Goal: Information Seeking & Learning: Learn about a topic

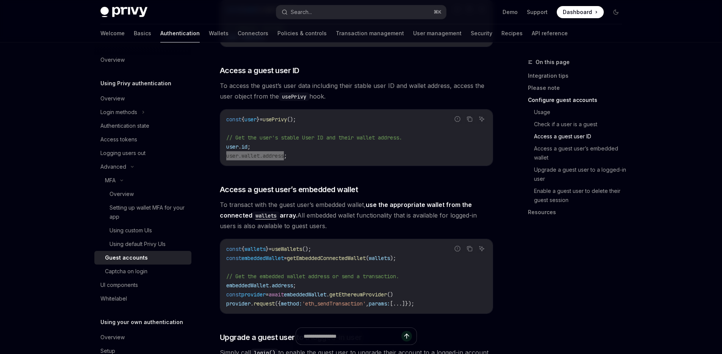
scroll to position [895, 0]
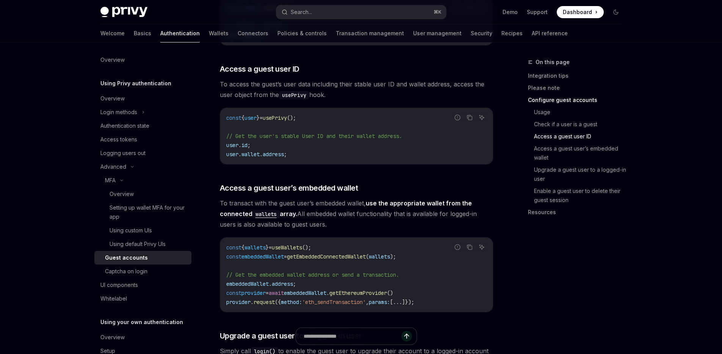
drag, startPoint x: 530, startPoint y: 286, endPoint x: 526, endPoint y: 287, distance: 4.3
click at [526, 287] on div "On this page Integration tips Please note Configure guest accounts Usage Check …" at bounding box center [570, 206] width 115 height 296
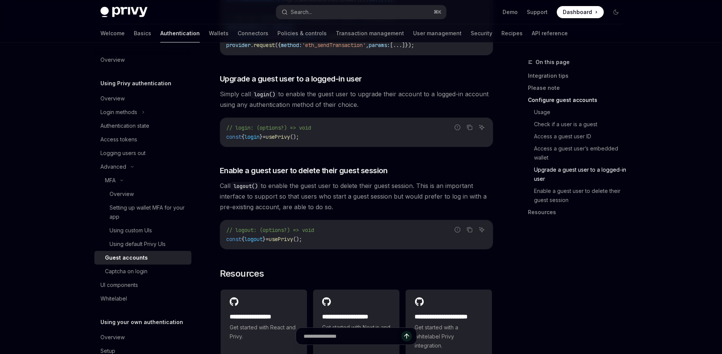
scroll to position [1149, 0]
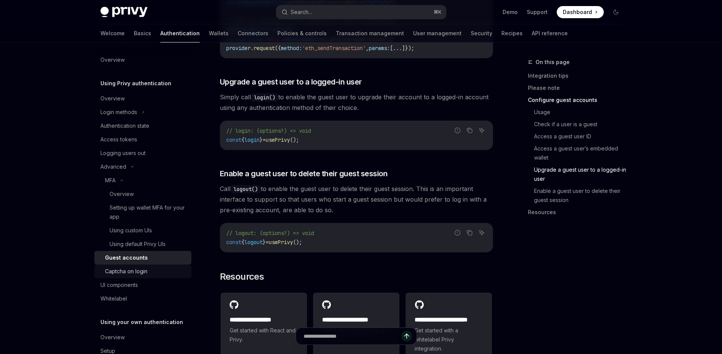
click at [120, 274] on div "Captcha on login" at bounding box center [126, 271] width 42 height 9
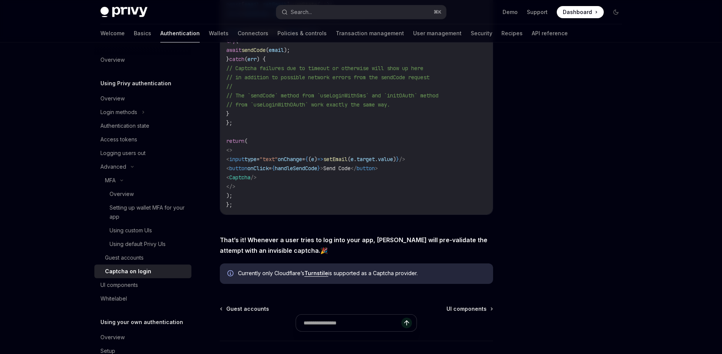
scroll to position [290, 0]
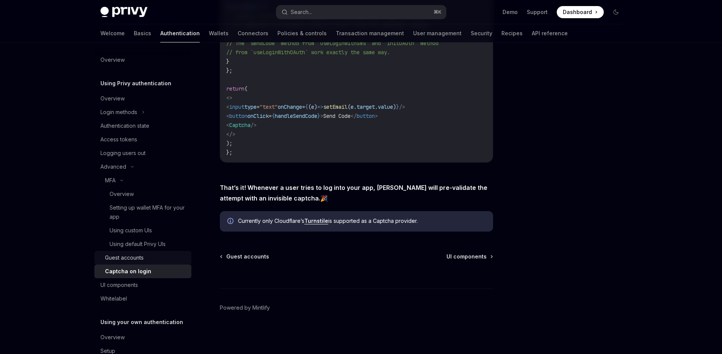
click at [135, 254] on div "Guest accounts" at bounding box center [124, 257] width 39 height 9
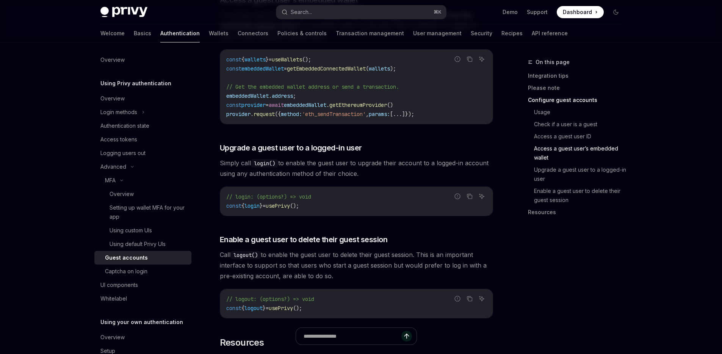
scroll to position [1012, 0]
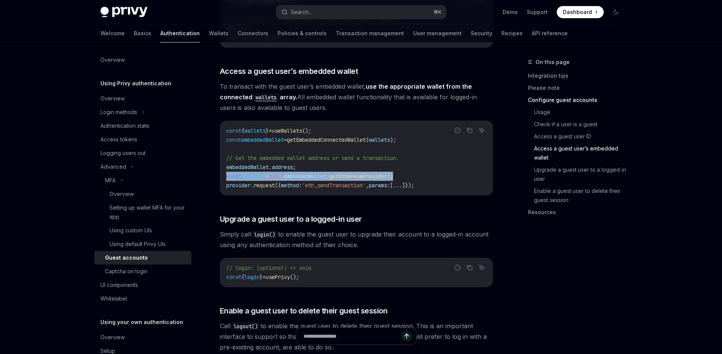
drag, startPoint x: 429, startPoint y: 157, endPoint x: 225, endPoint y: 155, distance: 204.0
click at [225, 155] on div "const { wallets } = useWallets (); const embeddedWallet = getEmbeddedConnectedW…" at bounding box center [356, 158] width 273 height 74
copy span "const provider = await embeddedWallet . getEthereumProvider ()"
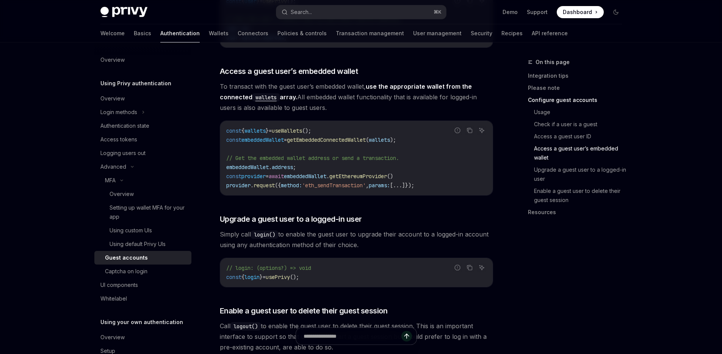
click at [396, 136] on span ");" at bounding box center [393, 139] width 6 height 7
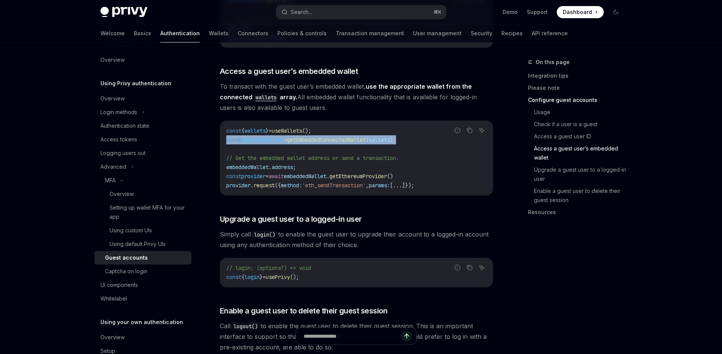
drag, startPoint x: 416, startPoint y: 118, endPoint x: 223, endPoint y: 118, distance: 193.3
click at [223, 121] on div "const { wallets } = useWallets (); const embeddedWallet = getEmbeddedConnectedW…" at bounding box center [356, 158] width 273 height 74
copy span "const embeddedWallet = getEmbeddedConnectedWallet ( wallets );"
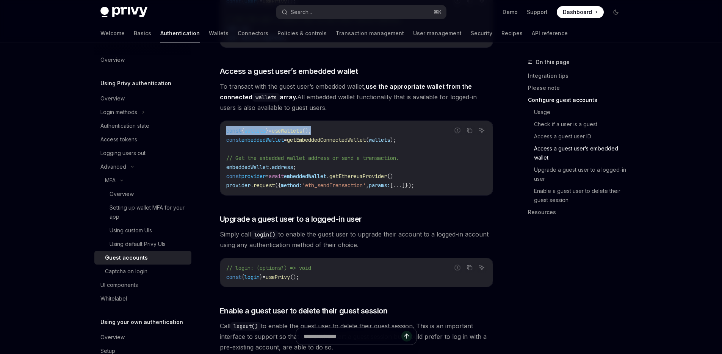
drag, startPoint x: 334, startPoint y: 108, endPoint x: 217, endPoint y: 108, distance: 117.1
copy span "const { wallets } = useWallets ();"
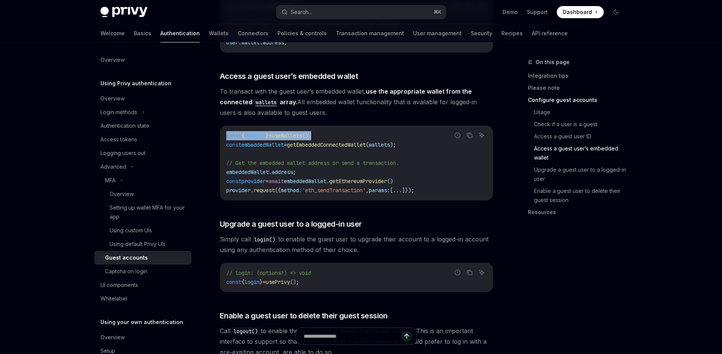
scroll to position [1000, 0]
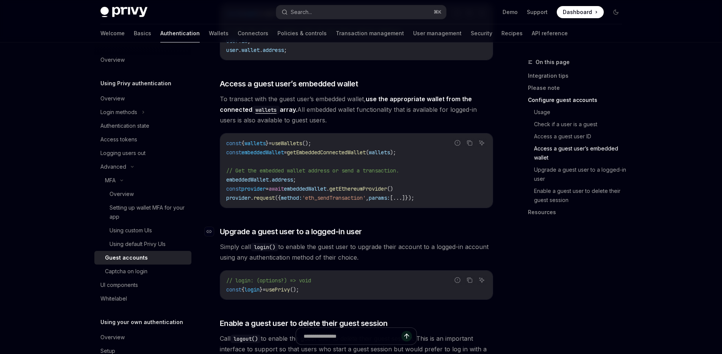
click at [397, 226] on h3 "​ Upgrade a guest user to a logged-in user" at bounding box center [356, 231] width 273 height 11
click at [341, 139] on code "const { wallets } = useWallets (); const embeddedWallet = getEmbeddedConnectedW…" at bounding box center [356, 171] width 260 height 64
copy span "getEmbeddedConnectedWallet"
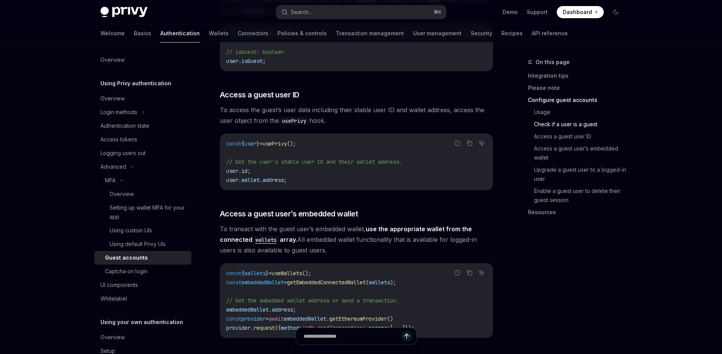
scroll to position [870, 0]
click at [483, 270] on icon "Ask AI" at bounding box center [482, 272] width 5 height 5
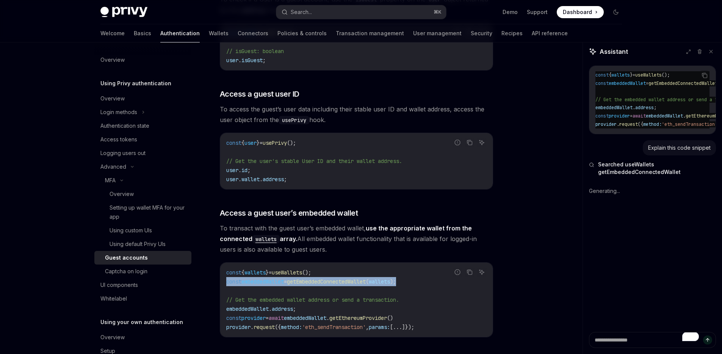
drag, startPoint x: 375, startPoint y: 263, endPoint x: 225, endPoint y: 261, distance: 150.1
click at [225, 263] on div "const { wallets } = useWallets (); const embeddedWallet = getEmbeddedConnectedW…" at bounding box center [356, 300] width 273 height 74
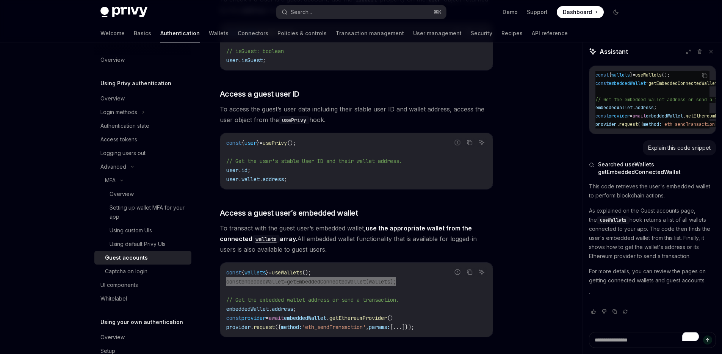
scroll to position [0, 0]
type textarea "*"
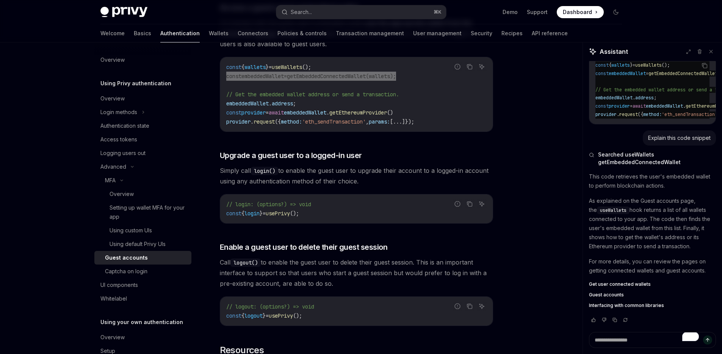
scroll to position [923, 0]
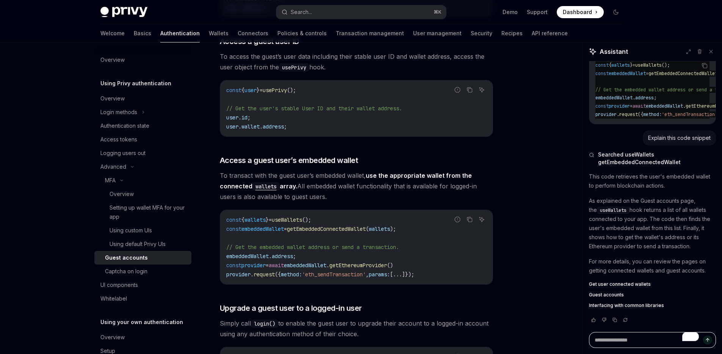
click at [613, 340] on textarea "To enrich screen reader interactions, please activate Accessibility in Grammarl…" at bounding box center [652, 340] width 127 height 16
paste textarea "**********"
type textarea "**********"
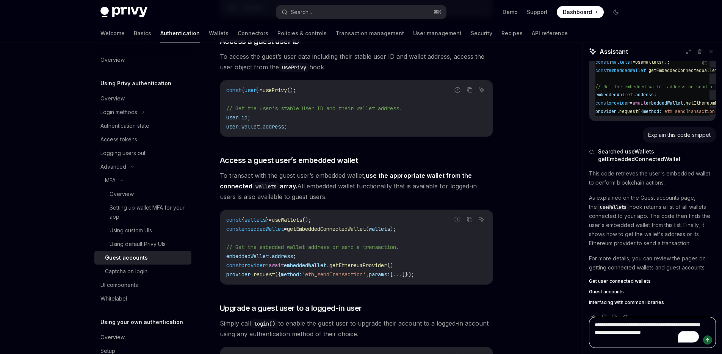
type textarea "*"
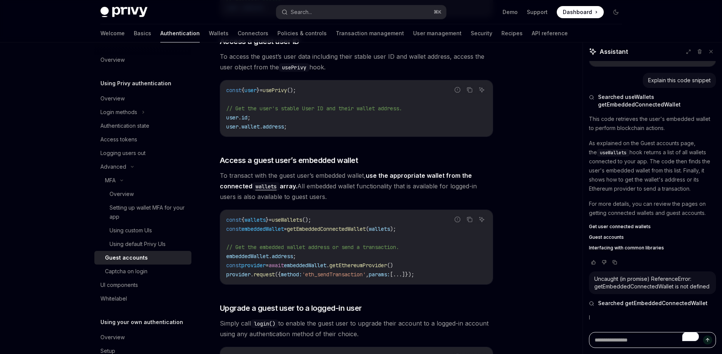
type textarea "*"
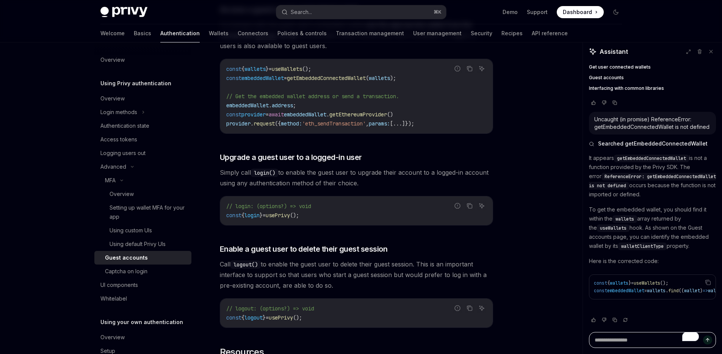
scroll to position [1011, 0]
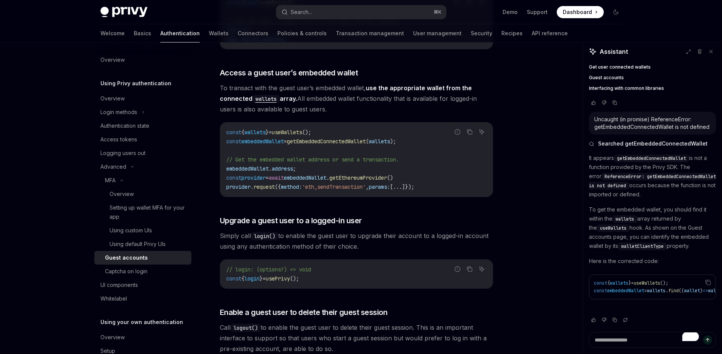
click at [250, 174] on span "provider" at bounding box center [253, 177] width 24 height 7
copy span "provider"
click at [324, 138] on span "getEmbeddedConnectedWallet" at bounding box center [326, 141] width 79 height 7
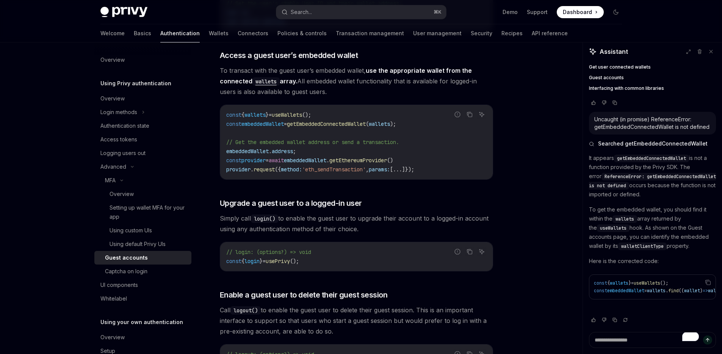
scroll to position [956, 0]
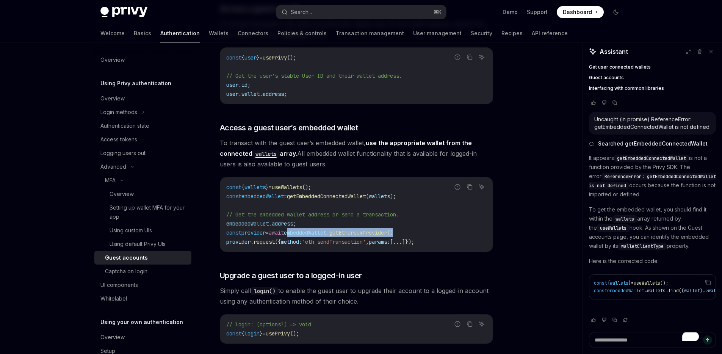
drag, startPoint x: 428, startPoint y: 209, endPoint x: 299, endPoint y: 212, distance: 128.9
click at [299, 212] on code "const { wallets } = useWallets (); const embeddedWallet = getEmbeddedConnectedW…" at bounding box center [356, 215] width 260 height 64
copy span "embeddedWallet . getEthereumProvider ()"
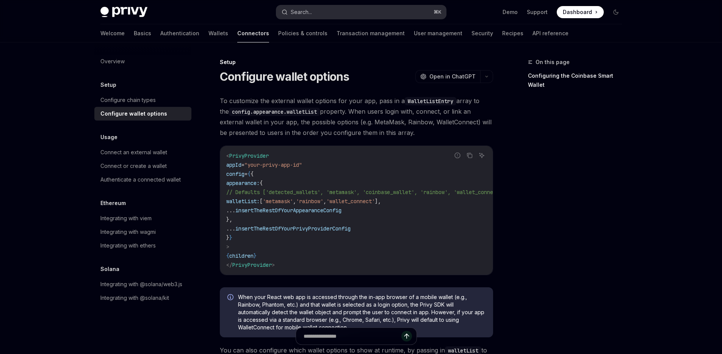
click at [320, 9] on button "Search... ⌘ K" at bounding box center [361, 12] width 170 height 14
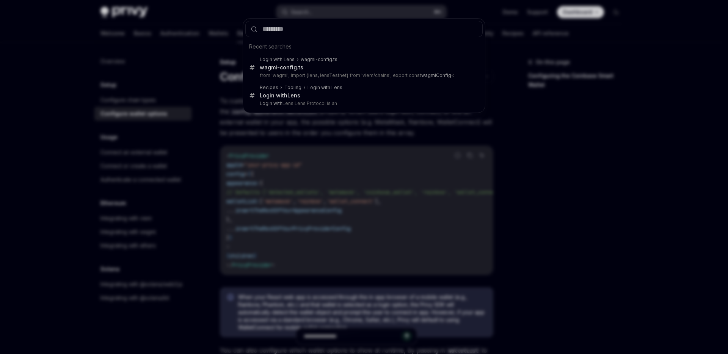
type input "**********"
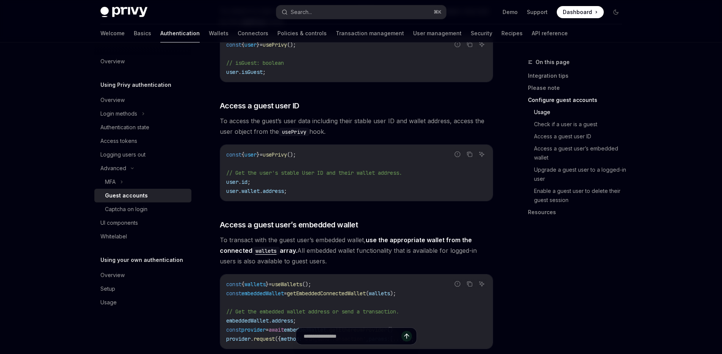
scroll to position [919, 0]
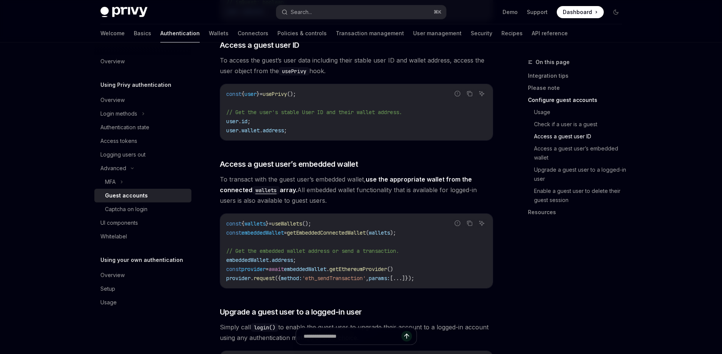
click at [270, 186] on code "wallets" at bounding box center [265, 190] width 27 height 8
type textarea "*"
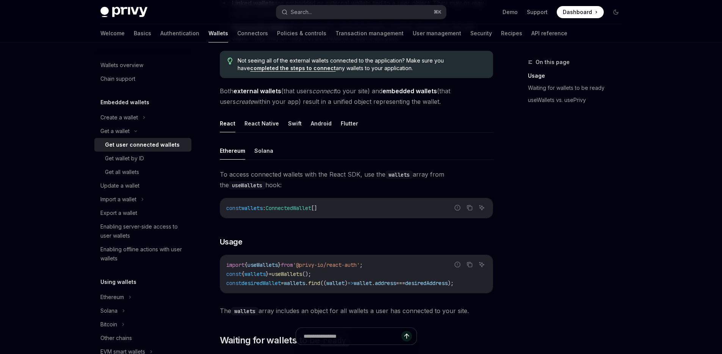
scroll to position [169, 0]
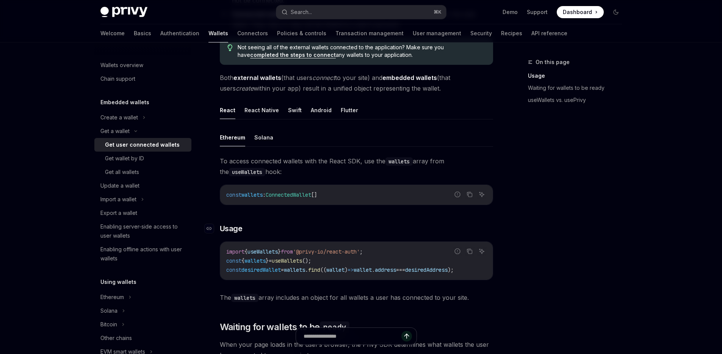
click at [395, 225] on h3 "​ Usage" at bounding box center [356, 228] width 273 height 11
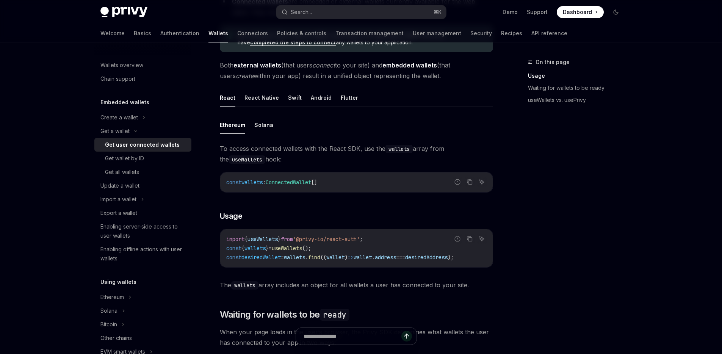
scroll to position [0, 0]
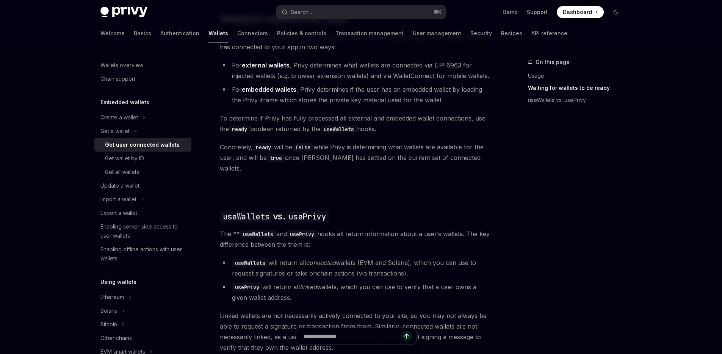
scroll to position [477, 0]
click at [278, 89] on strong "embedded wallets" at bounding box center [269, 89] width 55 height 8
click at [276, 92] on strong "embedded wallets" at bounding box center [269, 89] width 55 height 8
click at [274, 93] on strong "embedded wallets" at bounding box center [269, 89] width 55 height 8
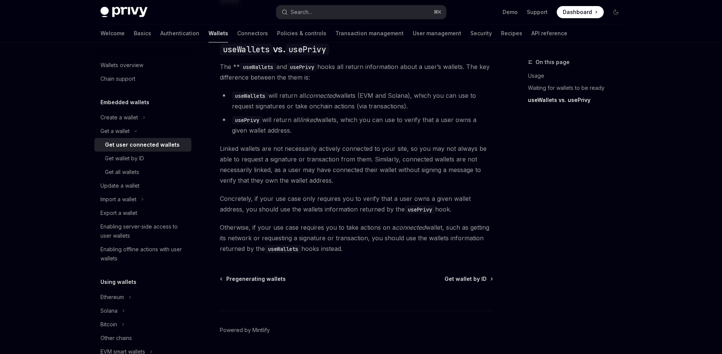
scroll to position [575, 0]
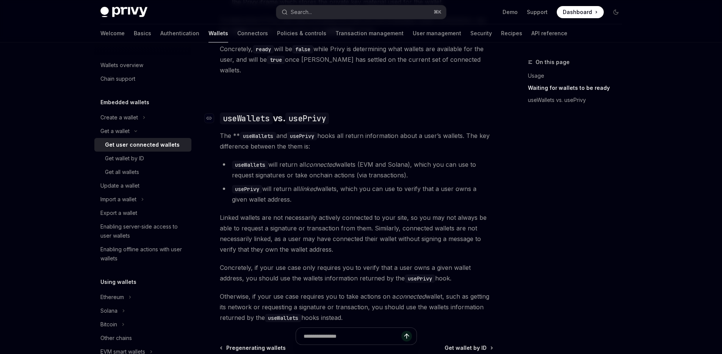
click at [253, 113] on code "useWallets" at bounding box center [246, 119] width 53 height 12
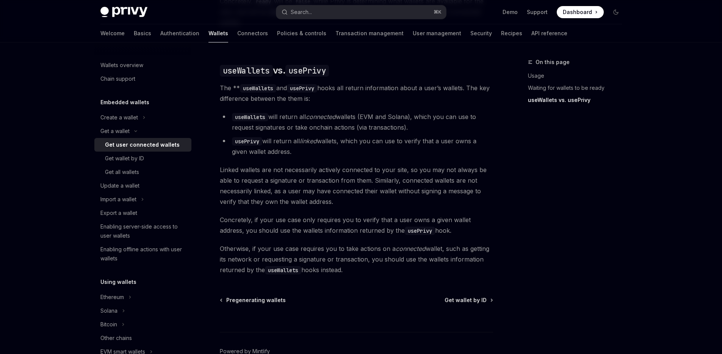
scroll to position [632, 0]
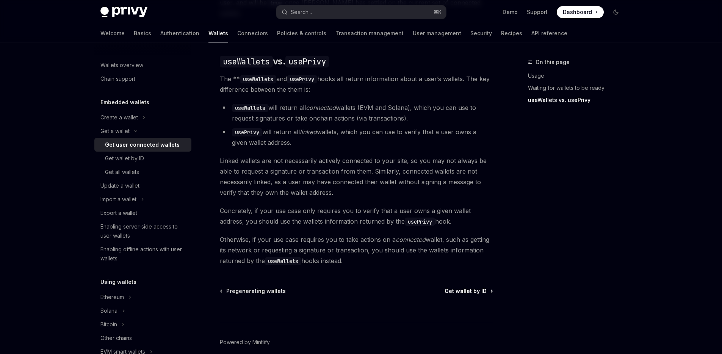
click at [461, 287] on span "Get wallet by ID" at bounding box center [466, 291] width 42 height 8
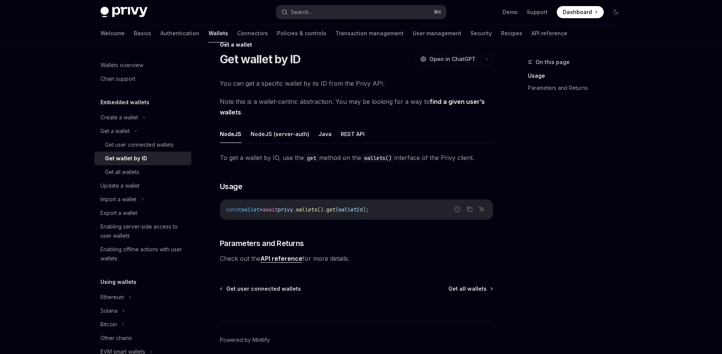
scroll to position [50, 0]
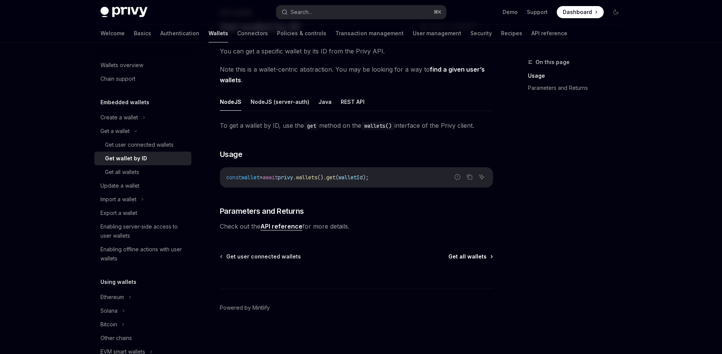
click at [467, 254] on span "Get all wallets" at bounding box center [467, 257] width 38 height 8
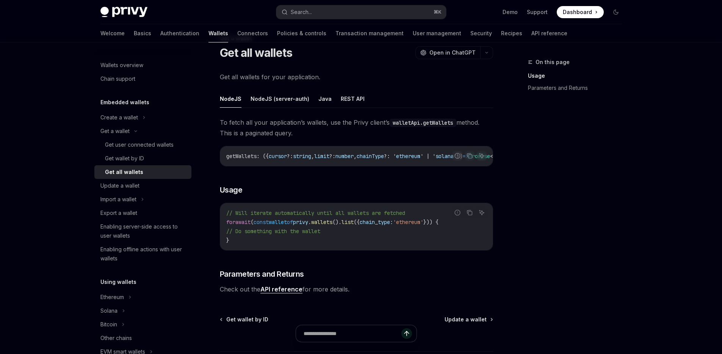
scroll to position [23, 0]
click at [133, 197] on div "Import a wallet" at bounding box center [118, 199] width 36 height 9
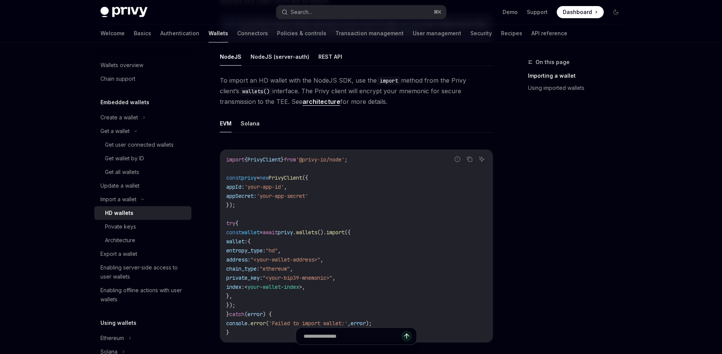
scroll to position [222, 0]
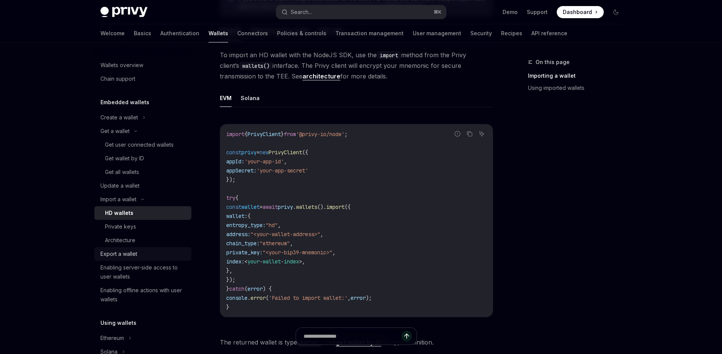
click at [121, 254] on div "Export a wallet" at bounding box center [118, 253] width 37 height 9
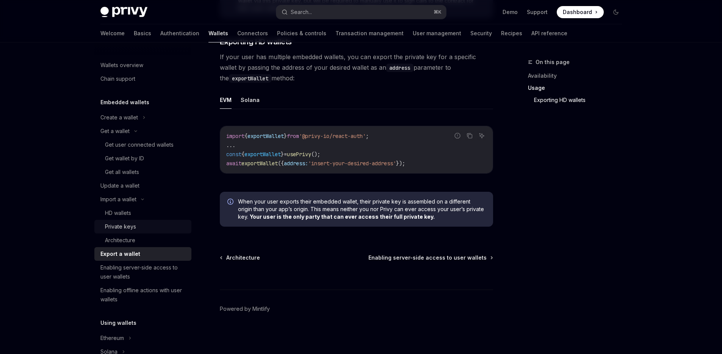
scroll to position [2, 0]
click at [141, 267] on div "Enabling server-side access to user wallets" at bounding box center [143, 271] width 86 height 18
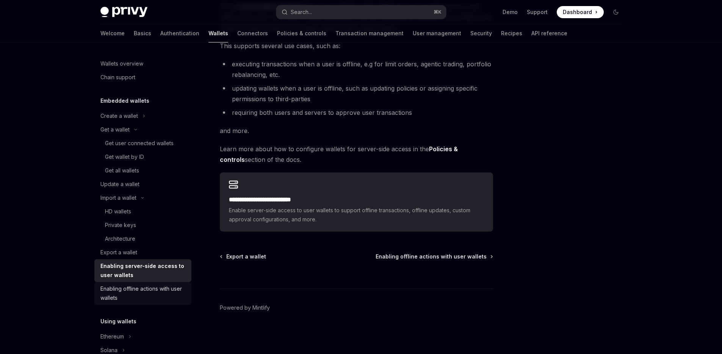
click at [142, 295] on div "Enabling offline actions with user wallets" at bounding box center [143, 293] width 86 height 18
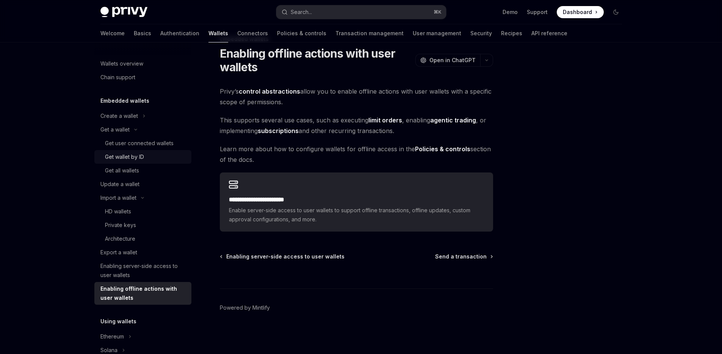
click at [135, 158] on div "Get wallet by ID" at bounding box center [124, 156] width 39 height 9
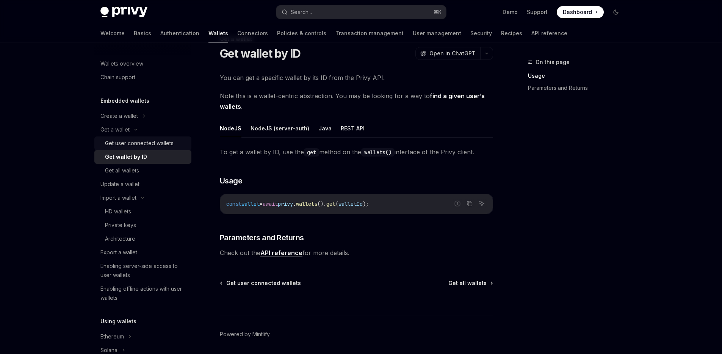
click at [134, 143] on div "Get user connected wallets" at bounding box center [139, 143] width 69 height 9
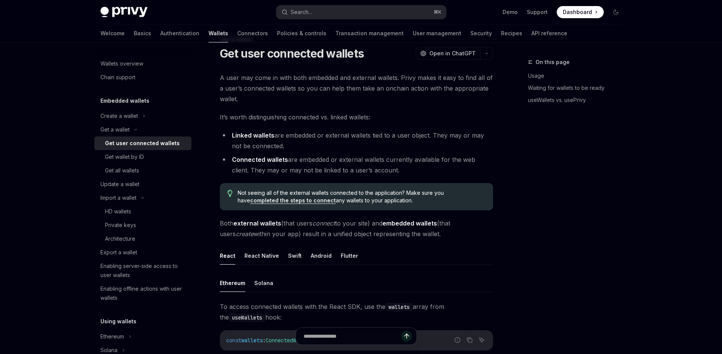
type textarea "*"
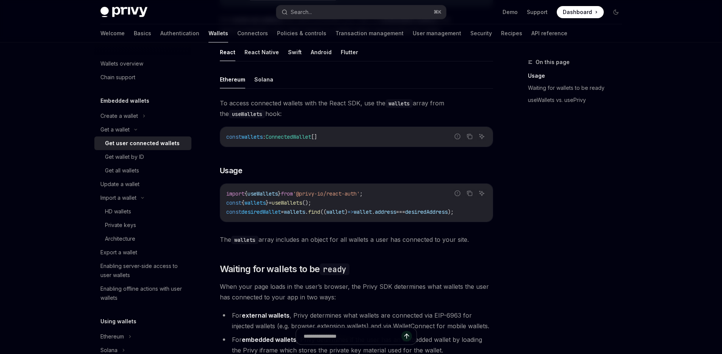
scroll to position [231, 0]
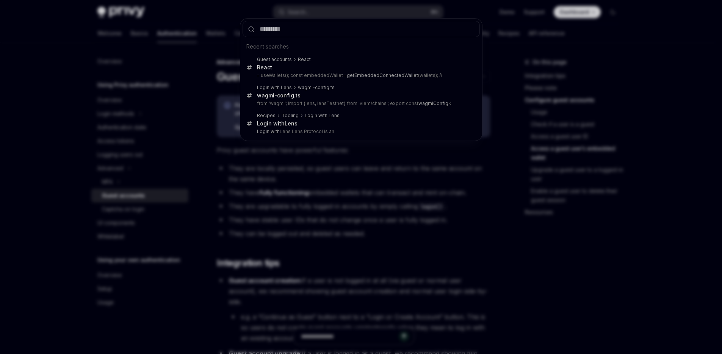
scroll to position [1011, 0]
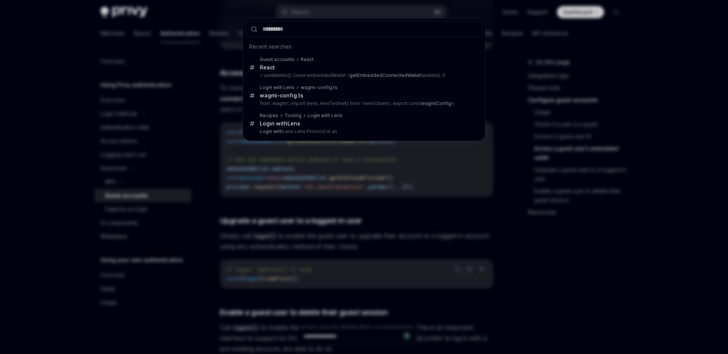
type input "********"
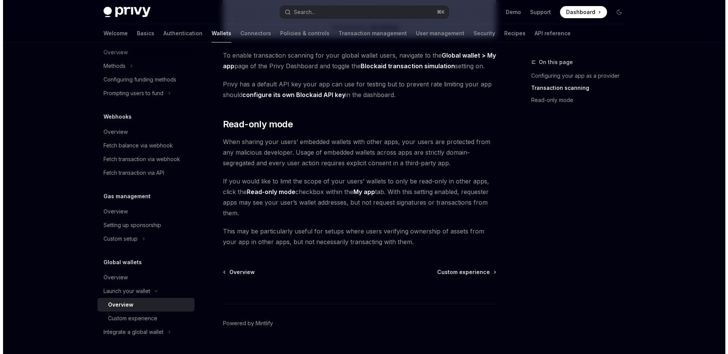
scroll to position [624, 0]
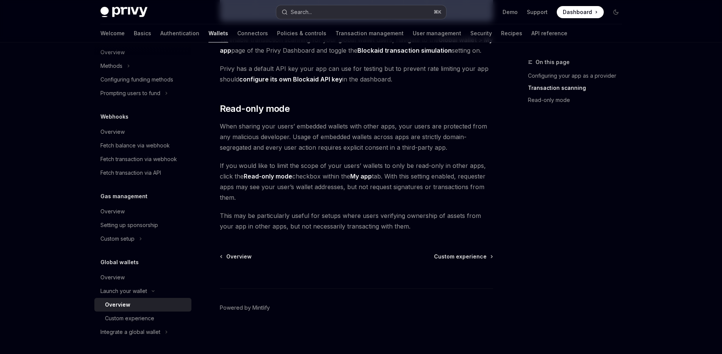
click at [326, 13] on button "Search... ⌘ K" at bounding box center [361, 12] width 170 height 14
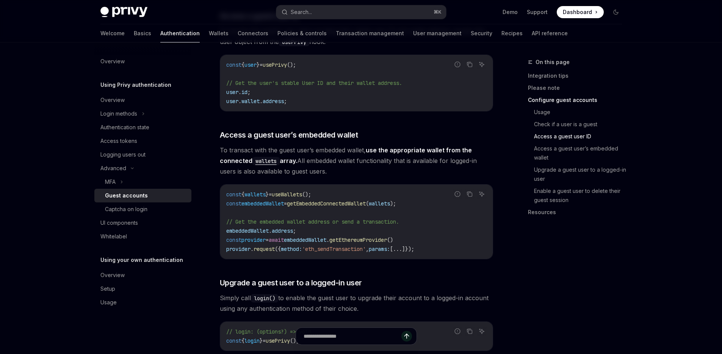
scroll to position [948, 0]
click at [137, 223] on div "UI components" at bounding box center [119, 222] width 38 height 9
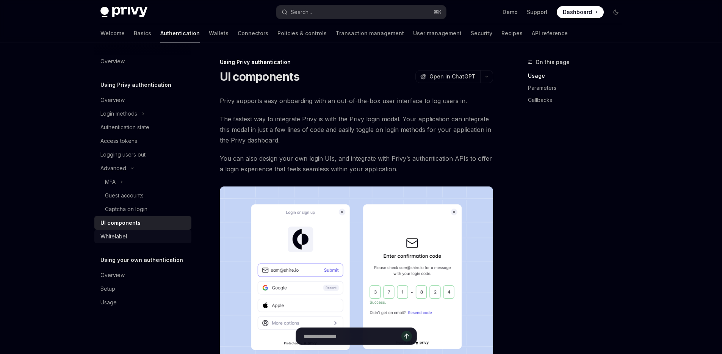
click at [136, 236] on div "Whitelabel" at bounding box center [143, 236] width 86 height 9
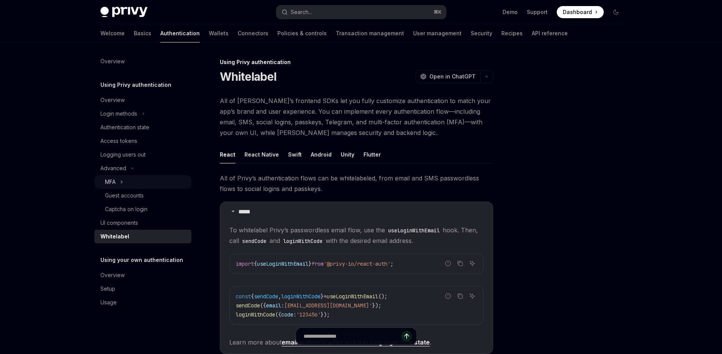
click at [130, 180] on button "MFA" at bounding box center [142, 182] width 97 height 14
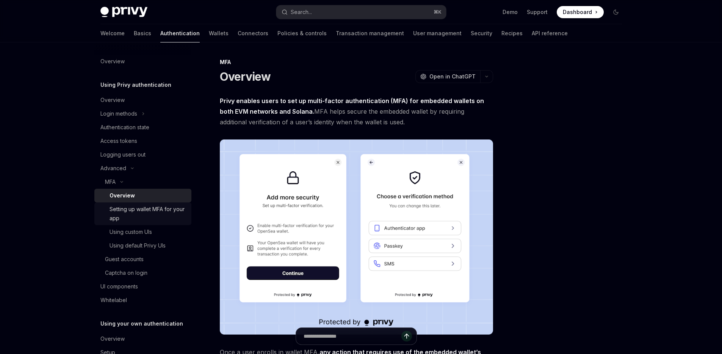
click at [159, 215] on div "Setting up wallet MFA for your app" at bounding box center [148, 214] width 77 height 18
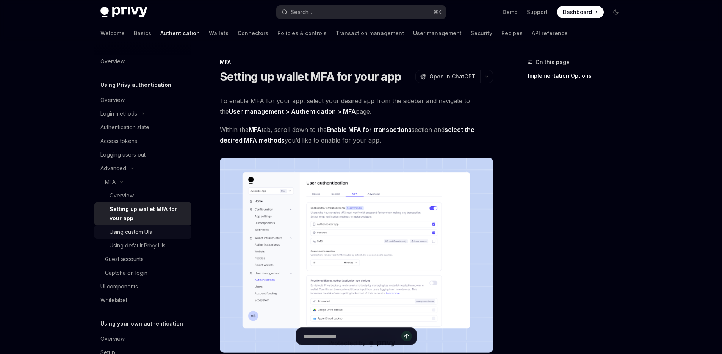
click at [152, 226] on link "Using custom UIs" at bounding box center [142, 232] width 97 height 14
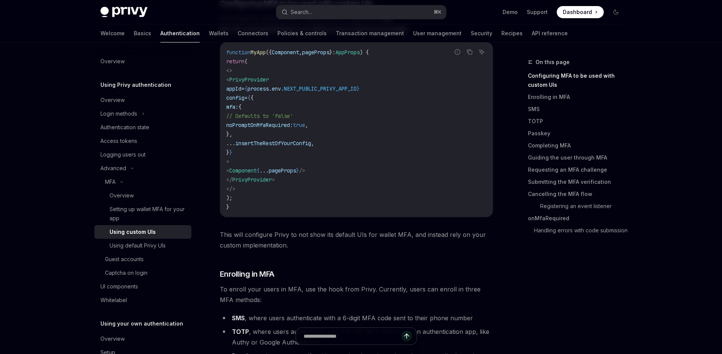
scroll to position [240, 0]
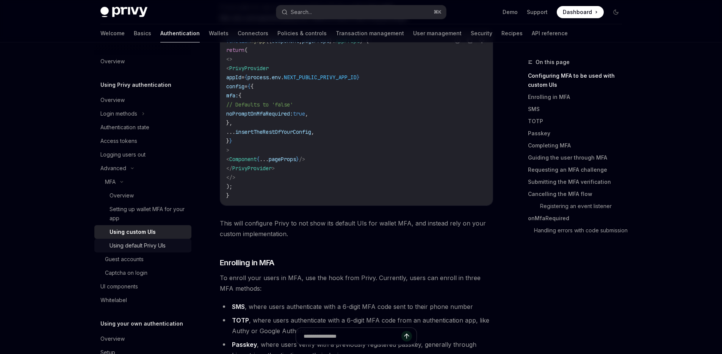
click at [138, 243] on div "Using default Privy UIs" at bounding box center [138, 245] width 56 height 9
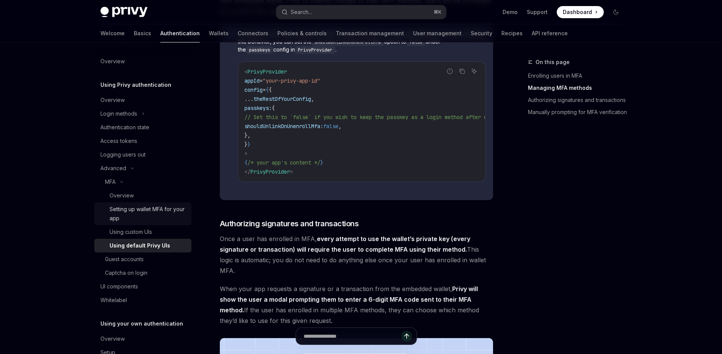
scroll to position [693, 0]
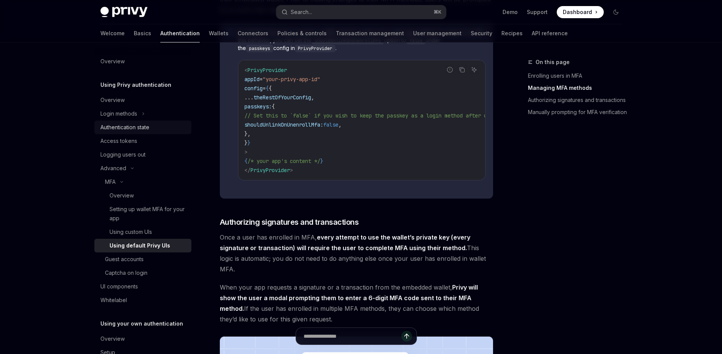
click at [138, 125] on div "Authentication state" at bounding box center [124, 127] width 49 height 9
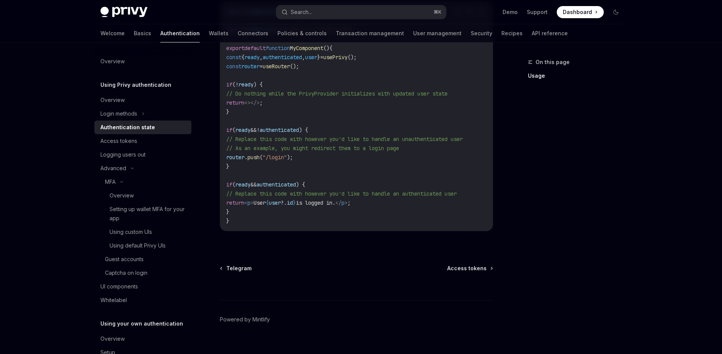
scroll to position [288, 0]
click at [132, 153] on div "Logging users out" at bounding box center [122, 154] width 45 height 9
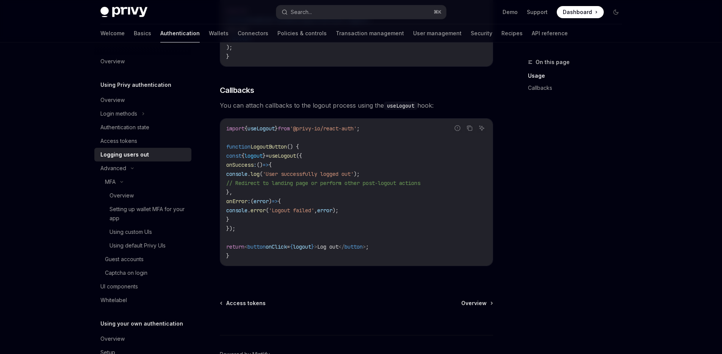
scroll to position [308, 0]
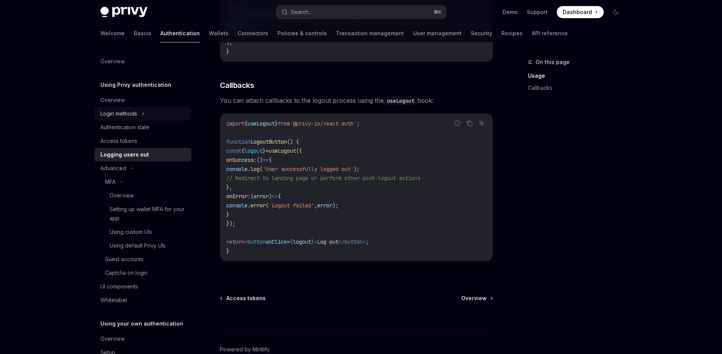
click at [124, 111] on div "Login methods" at bounding box center [118, 113] width 37 height 9
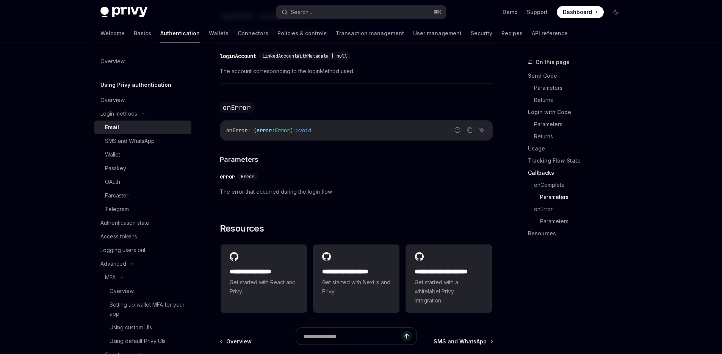
scroll to position [1533, 0]
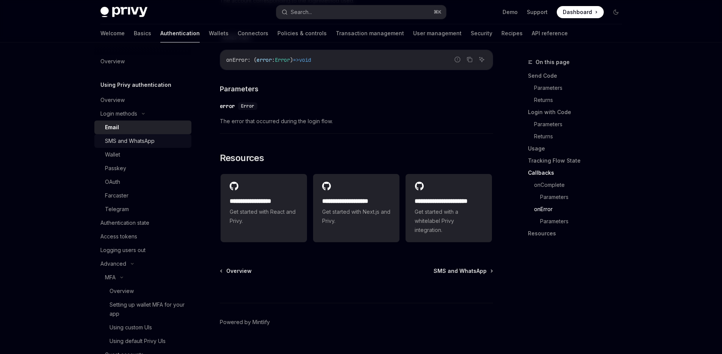
click at [118, 140] on div "SMS and WhatsApp" at bounding box center [130, 140] width 50 height 9
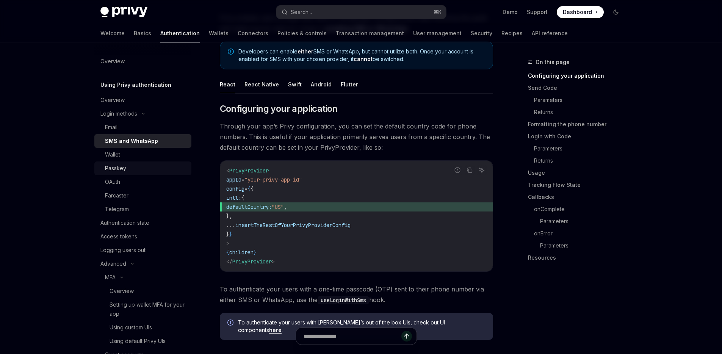
scroll to position [86, 0]
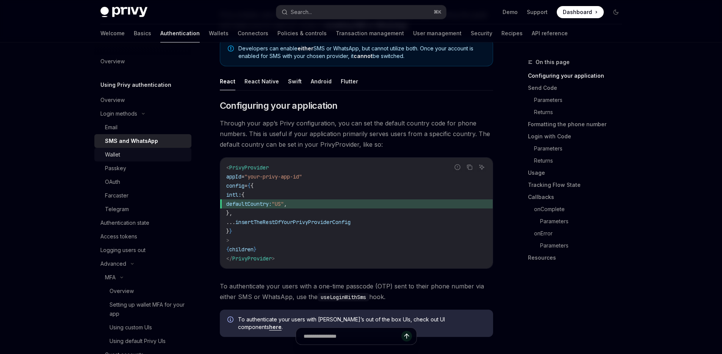
click at [134, 155] on div "Wallet" at bounding box center [146, 154] width 82 height 9
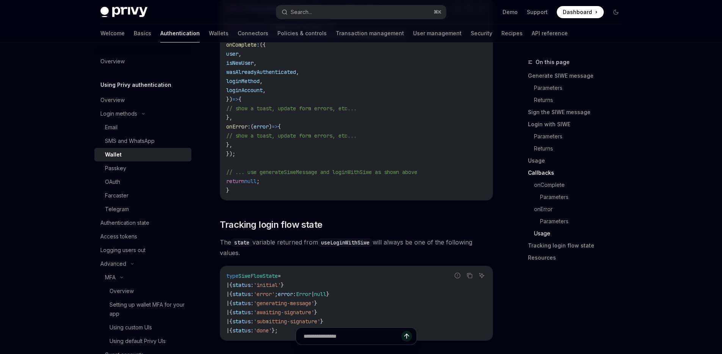
scroll to position [1869, 0]
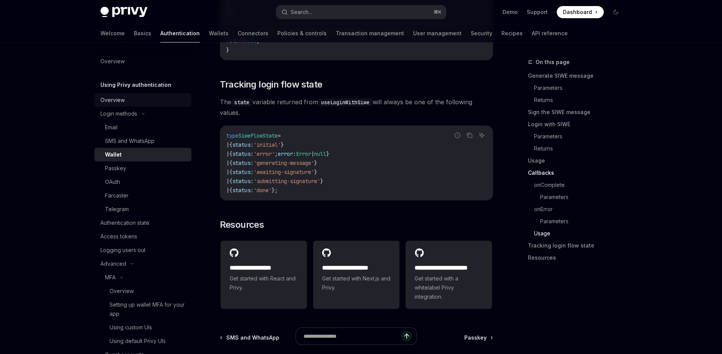
click at [125, 100] on div "Overview" at bounding box center [143, 100] width 86 height 9
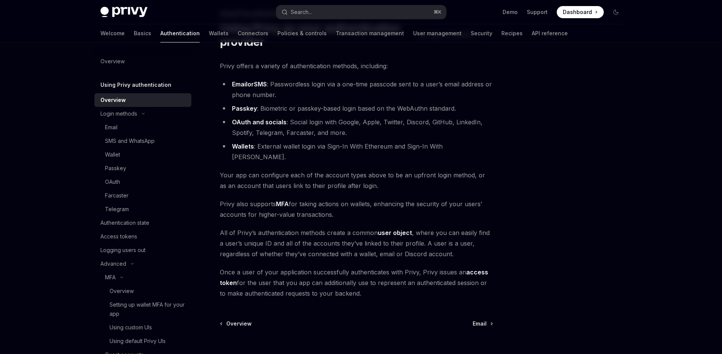
scroll to position [105, 0]
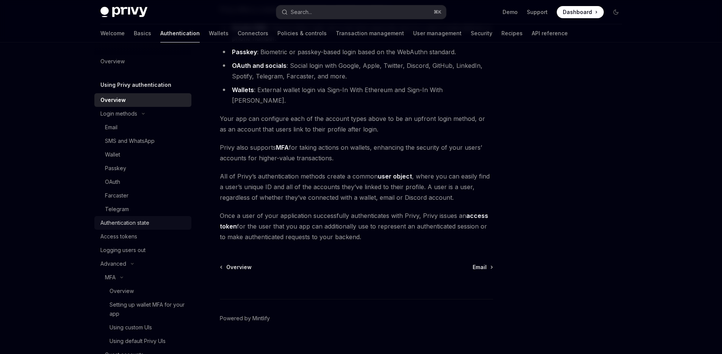
click at [129, 224] on div "Authentication state" at bounding box center [124, 222] width 49 height 9
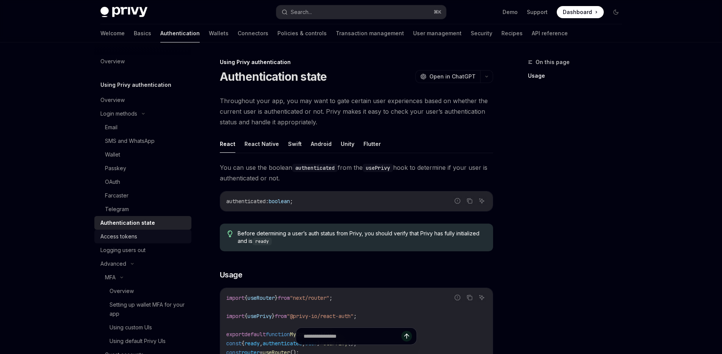
click at [127, 236] on div "Access tokens" at bounding box center [118, 236] width 37 height 9
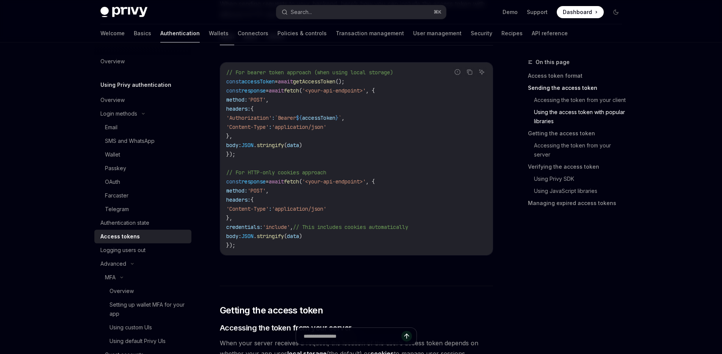
scroll to position [710, 0]
click at [125, 249] on div "Logging users out" at bounding box center [122, 250] width 45 height 9
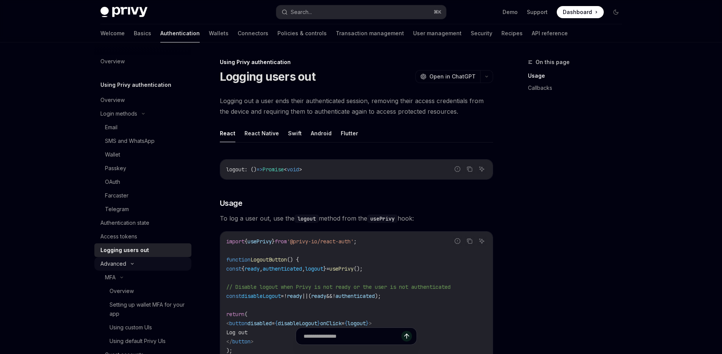
click at [118, 263] on div "Advanced" at bounding box center [113, 263] width 26 height 9
click at [121, 263] on div "Advanced" at bounding box center [113, 263] width 26 height 9
click at [129, 281] on button "MFA" at bounding box center [142, 278] width 97 height 14
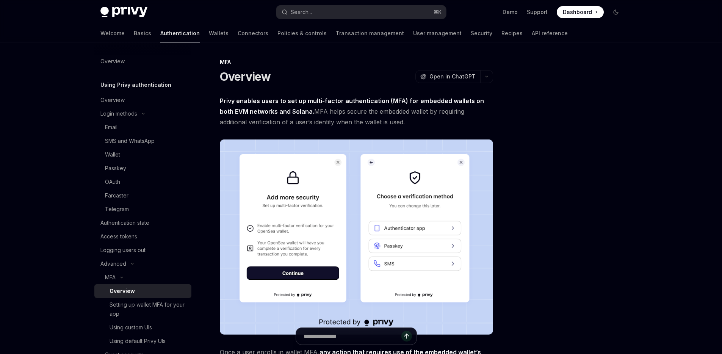
click at [128, 292] on div "Overview" at bounding box center [122, 291] width 25 height 9
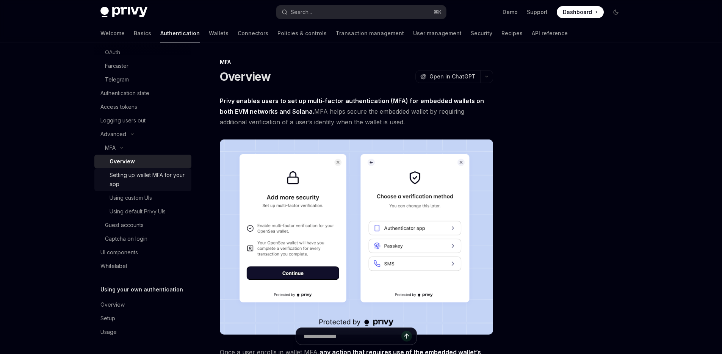
click at [140, 174] on div "Setting up wallet MFA for your app" at bounding box center [148, 180] width 77 height 18
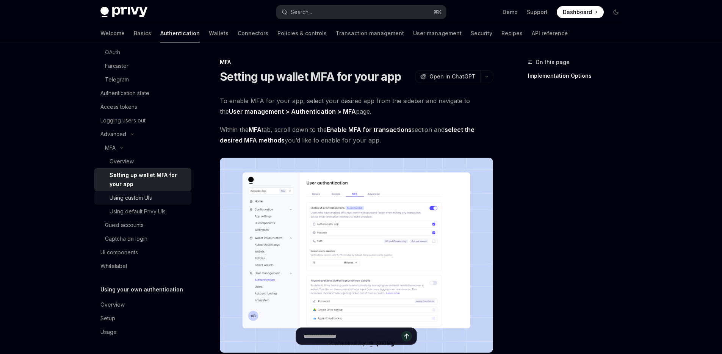
click at [134, 193] on link "Using custom UIs" at bounding box center [142, 198] width 97 height 14
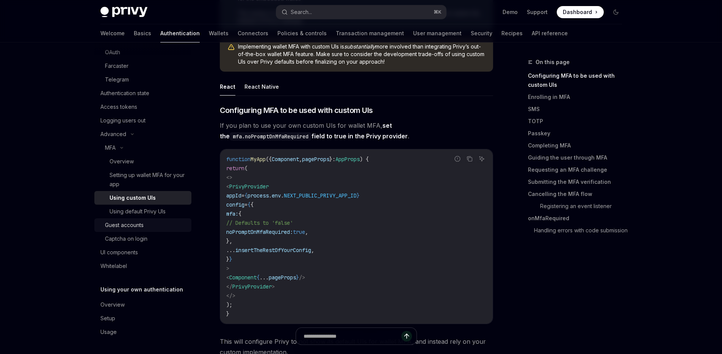
scroll to position [121, 0]
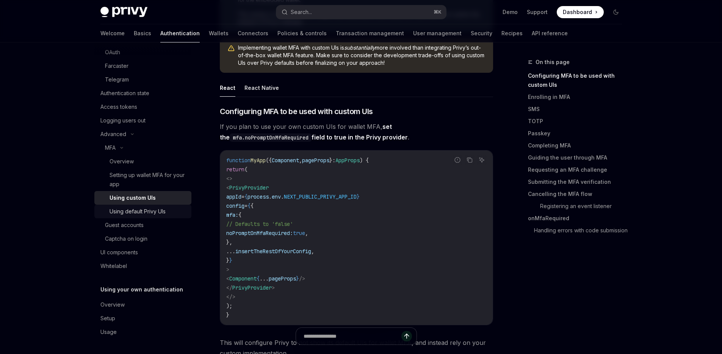
click at [134, 211] on div "Using default Privy UIs" at bounding box center [138, 211] width 56 height 9
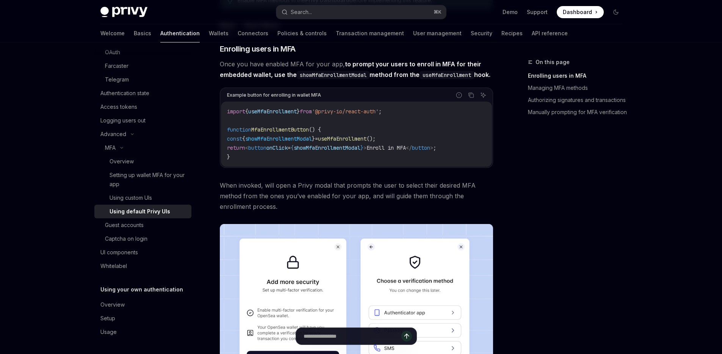
scroll to position [242, 0]
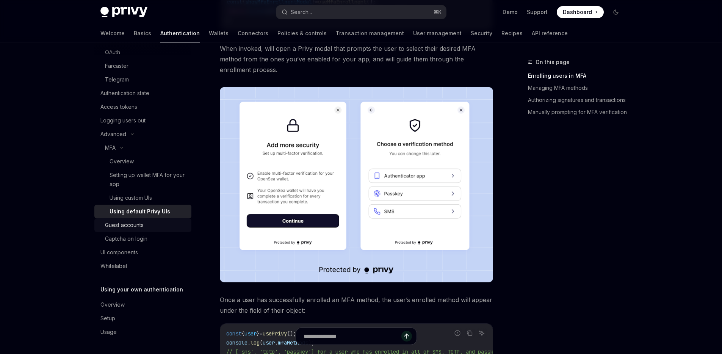
click at [128, 226] on div "Guest accounts" at bounding box center [124, 225] width 39 height 9
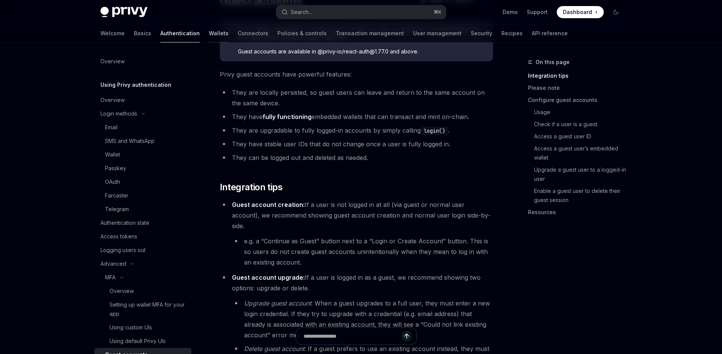
click at [209, 31] on link "Wallets" at bounding box center [219, 33] width 20 height 18
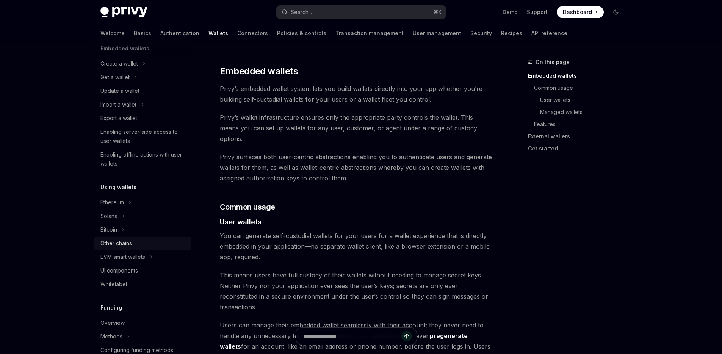
scroll to position [56, 0]
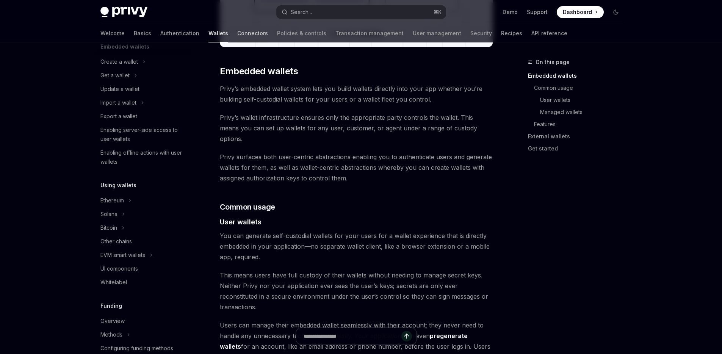
click at [237, 30] on link "Connectors" at bounding box center [252, 33] width 31 height 18
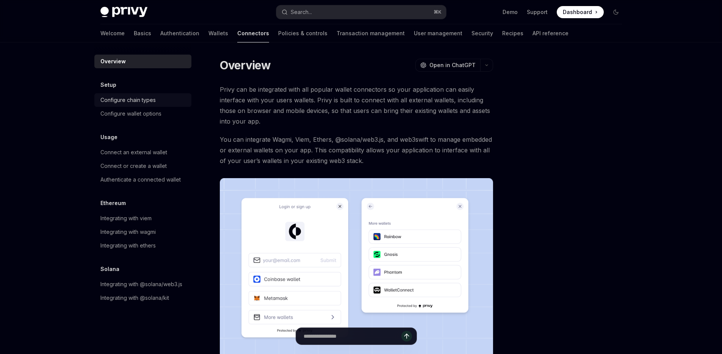
click at [141, 100] on div "Configure chain types" at bounding box center [127, 100] width 55 height 9
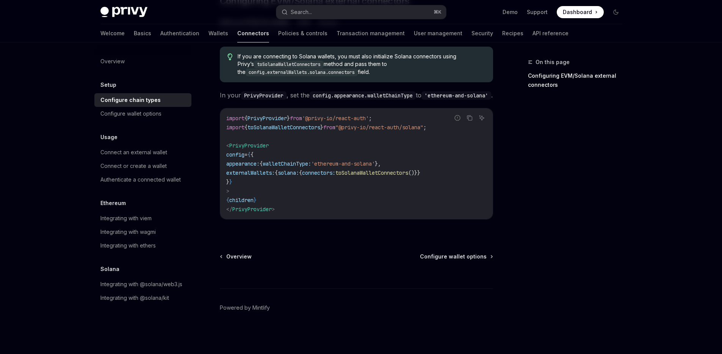
scroll to position [164, 0]
click at [138, 113] on div "Configure wallet options" at bounding box center [130, 113] width 61 height 9
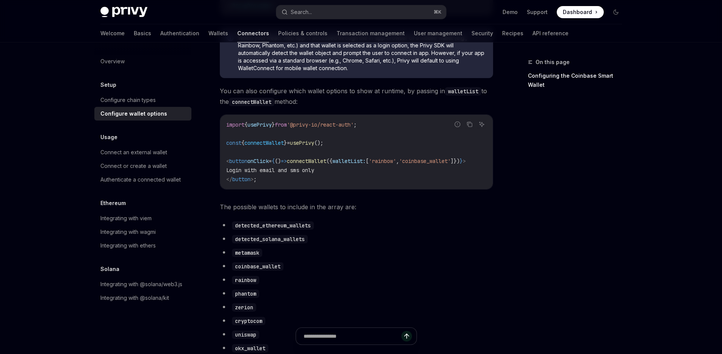
scroll to position [0, 3]
click at [119, 152] on div "Connect an external wallet" at bounding box center [133, 152] width 67 height 9
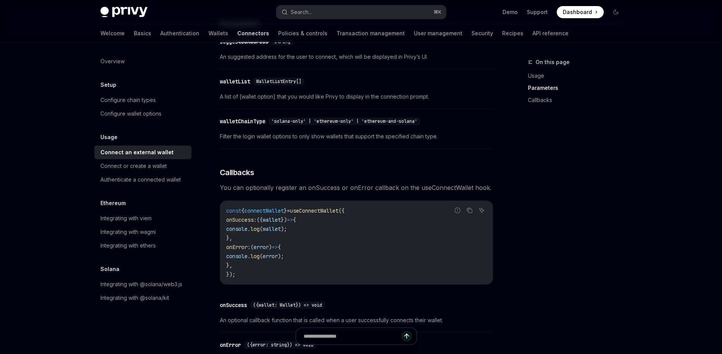
scroll to position [332, 0]
click at [154, 167] on div "Connect or create a wallet" at bounding box center [133, 165] width 66 height 9
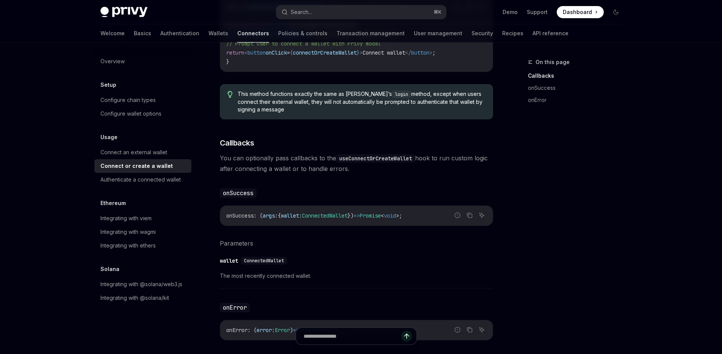
scroll to position [344, 0]
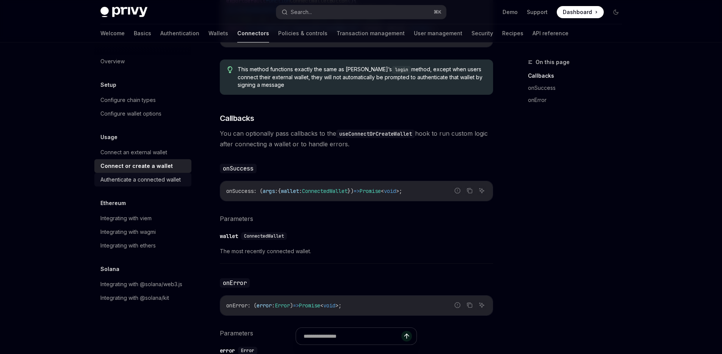
click at [164, 181] on div "Authenticate a connected wallet" at bounding box center [140, 179] width 80 height 9
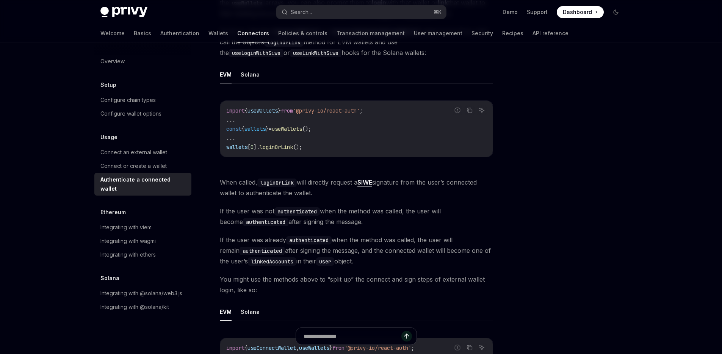
scroll to position [141, 0]
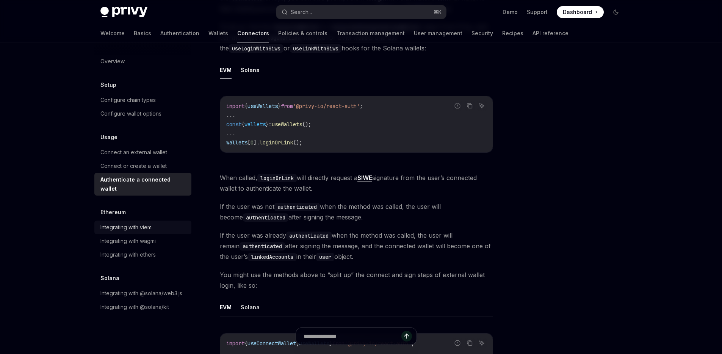
click at [141, 223] on div "Integrating with viem" at bounding box center [125, 227] width 51 height 9
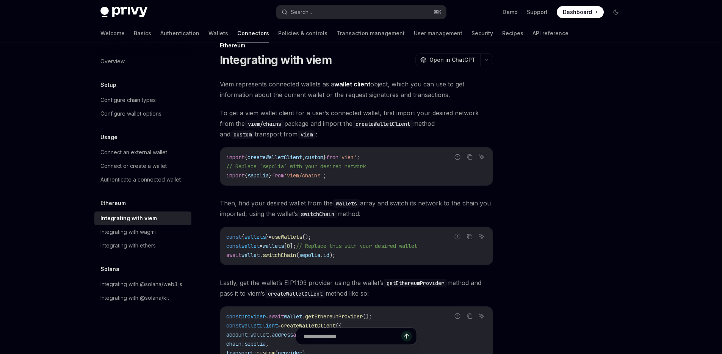
scroll to position [17, 0]
click at [337, 34] on link "Transaction management" at bounding box center [371, 33] width 68 height 18
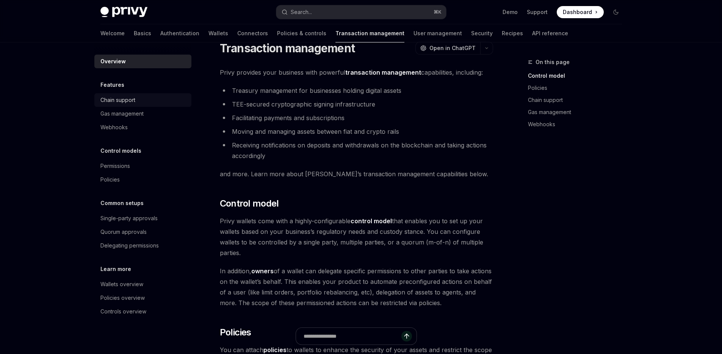
click at [137, 99] on div "Chain support" at bounding box center [143, 100] width 86 height 9
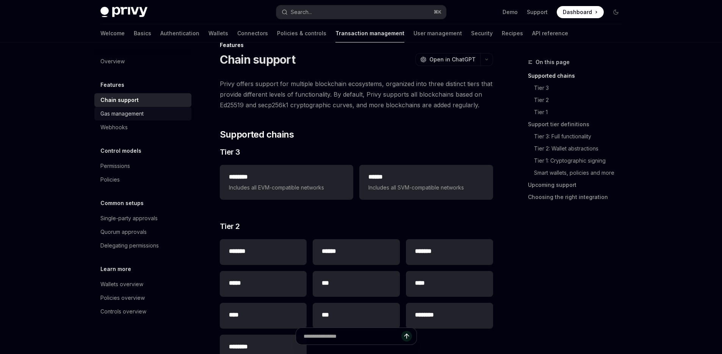
click at [137, 119] on link "Gas management" at bounding box center [142, 114] width 97 height 14
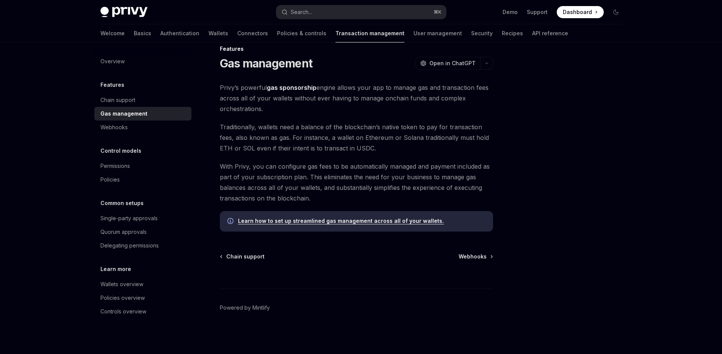
scroll to position [13, 0]
click at [129, 130] on div "Webhooks" at bounding box center [143, 127] width 86 height 9
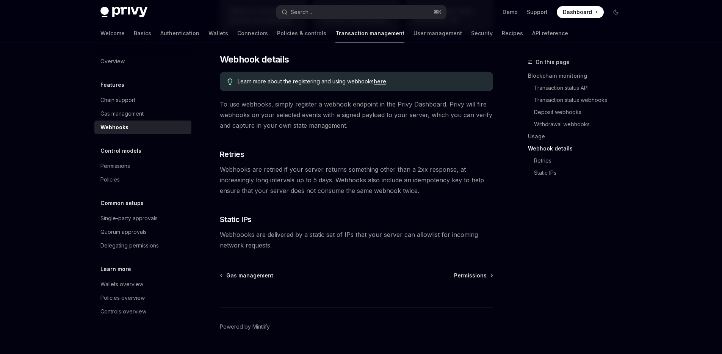
scroll to position [454, 0]
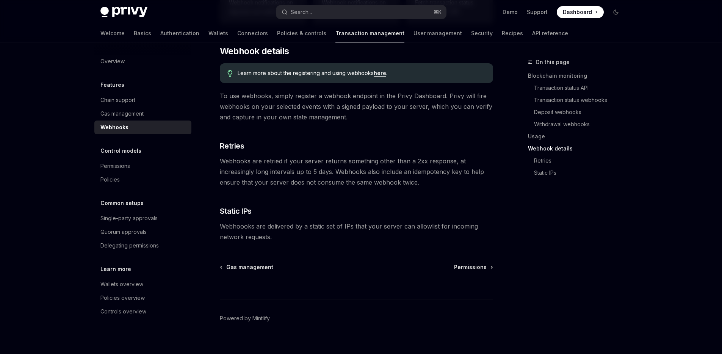
click at [148, 158] on div "Control models Permissions Policies" at bounding box center [142, 166] width 97 height 40
click at [144, 167] on div "Permissions" at bounding box center [143, 165] width 86 height 9
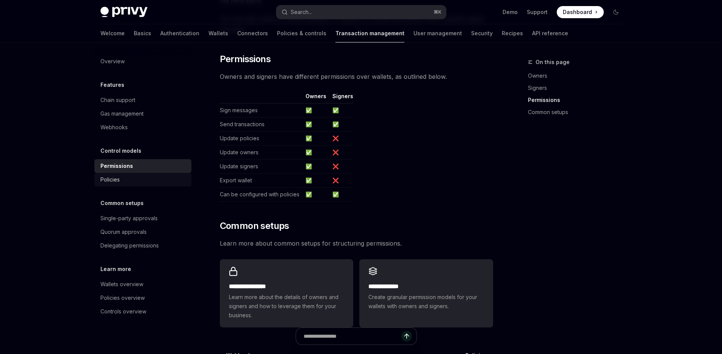
scroll to position [419, 0]
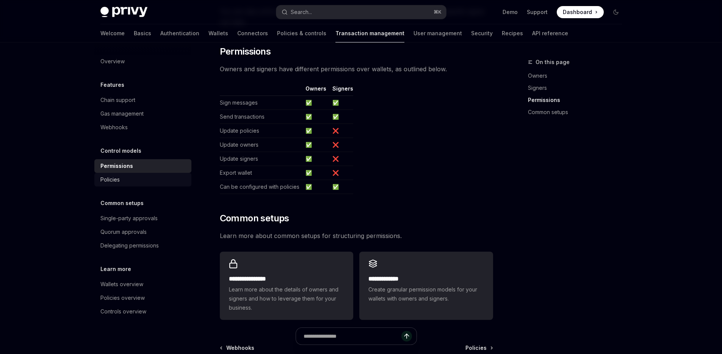
click at [149, 180] on div "Policies" at bounding box center [143, 179] width 86 height 9
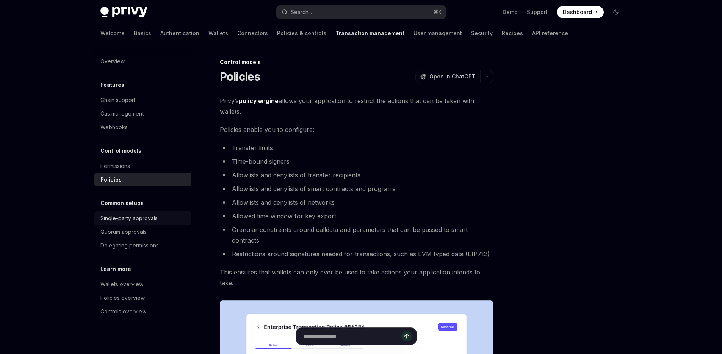
click at [146, 218] on div "Single-party approvals" at bounding box center [128, 218] width 57 height 9
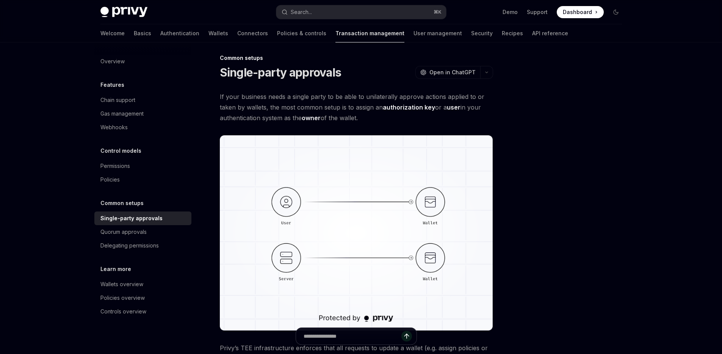
scroll to position [158, 0]
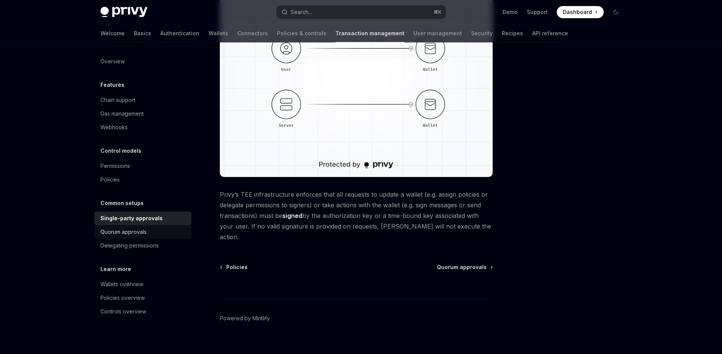
click at [146, 234] on div "Quorum approvals" at bounding box center [123, 231] width 46 height 9
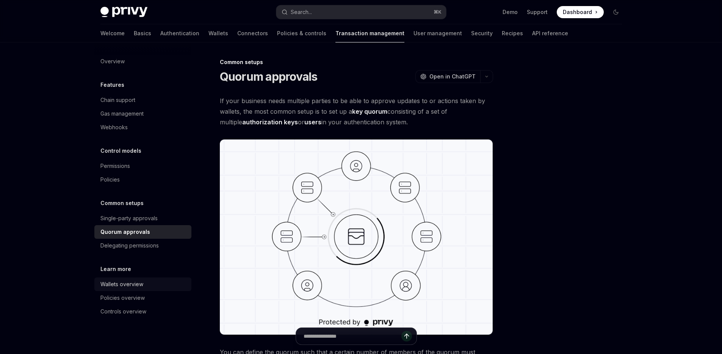
click at [123, 287] on div "Wallets overview" at bounding box center [121, 284] width 43 height 9
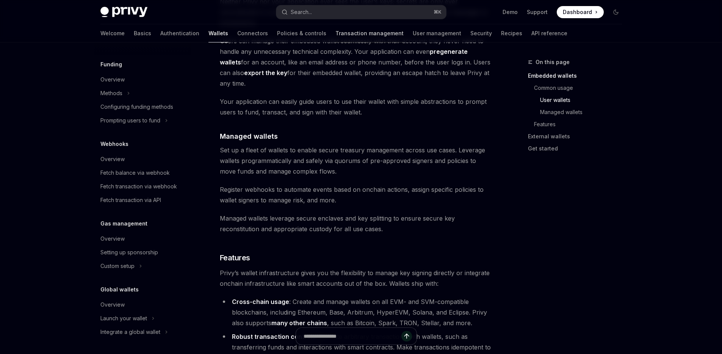
scroll to position [591, 0]
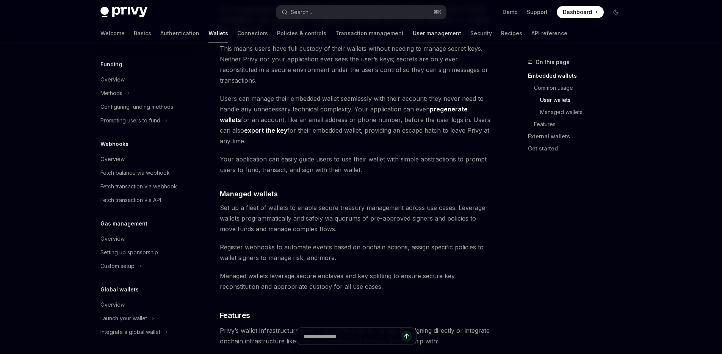
click at [413, 35] on link "User management" at bounding box center [437, 33] width 49 height 18
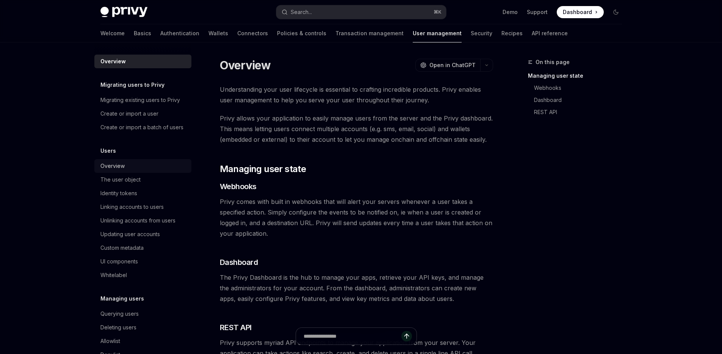
click at [129, 171] on div "Overview" at bounding box center [143, 165] width 86 height 9
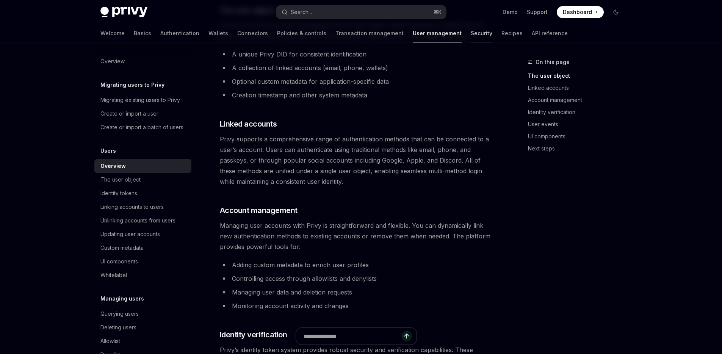
click at [471, 31] on link "Security" at bounding box center [482, 33] width 22 height 18
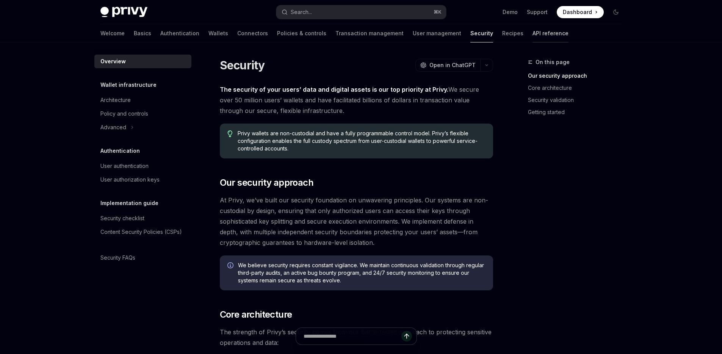
click at [533, 33] on link "API reference" at bounding box center [551, 33] width 36 height 18
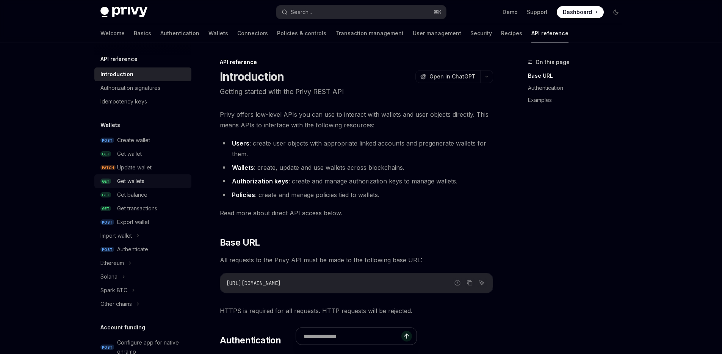
click at [159, 182] on div "Get wallets" at bounding box center [152, 181] width 70 height 9
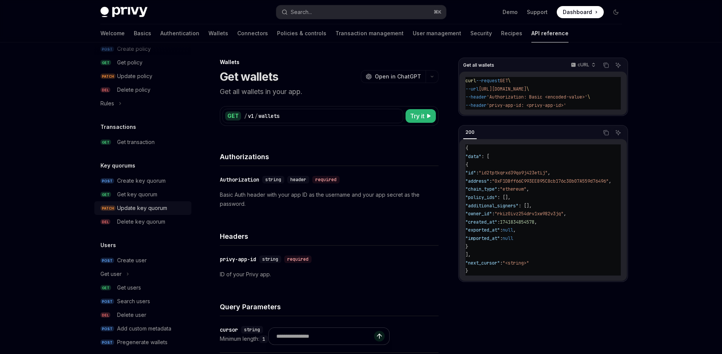
scroll to position [443, 0]
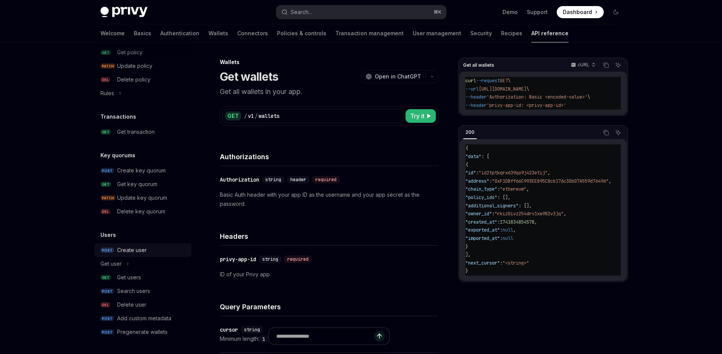
click at [150, 249] on div "Create user" at bounding box center [152, 250] width 70 height 9
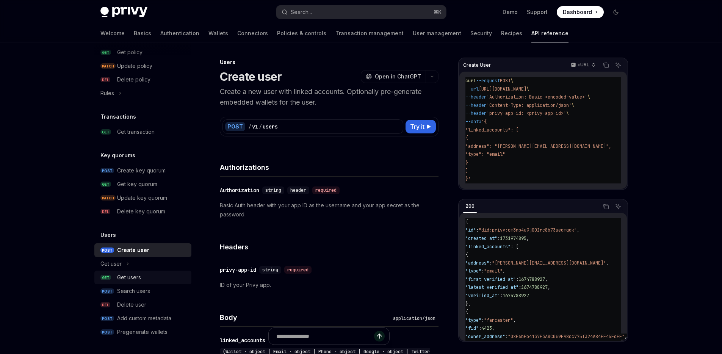
click at [136, 279] on div "Get users" at bounding box center [129, 277] width 24 height 9
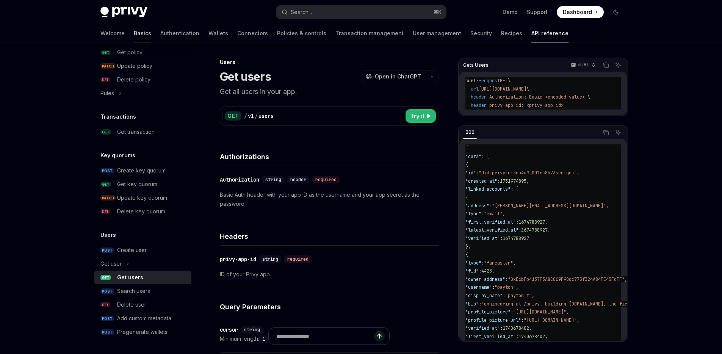
click at [134, 34] on link "Basics" at bounding box center [142, 33] width 17 height 18
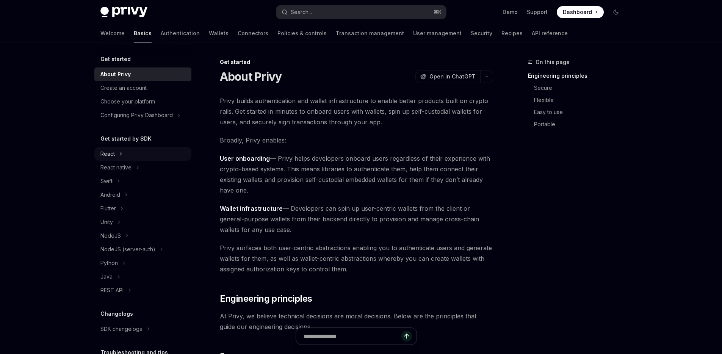
click at [134, 151] on button "React" at bounding box center [142, 154] width 97 height 14
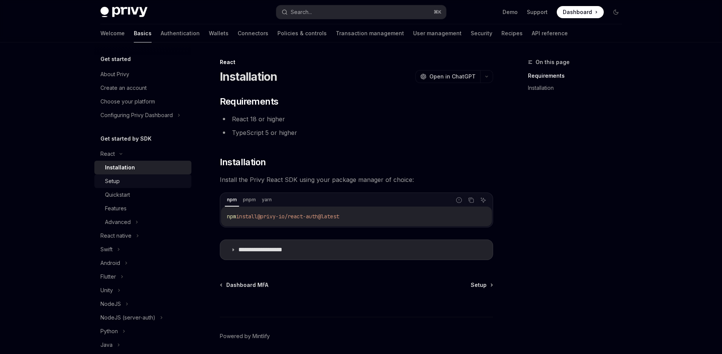
click at [130, 181] on div "Setup" at bounding box center [146, 181] width 82 height 9
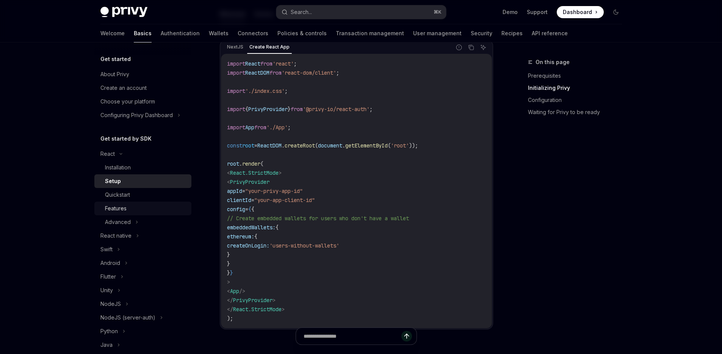
scroll to position [270, 0]
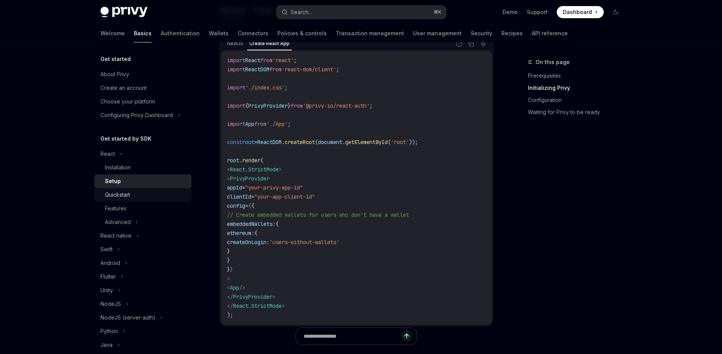
click at [126, 194] on div "Quickstart" at bounding box center [117, 194] width 25 height 9
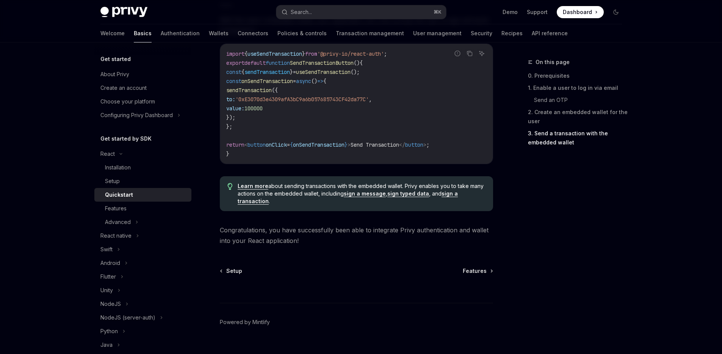
scroll to position [756, 0]
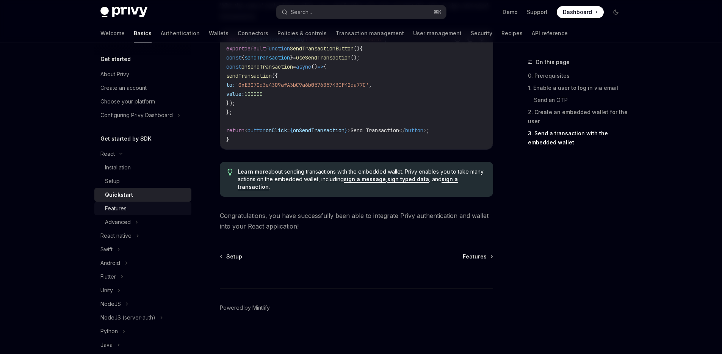
click at [147, 206] on div "Features" at bounding box center [146, 208] width 82 height 9
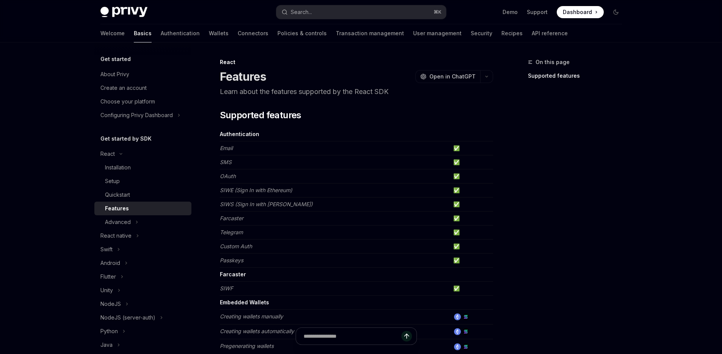
scroll to position [359, 0]
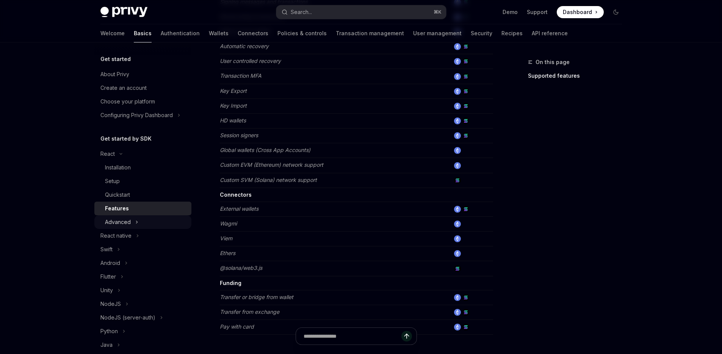
click at [144, 219] on button "Advanced" at bounding box center [142, 222] width 97 height 14
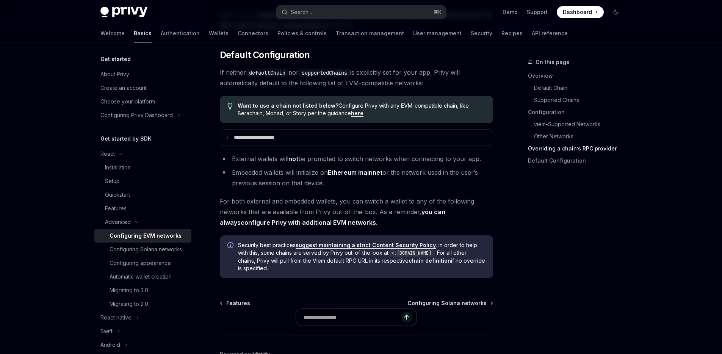
scroll to position [1940, 0]
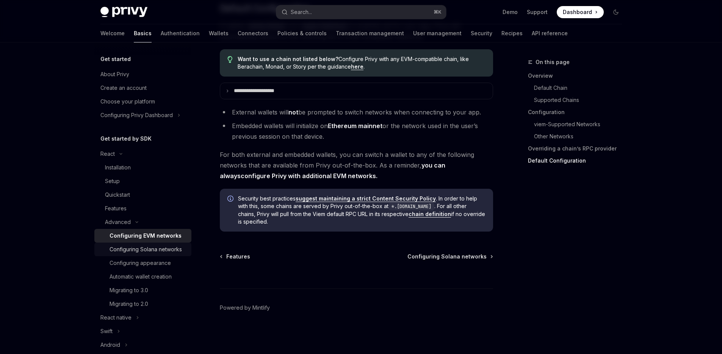
click at [139, 254] on div "Configuring Solana networks" at bounding box center [146, 249] width 72 height 9
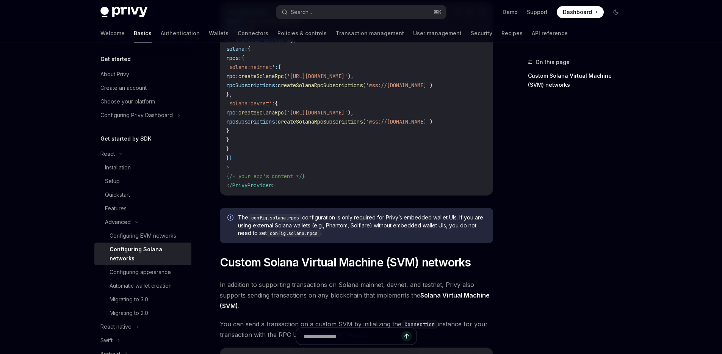
scroll to position [252, 0]
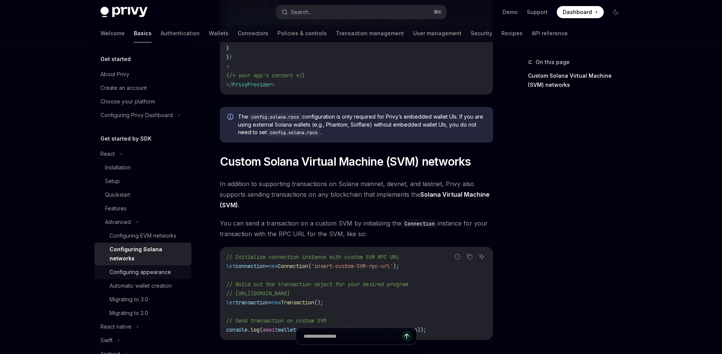
click at [155, 273] on div "Configuring appearance" at bounding box center [140, 272] width 61 height 9
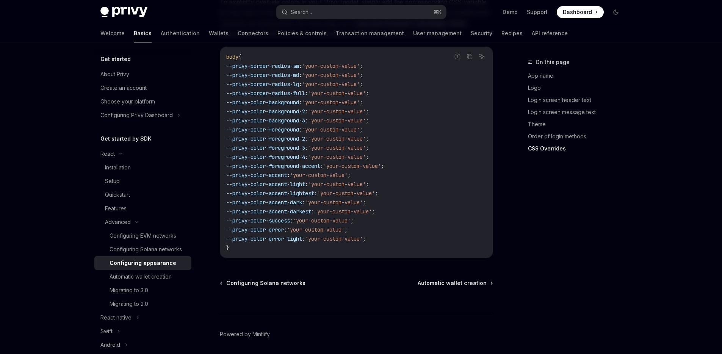
scroll to position [1917, 0]
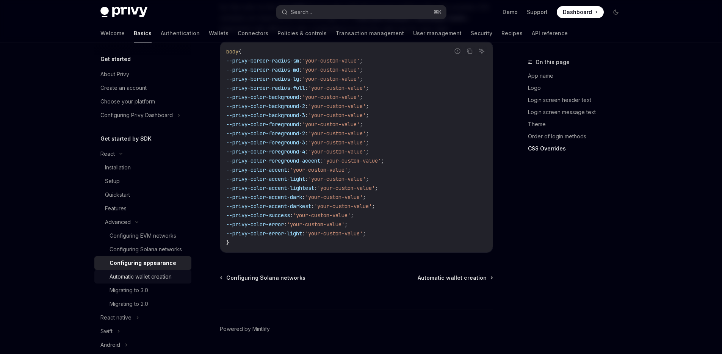
click at [122, 281] on div "Automatic wallet creation" at bounding box center [141, 276] width 62 height 9
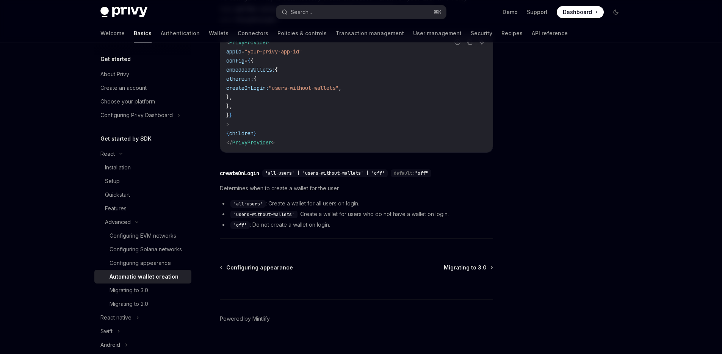
scroll to position [242, 0]
click at [140, 295] on div "Migrating to 3.0" at bounding box center [129, 290] width 39 height 9
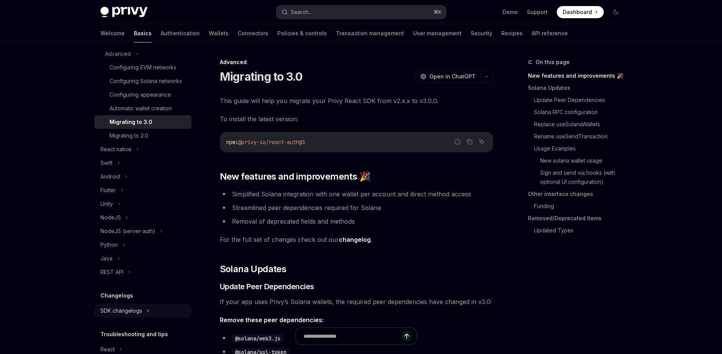
scroll to position [222, 0]
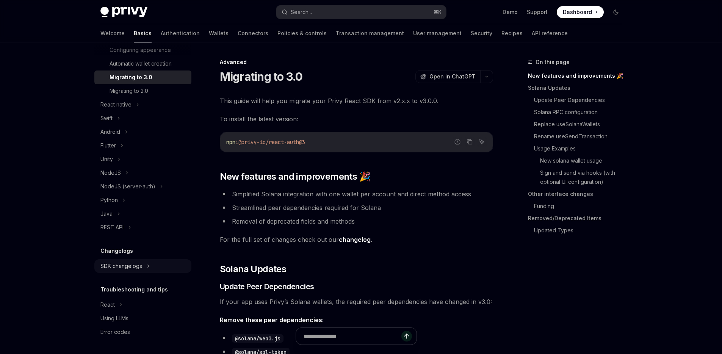
click at [155, 269] on button "SDK changelogs" at bounding box center [142, 266] width 97 height 14
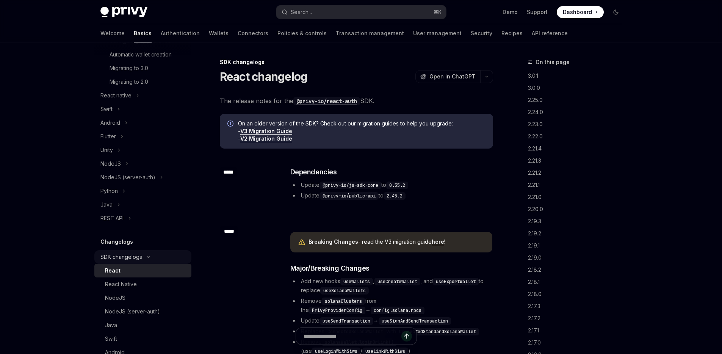
click at [149, 259] on icon at bounding box center [148, 257] width 9 height 3
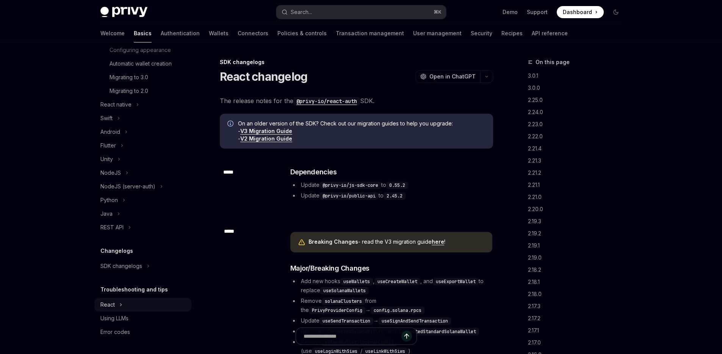
click at [137, 304] on button "React" at bounding box center [142, 305] width 97 height 14
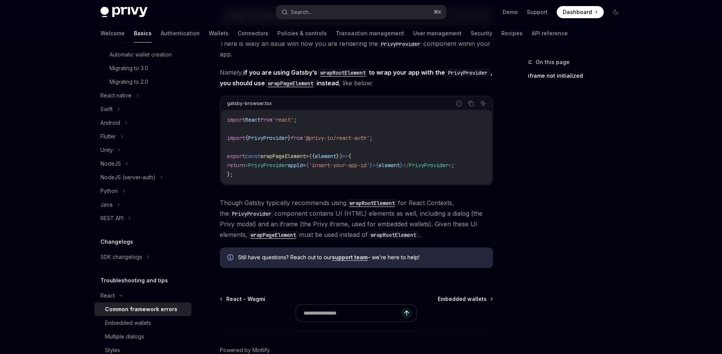
scroll to position [267, 0]
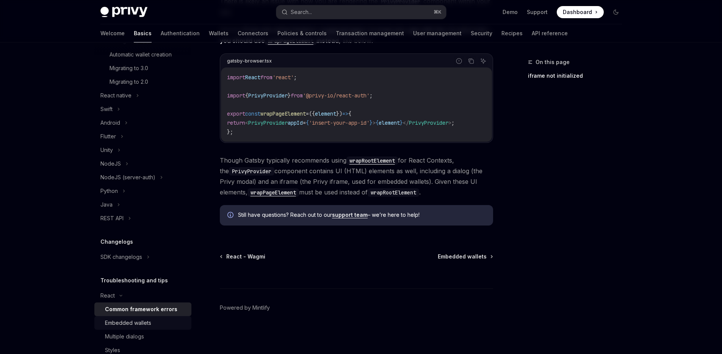
click at [142, 328] on div "Embedded wallets" at bounding box center [128, 322] width 46 height 9
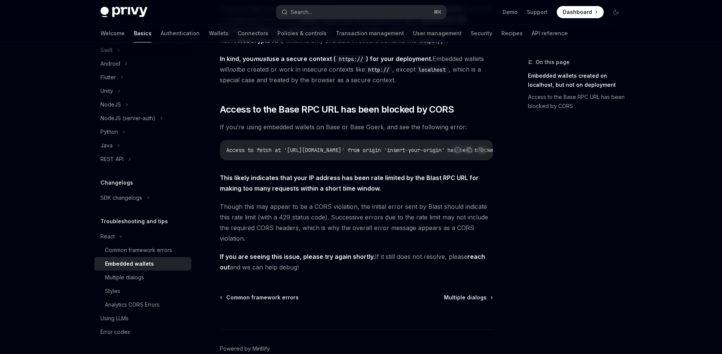
scroll to position [194, 0]
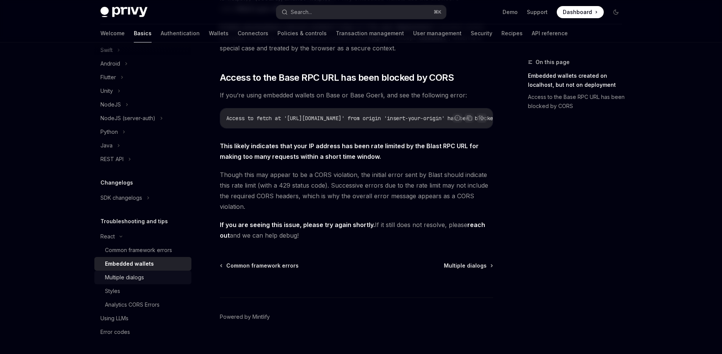
click at [145, 276] on div "Multiple dialogs" at bounding box center [146, 277] width 82 height 9
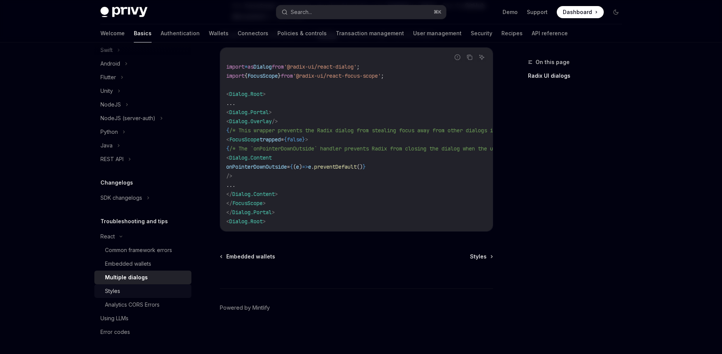
scroll to position [338, 0]
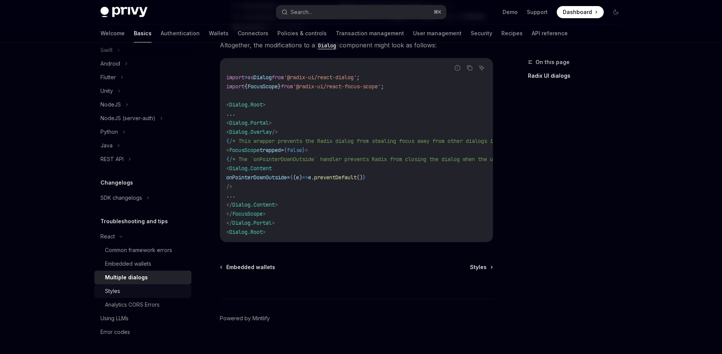
click at [146, 287] on div "Styles" at bounding box center [146, 291] width 82 height 9
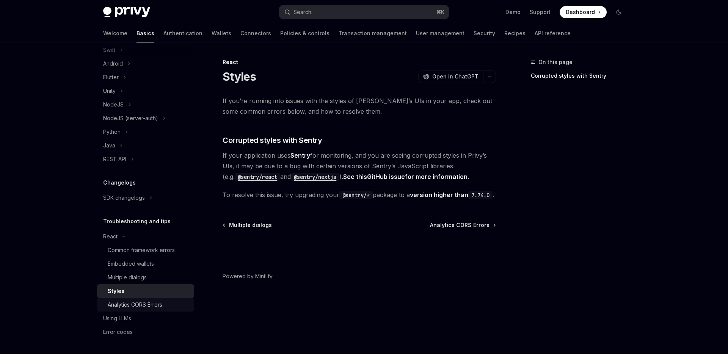
click at [160, 309] on div "Analytics CORS Errors" at bounding box center [135, 304] width 55 height 9
type textarea "*"
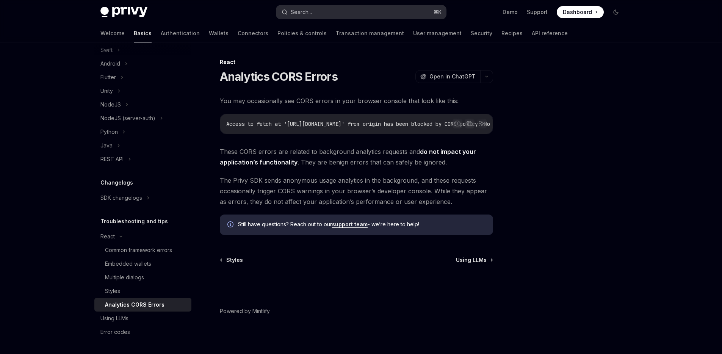
click at [337, 13] on button "Search... ⌘ K" at bounding box center [361, 12] width 170 height 14
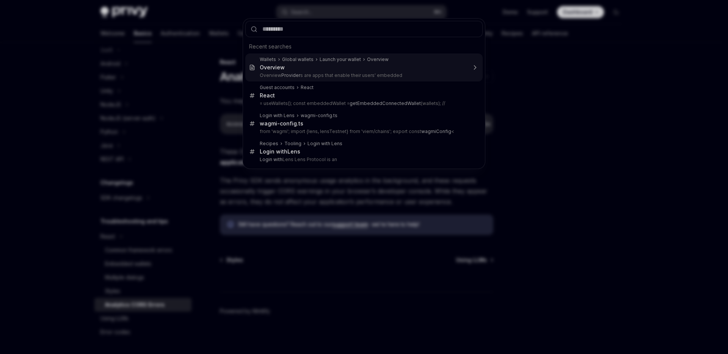
type input "********"
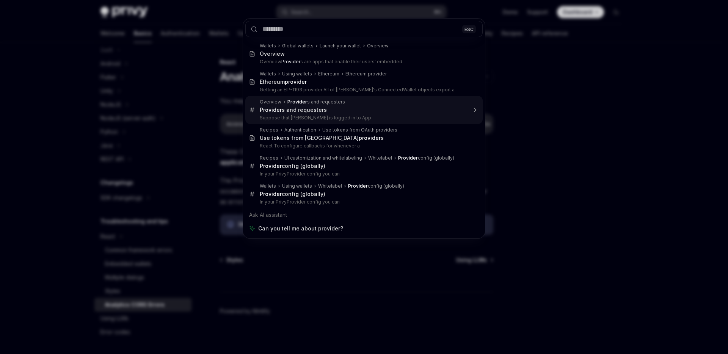
type textarea "*"
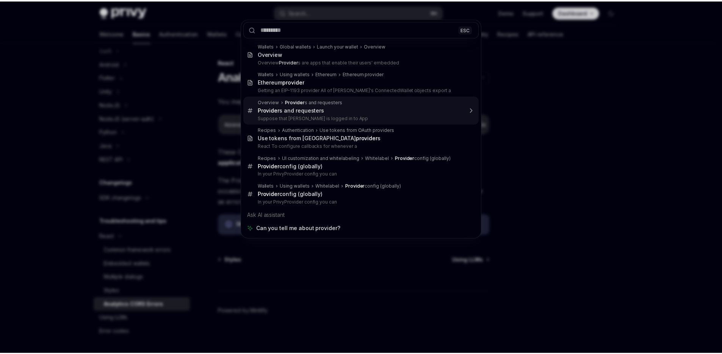
scroll to position [335, 0]
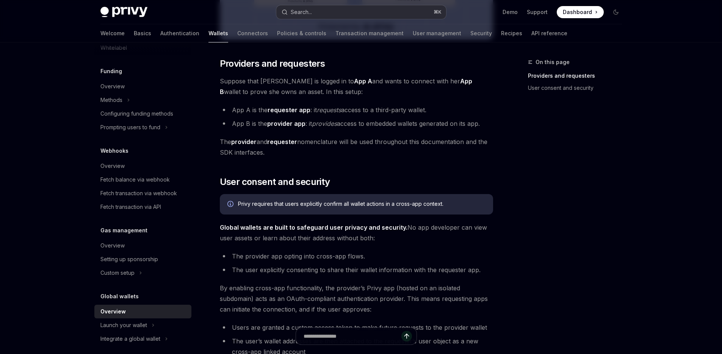
click at [328, 12] on button "Search... ⌘ K" at bounding box center [361, 12] width 170 height 14
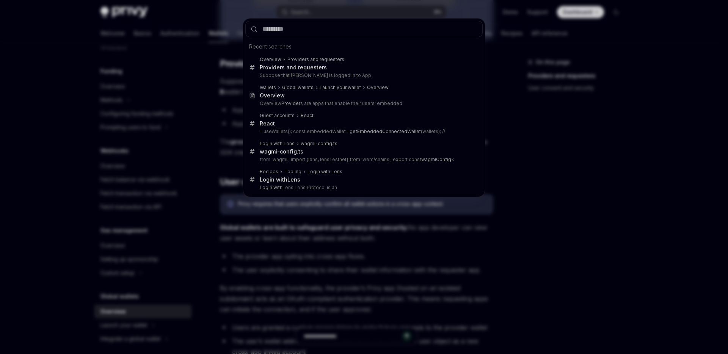
click at [633, 198] on div "Recent searches Overview Provider s and requesters Provider s and requesters Su…" at bounding box center [364, 177] width 728 height 354
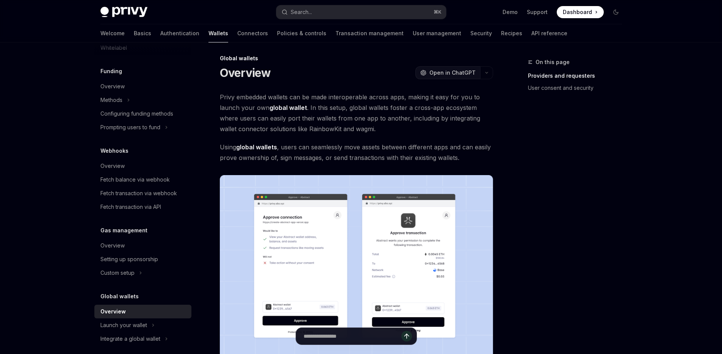
scroll to position [0, 0]
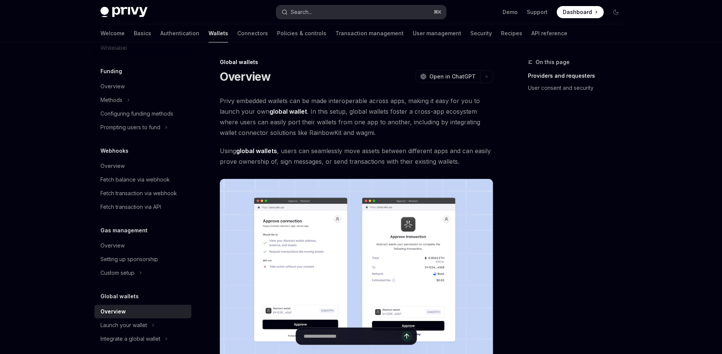
click at [346, 5] on button "Search... ⌘ K" at bounding box center [361, 12] width 170 height 14
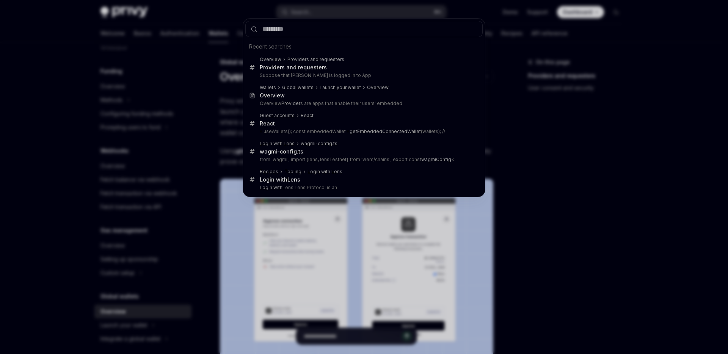
type input "********"
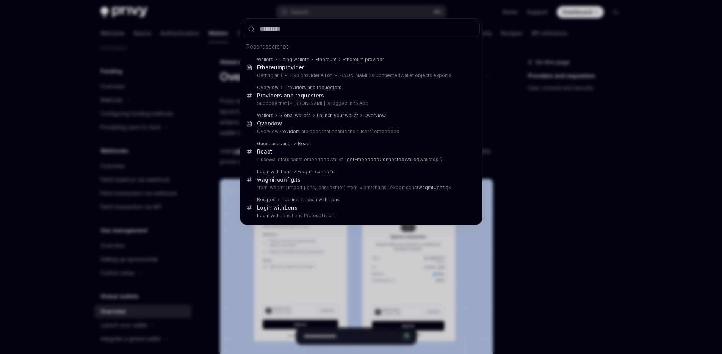
type textarea "*"
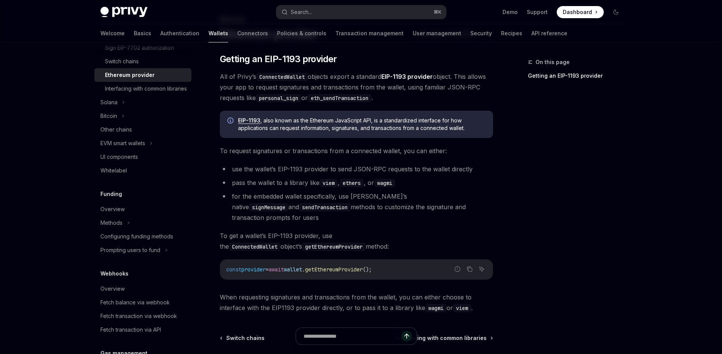
scroll to position [44, 0]
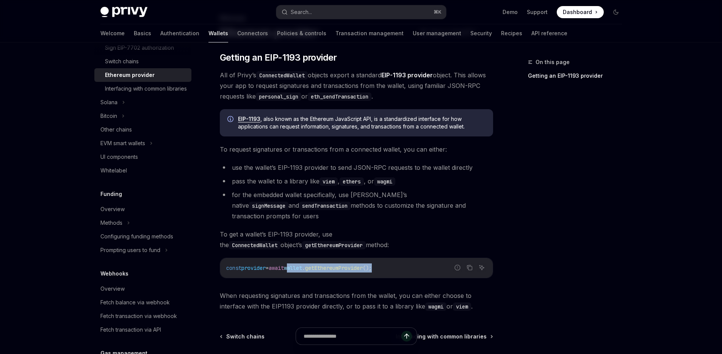
drag, startPoint x: 401, startPoint y: 257, endPoint x: 299, endPoint y: 258, distance: 102.0
click at [299, 263] on code "const provider = await wallet . getEthereumProvider ();" at bounding box center [356, 267] width 260 height 9
copy span "wallet . getEthereumProvider ();"
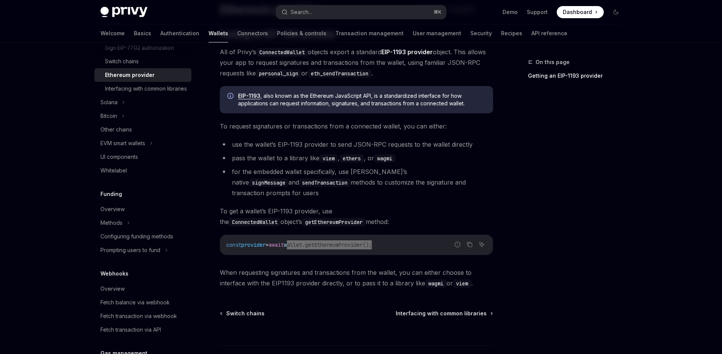
scroll to position [78, 0]
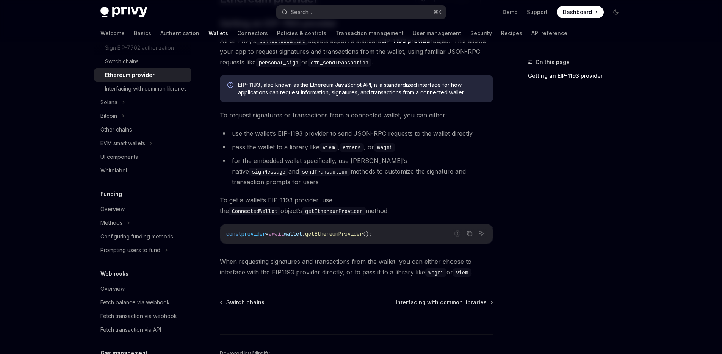
click at [316, 256] on span "When requesting signatures and transactions from the wallet, you can either cho…" at bounding box center [356, 266] width 273 height 21
click at [321, 224] on div "const provider = await wallet . getEthereumProvider ();" at bounding box center [356, 234] width 273 height 20
click at [302, 230] on span "wallet" at bounding box center [293, 233] width 18 height 7
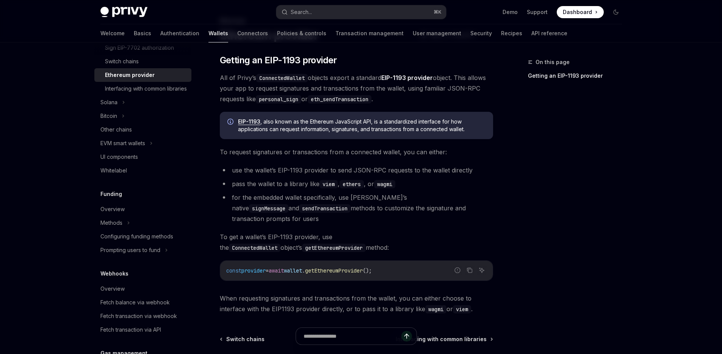
scroll to position [11, 0]
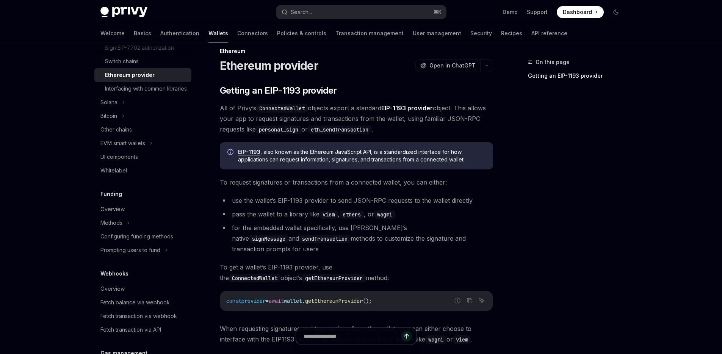
click at [283, 108] on code "ConnectedWallet" at bounding box center [282, 108] width 52 height 8
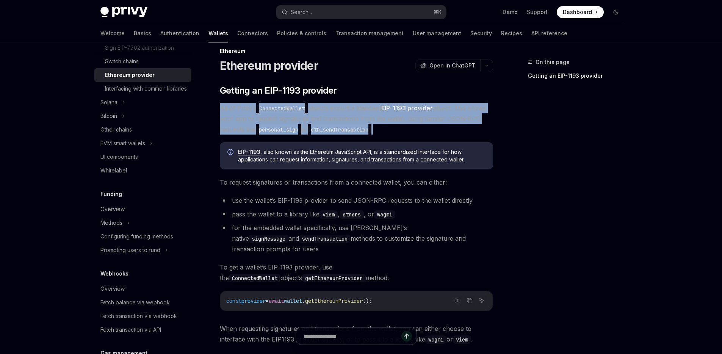
click at [283, 108] on code "ConnectedWallet" at bounding box center [282, 108] width 52 height 8
click at [281, 110] on code "ConnectedWallet" at bounding box center [282, 108] width 52 height 8
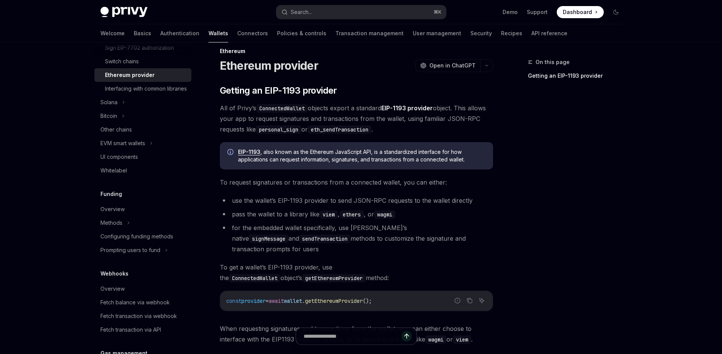
click at [301, 108] on code "ConnectedWallet" at bounding box center [282, 108] width 52 height 8
copy code "ConnectedWallet"
click at [328, 12] on button "Search... ⌘ K" at bounding box center [361, 12] width 170 height 14
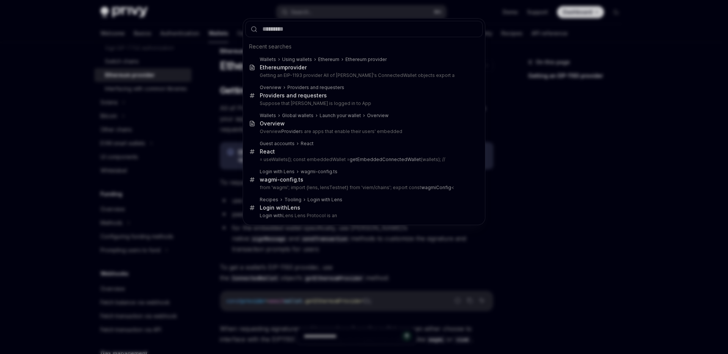
type input "**********"
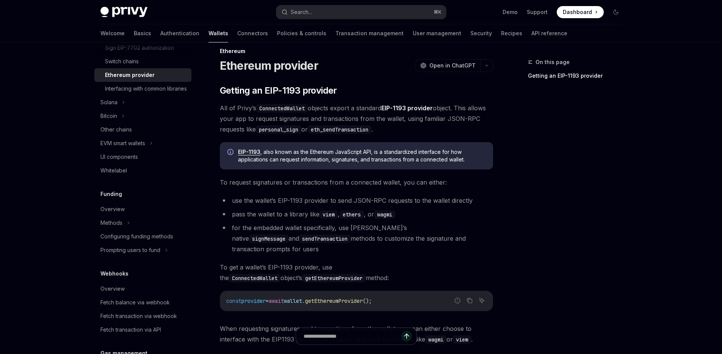
type textarea "*"
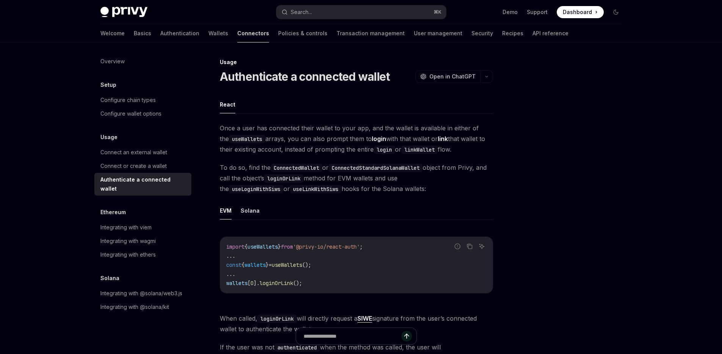
click at [295, 166] on code "ConnectedWallet" at bounding box center [297, 168] width 52 height 8
click at [314, 11] on button "Search... ⌘ K" at bounding box center [361, 12] width 170 height 14
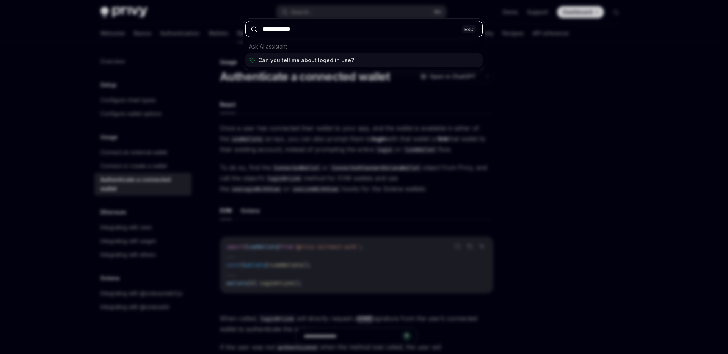
type input "**********"
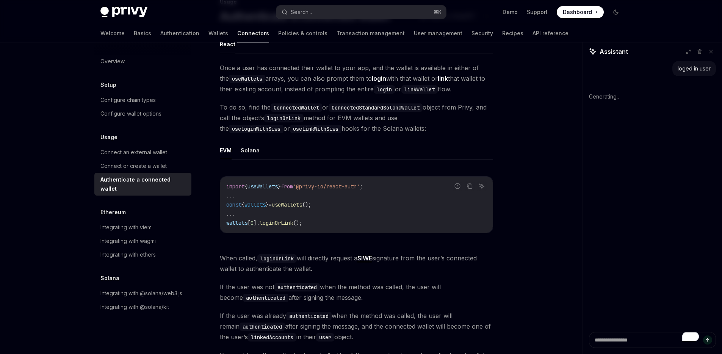
scroll to position [124, 0]
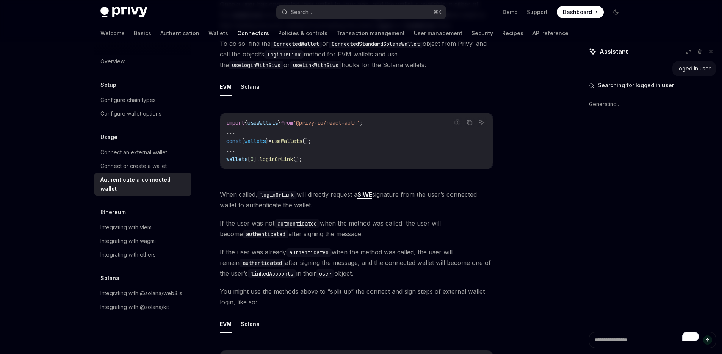
click at [311, 160] on code "import { useWallets } from '@privy-io/react-auth' ; ... const { wallets } = use…" at bounding box center [356, 140] width 260 height 45
drag, startPoint x: 310, startPoint y: 158, endPoint x: 227, endPoint y: 159, distance: 83.8
click at [227, 159] on code "import { useWallets } from '@privy-io/react-auth' ; ... const { wallets } = use…" at bounding box center [356, 140] width 260 height 45
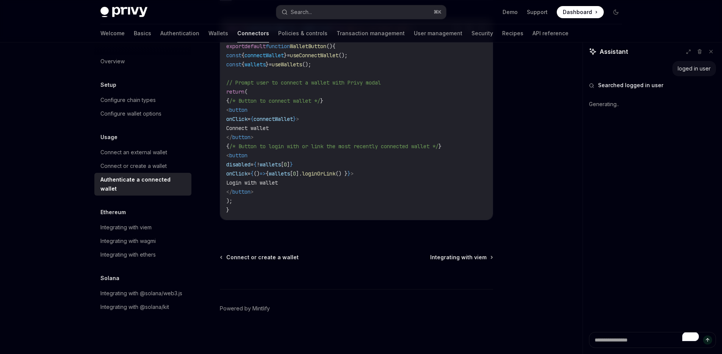
scroll to position [457, 0]
click at [459, 257] on span "Integrating with viem" at bounding box center [458, 257] width 56 height 8
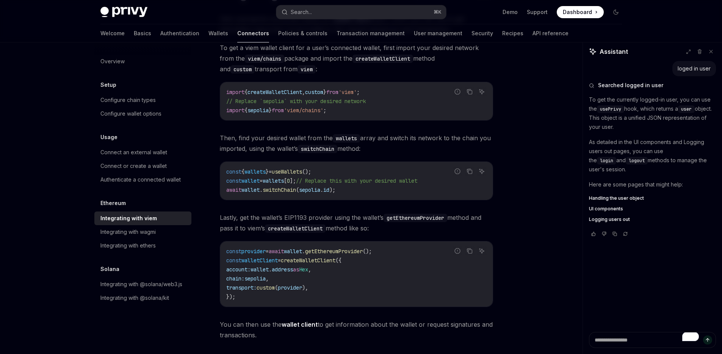
scroll to position [80, 0]
click at [287, 195] on code "const { wallets } = useWallets (); const wallet = wallets [ 0 ]; // Replace thi…" at bounding box center [356, 182] width 260 height 27
click at [287, 194] on span "switchChain" at bounding box center [279, 191] width 33 height 7
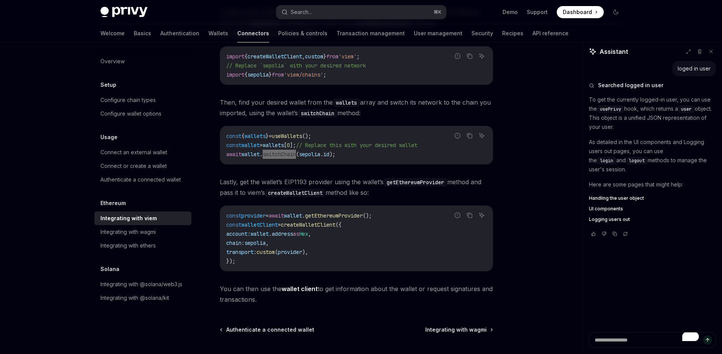
scroll to position [191, 0]
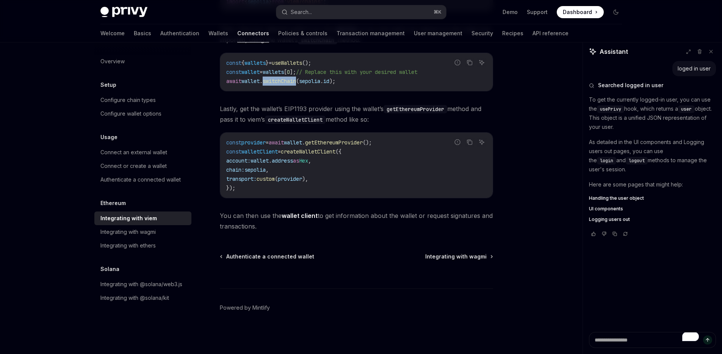
click at [296, 217] on strong "wallet client" at bounding box center [300, 216] width 36 height 8
click at [0, 0] on div "Privy Docs home page Search... ⌘ K Demo Support Dashboard Dashboard Search... N…" at bounding box center [361, 81] width 722 height 545
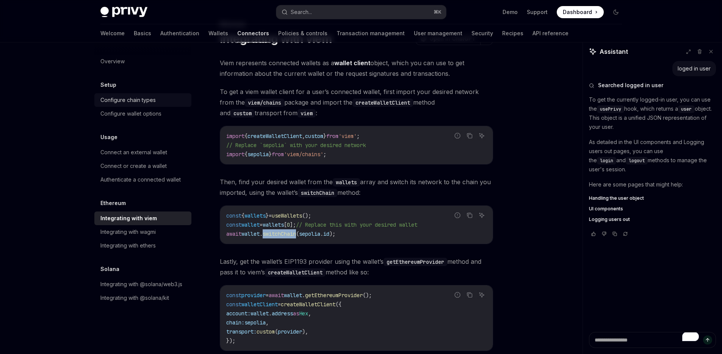
click at [147, 99] on div "Configure chain types" at bounding box center [127, 100] width 55 height 9
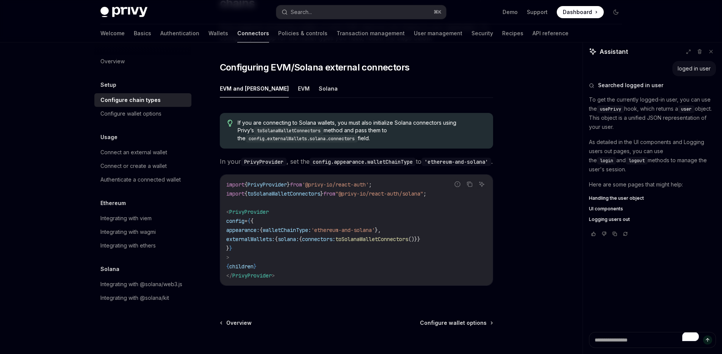
scroll to position [164, 0]
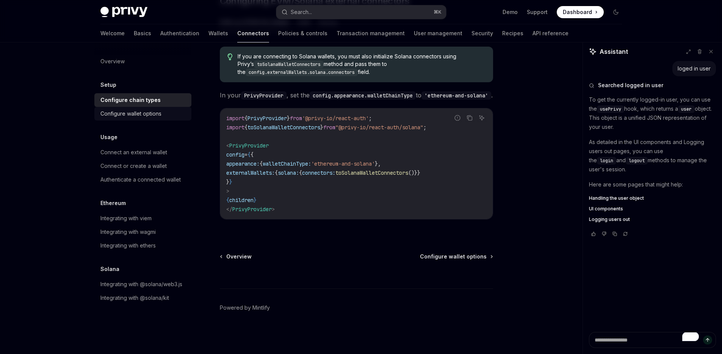
click at [131, 115] on div "Configure wallet options" at bounding box center [130, 113] width 61 height 9
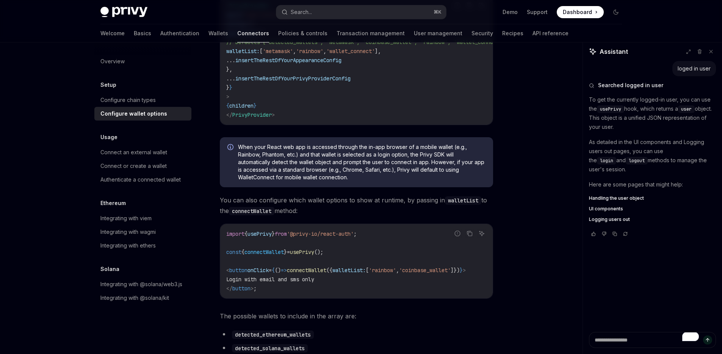
scroll to position [194, 0]
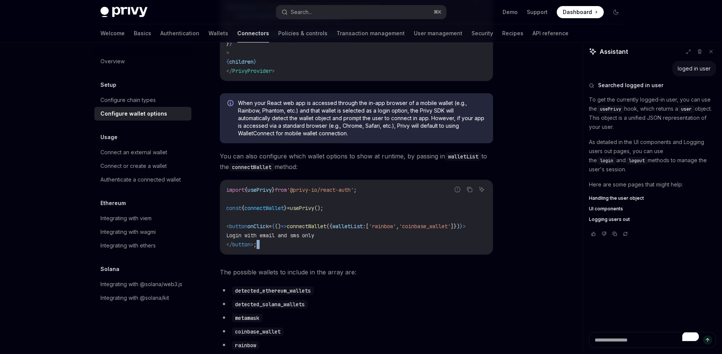
drag, startPoint x: 308, startPoint y: 261, endPoint x: 422, endPoint y: 259, distance: 114.1
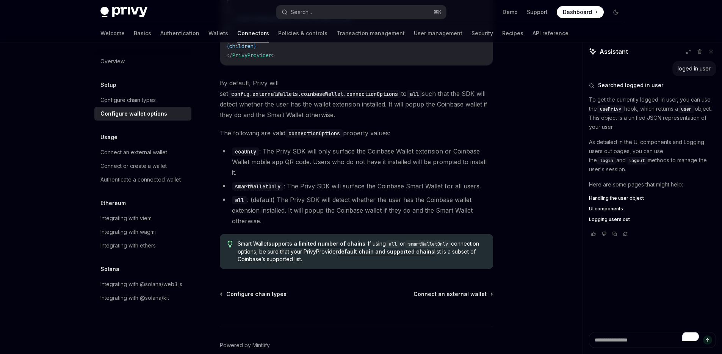
scroll to position [1091, 0]
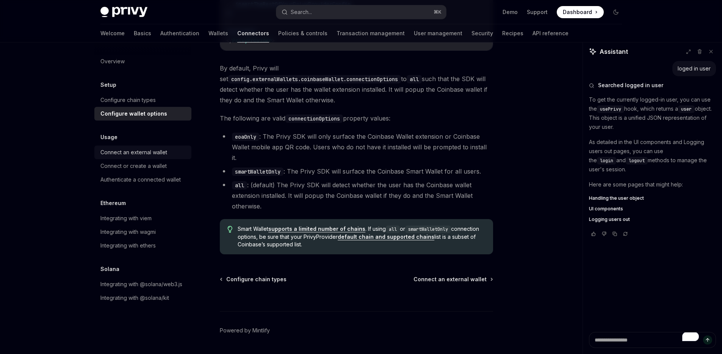
click at [127, 151] on div "Connect an external wallet" at bounding box center [133, 152] width 67 height 9
type textarea "*"
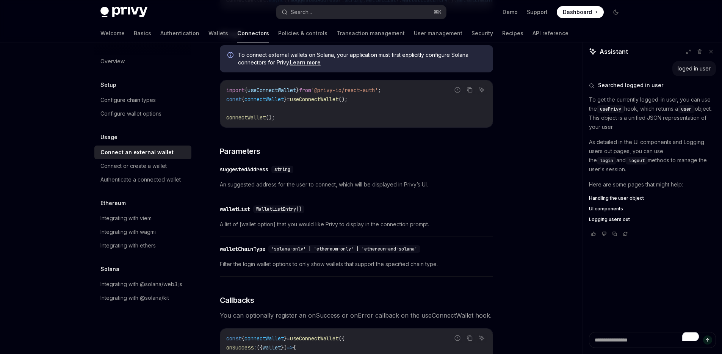
scroll to position [196, 0]
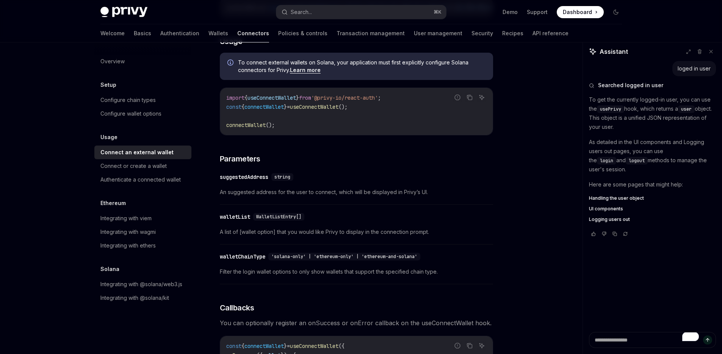
click at [252, 129] on span "connectWallet" at bounding box center [245, 125] width 39 height 7
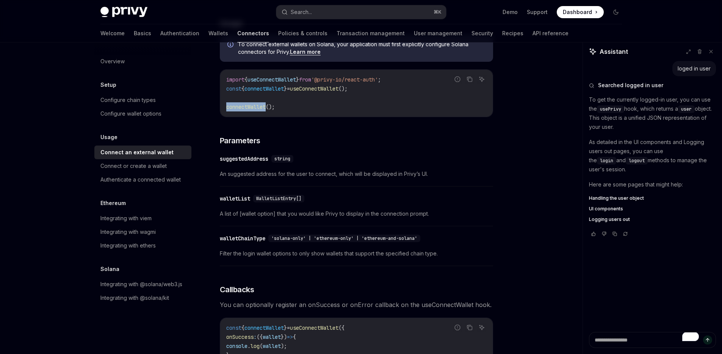
scroll to position [160, 0]
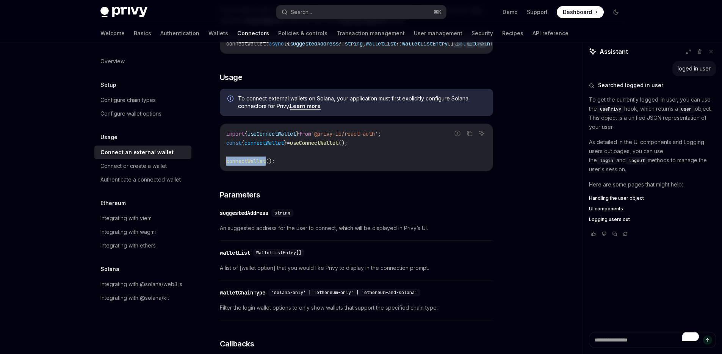
click at [252, 163] on span "connectWallet" at bounding box center [245, 161] width 39 height 7
drag, startPoint x: 367, startPoint y: 146, endPoint x: 220, endPoint y: 144, distance: 146.7
click at [220, 144] on div "import { useConnectWallet } from '@privy-io/react-auth' ; const { connectWallet…" at bounding box center [356, 147] width 273 height 47
copy span "const { connectWallet } = useConnectWallet ();"
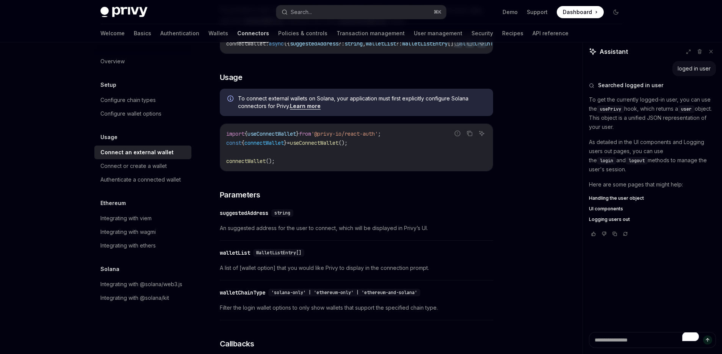
click at [279, 137] on span "useConnectWallet" at bounding box center [272, 133] width 49 height 7
copy span "useConnectWallet"
click at [353, 11] on button "Search... ⌘ K" at bounding box center [361, 12] width 170 height 14
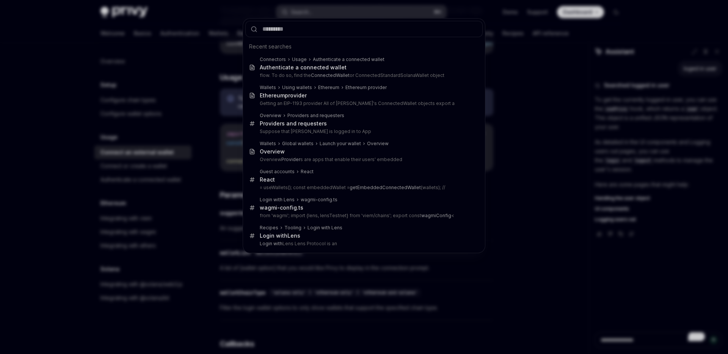
type input "**********"
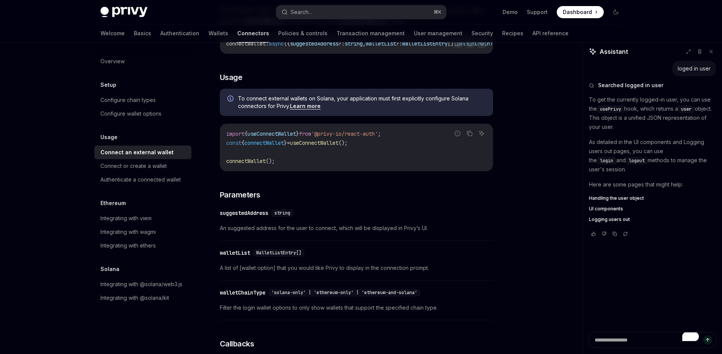
type textarea "*"
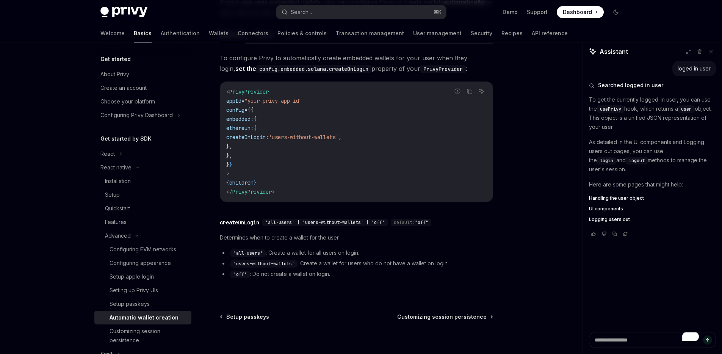
scroll to position [159, 0]
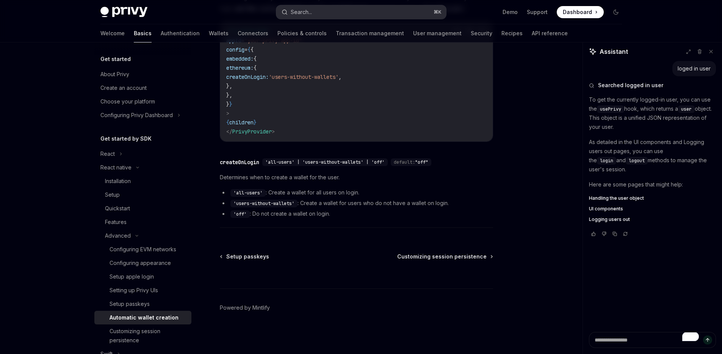
click at [333, 9] on button "Search... ⌘ K" at bounding box center [361, 12] width 170 height 14
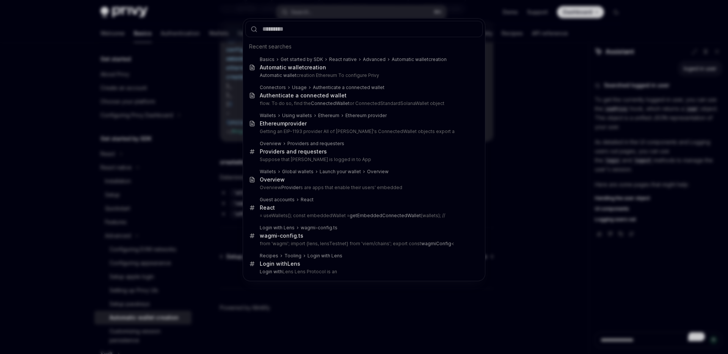
type input "**********"
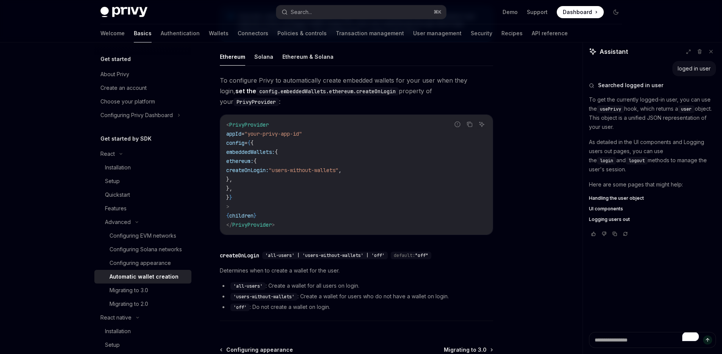
type textarea "*"
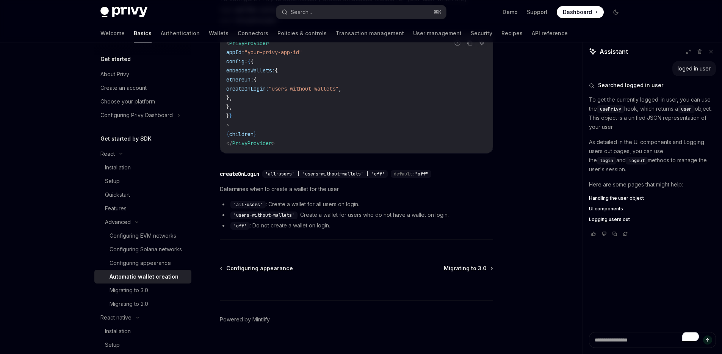
scroll to position [242, 0]
click at [637, 337] on textarea "To enrich screen reader interactions, please activate Accessibility in Grammarl…" at bounding box center [652, 340] width 127 height 16
type textarea "*"
type textarea "**"
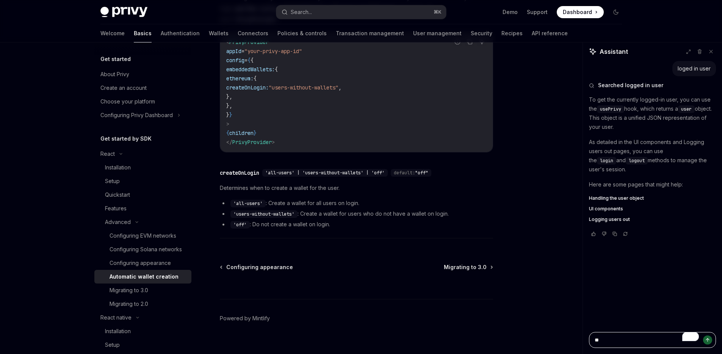
type textarea "*"
type textarea "***"
type textarea "*"
type textarea "***"
type textarea "*"
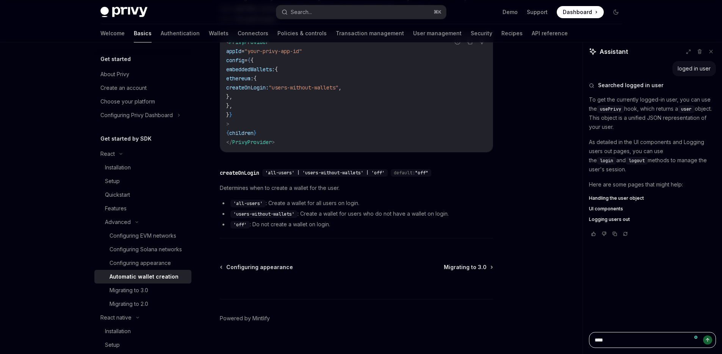
paste textarea "**********"
type textarea "**********"
type textarea "*"
type textarea "**********"
type textarea "*"
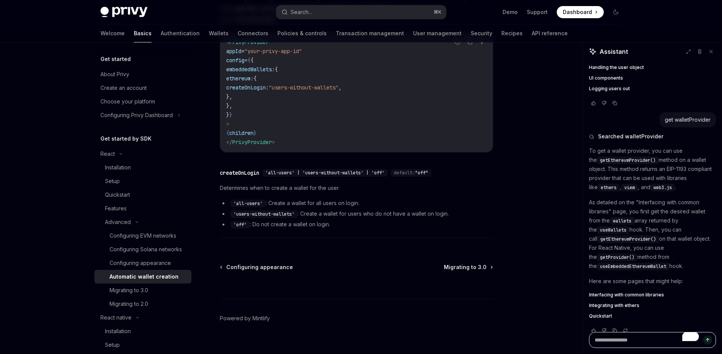
type textarea "*"
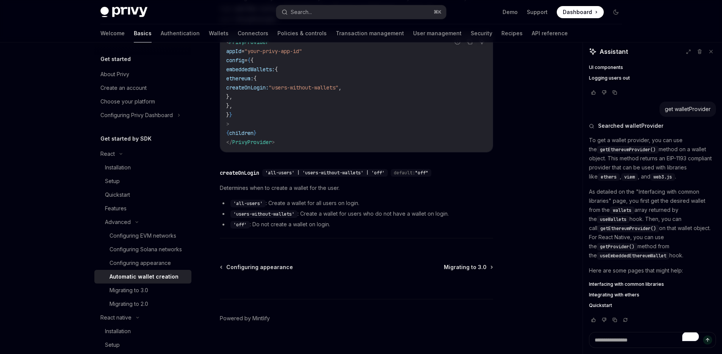
click at [627, 229] on span "getEthereumProvider()" at bounding box center [629, 229] width 56 height 6
copy span "getEthereumProvider"
click at [331, 16] on button "Search... ⌘ K" at bounding box center [361, 12] width 170 height 14
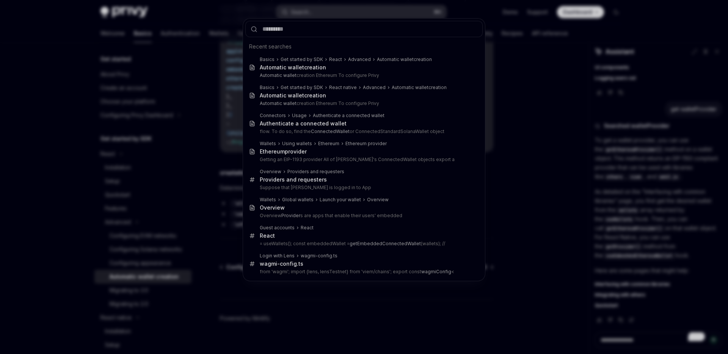
type input "**********"
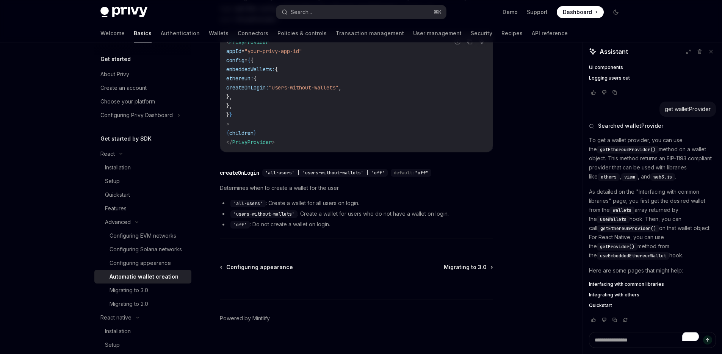
type textarea "*"
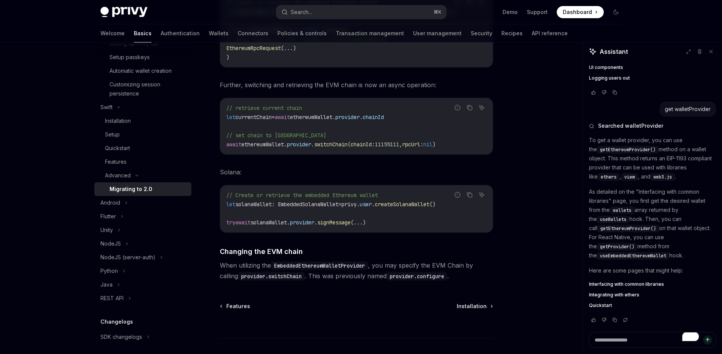
scroll to position [3242, 0]
click at [316, 116] on span "ethereumWallet." at bounding box center [312, 115] width 45 height 7
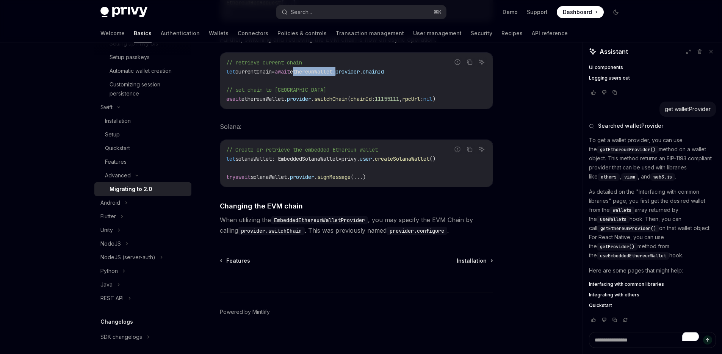
scroll to position [3291, 0]
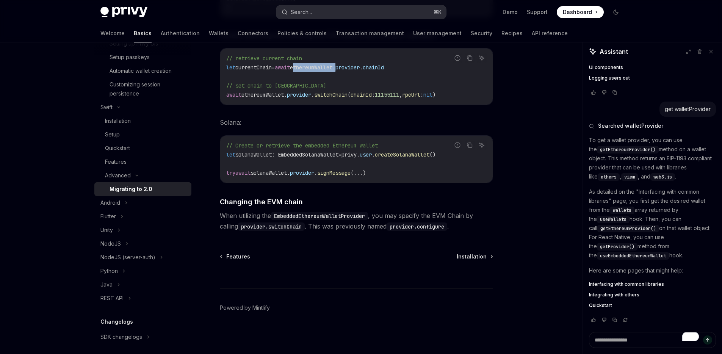
click at [343, 8] on button "Search... ⌘ K" at bounding box center [361, 12] width 170 height 14
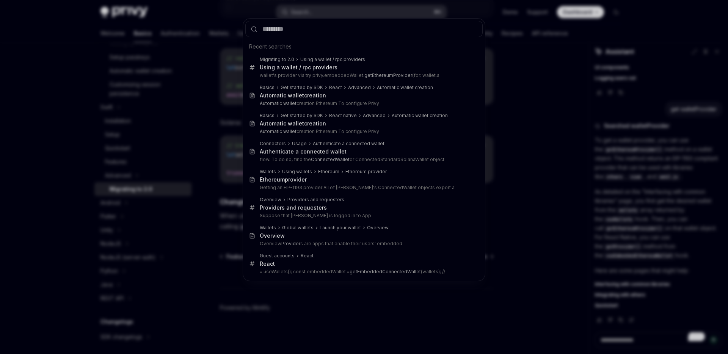
type input "**********"
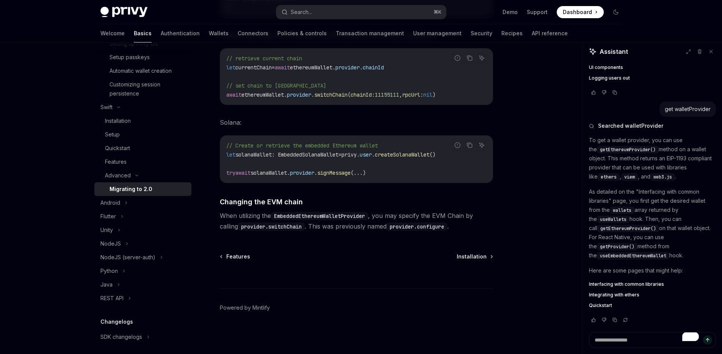
type textarea "*"
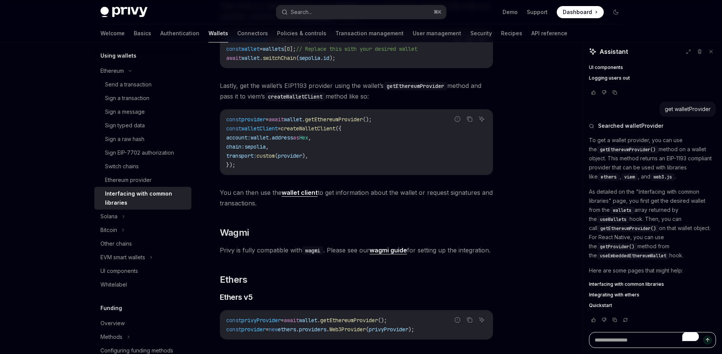
scroll to position [552, 0]
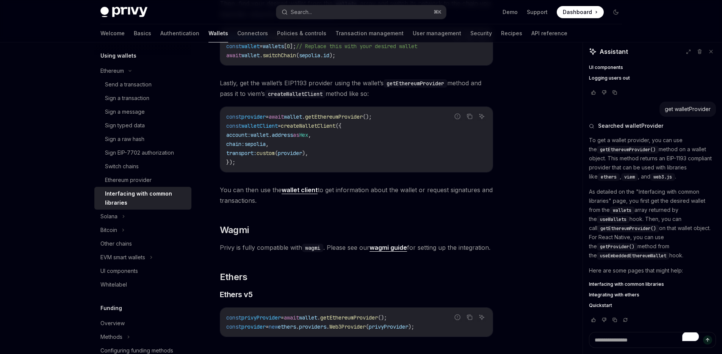
click at [266, 117] on span "provider" at bounding box center [253, 116] width 24 height 7
click at [246, 120] on span "provider" at bounding box center [253, 116] width 24 height 7
click at [250, 120] on span "provider" at bounding box center [253, 116] width 24 height 7
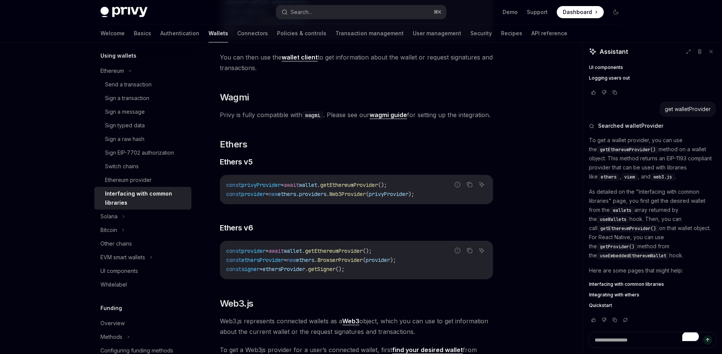
scroll to position [688, 0]
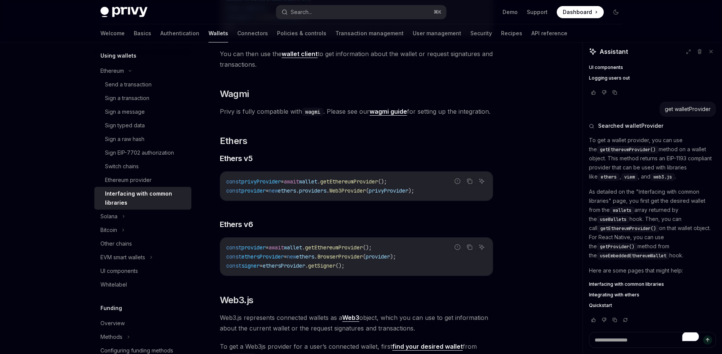
click at [314, 260] on span "ethers" at bounding box center [305, 256] width 18 height 7
copy span "ethers"
click at [428, 270] on code "const provider = await wallet . getEthereumProvider (); const ethersProvider = …" at bounding box center [356, 256] width 260 height 27
drag, startPoint x: 425, startPoint y: 270, endPoint x: 218, endPoint y: 270, distance: 206.6
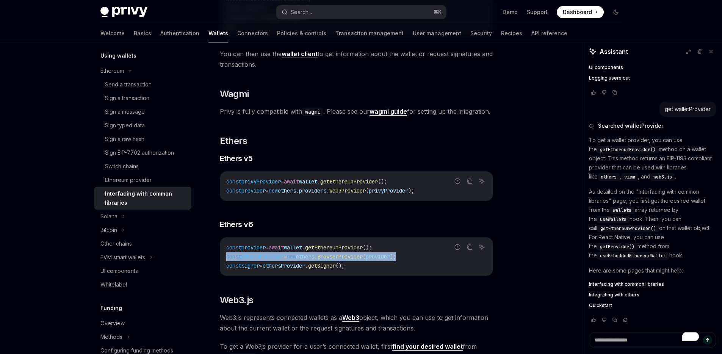
click at [218, 270] on div "Ethereum Interfacing with common libraries OpenAI Open in ChatGPT OpenAI Open i…" at bounding box center [285, 8] width 419 height 1276
copy span "const ethersProvider = new ethers . BrowserProvider ( provider );"
click at [518, 176] on div "On this page Viem Getting an account Getting a wallet client Wagmi Ethers Ether…" at bounding box center [361, -1] width 534 height 1291
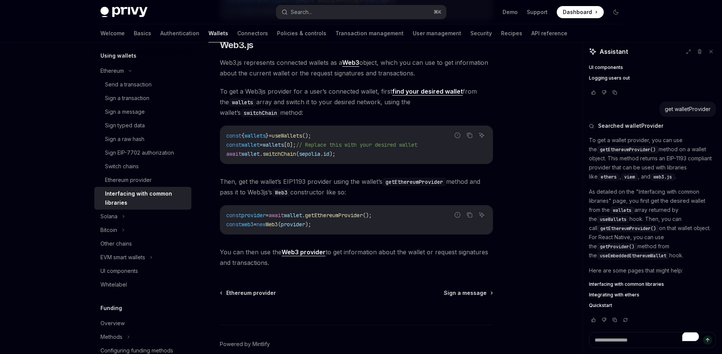
scroll to position [971, 0]
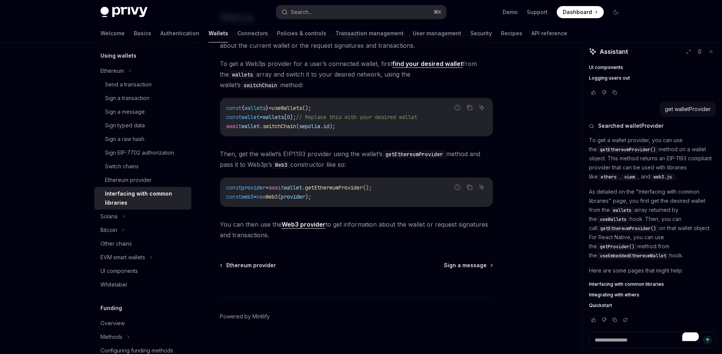
click at [344, 201] on code "const provider = await wallet . getEthereumProvider (); const web3 = new Web3 (…" at bounding box center [356, 192] width 260 height 18
drag, startPoint x: 340, startPoint y: 211, endPoint x: 223, endPoint y: 209, distance: 117.2
click at [223, 207] on div "const provider = await wallet . getEthereumProvider (); const web3 = new Web3 (…" at bounding box center [356, 192] width 273 height 29
copy span "const web3 = new Web3 ( provider );"
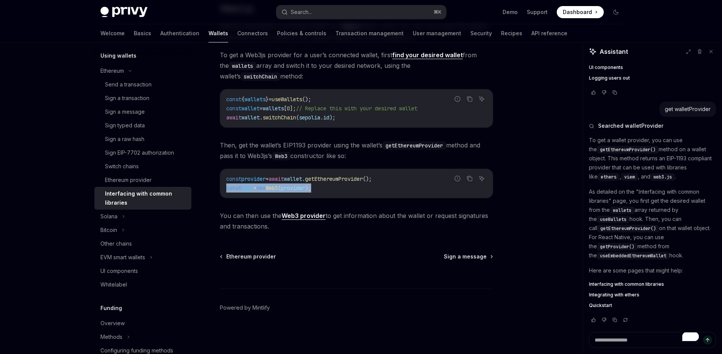
scroll to position [994, 0]
click at [299, 213] on strong "Web3 provider" at bounding box center [304, 216] width 44 height 8
click at [341, 190] on code "const provider = await wallet . getEthereumProvider (); const web3 = new Web3 (…" at bounding box center [356, 183] width 260 height 18
drag, startPoint x: 340, startPoint y: 188, endPoint x: 221, endPoint y: 188, distance: 119.0
click at [221, 188] on div "const provider = await wallet . getEthereumProvider (); const web3 = new Web3 (…" at bounding box center [356, 183] width 273 height 29
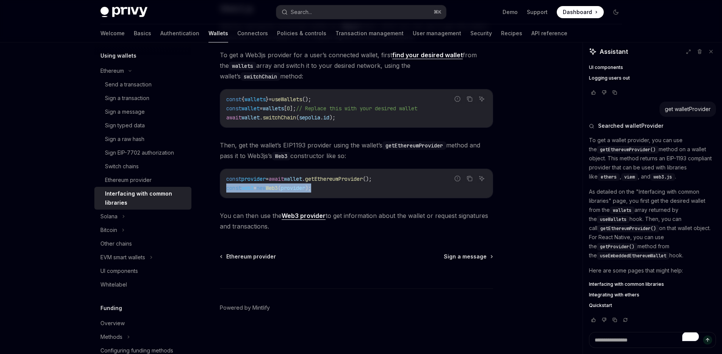
copy span "const web3 = new Web3 ( provider );"
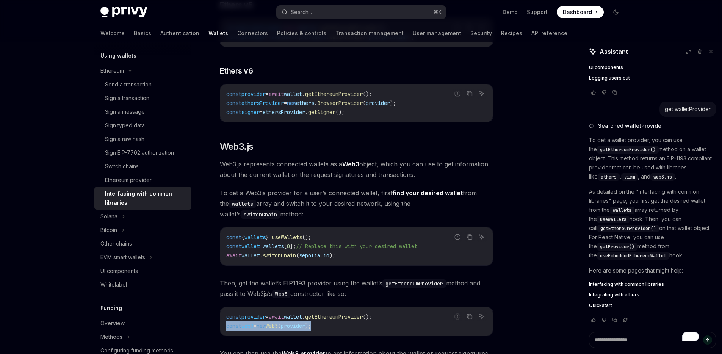
scroll to position [640, 0]
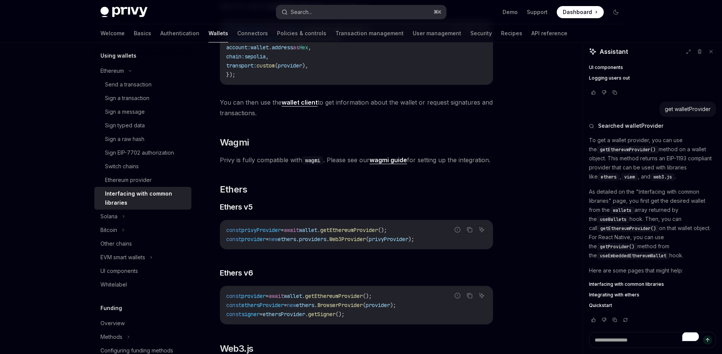
click at [331, 6] on button "Search... ⌘ K" at bounding box center [361, 12] width 170 height 14
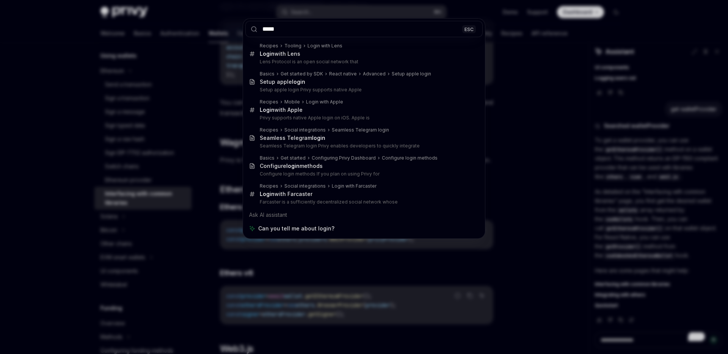
type input "*****"
click at [574, 89] on div "***** ESC Recipes Tooling Login with Lens Login with Lens Lens Protocol is an o…" at bounding box center [364, 177] width 728 height 354
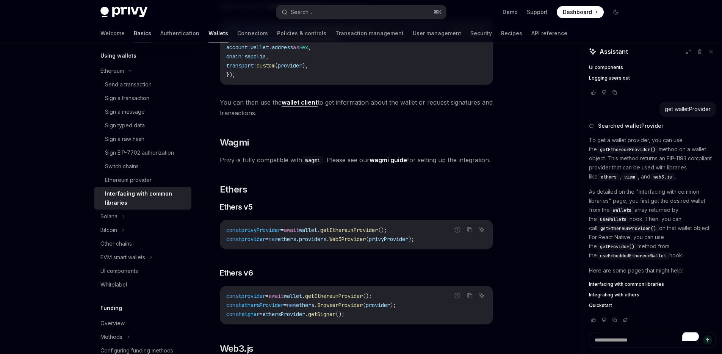
click at [134, 35] on link "Basics" at bounding box center [142, 33] width 17 height 18
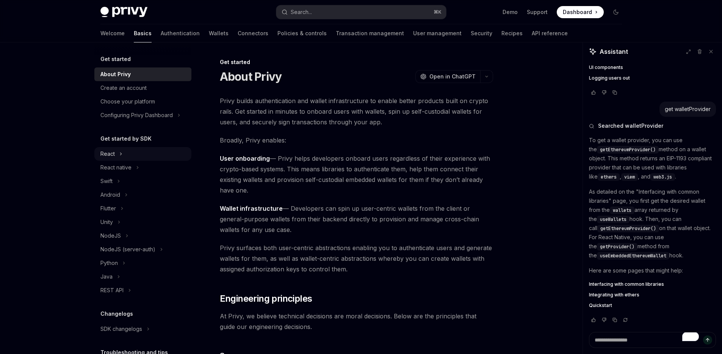
click at [126, 155] on button "React" at bounding box center [142, 154] width 97 height 14
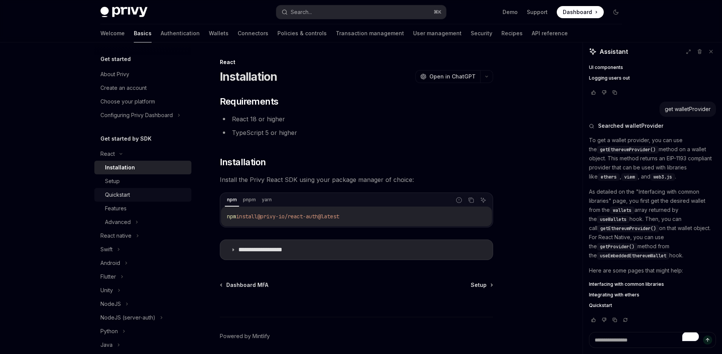
click at [130, 194] on div "Quickstart" at bounding box center [117, 194] width 25 height 9
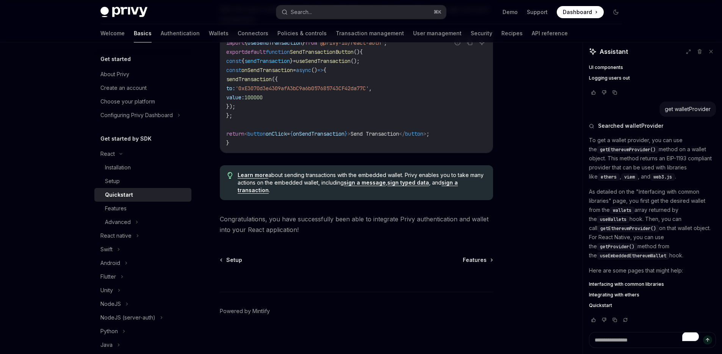
scroll to position [742, 0]
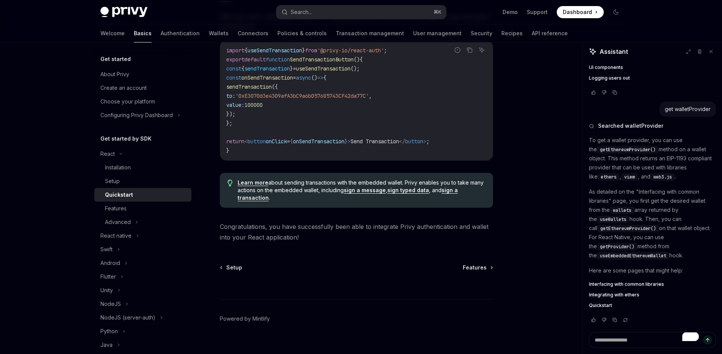
click at [140, 197] on div "Quickstart" at bounding box center [146, 194] width 82 height 9
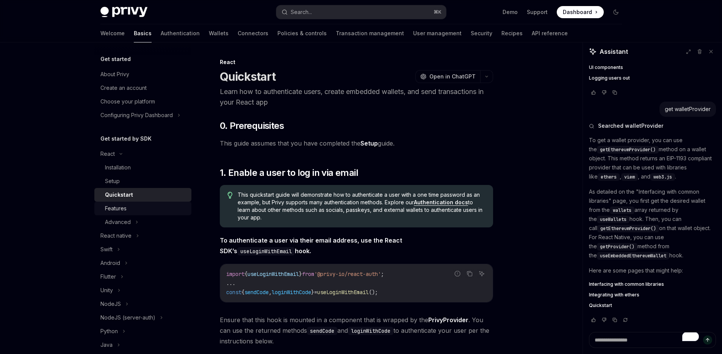
click at [139, 204] on div "Features" at bounding box center [146, 208] width 82 height 9
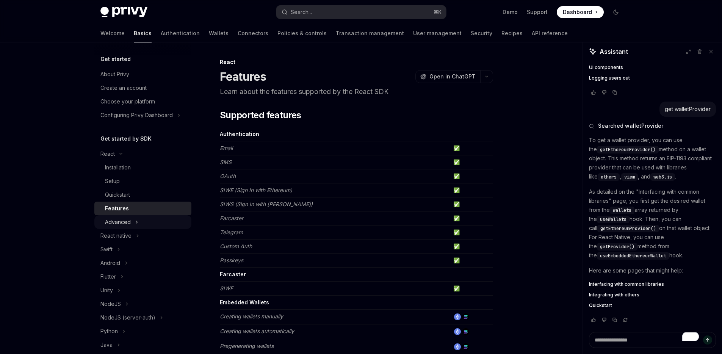
click at [131, 223] on button "Advanced" at bounding box center [142, 222] width 97 height 14
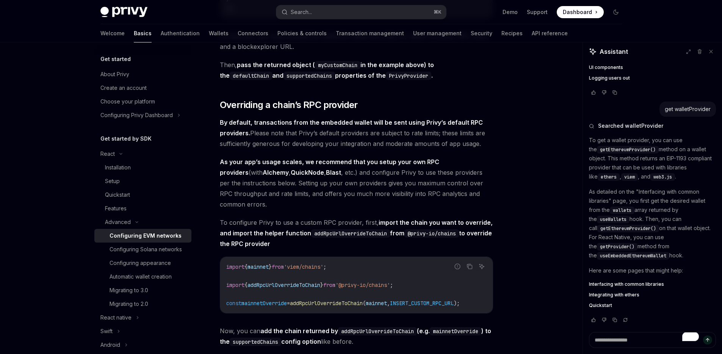
scroll to position [1631, 0]
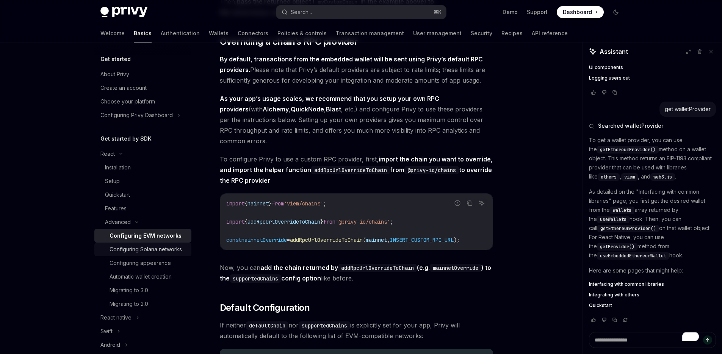
click at [129, 252] on div "Configuring Solana networks" at bounding box center [146, 249] width 72 height 9
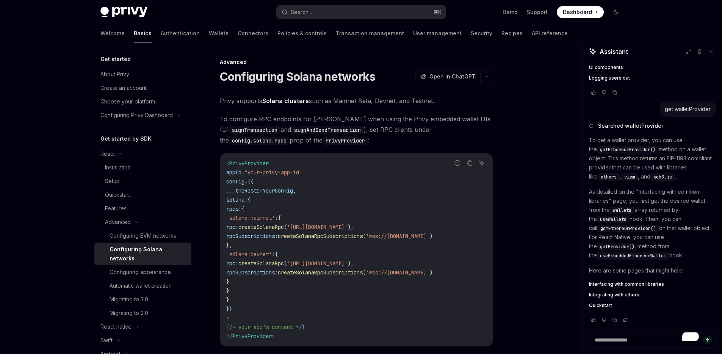
type textarea "*"
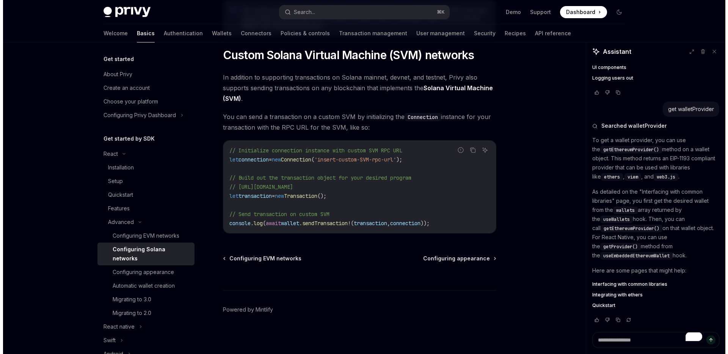
scroll to position [362, 0]
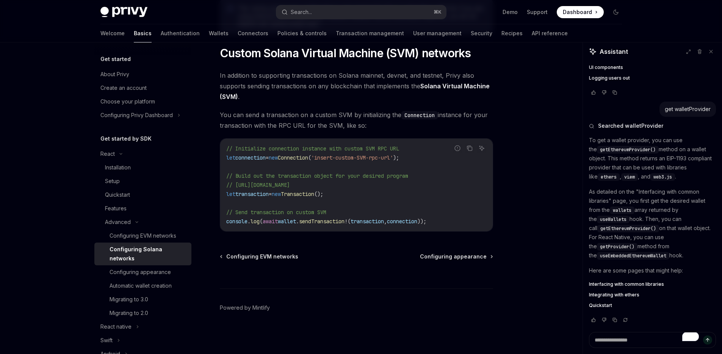
click at [341, 3] on div "Privy Docs home page Search... ⌘ K Demo Support Dashboard Dashboard Search..." at bounding box center [361, 12] width 522 height 24
click at [339, 8] on button "Search... ⌘ K" at bounding box center [361, 12] width 170 height 14
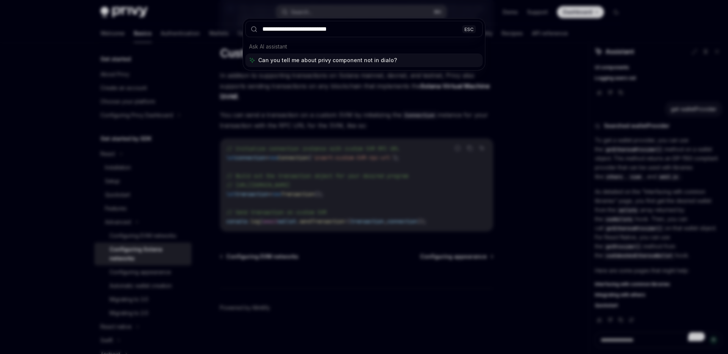
type input "**********"
type textarea "*"
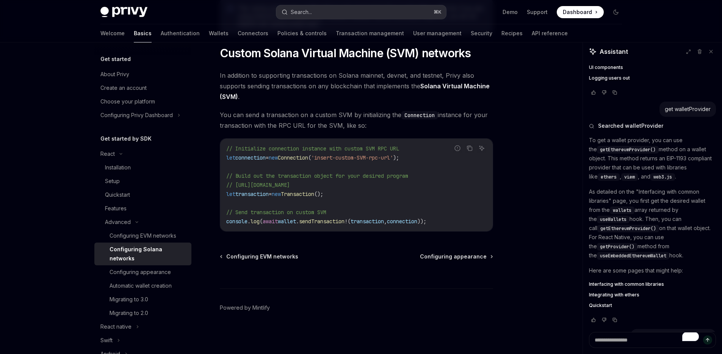
click at [335, 18] on button "Search... ⌘ K" at bounding box center [361, 12] width 170 height 14
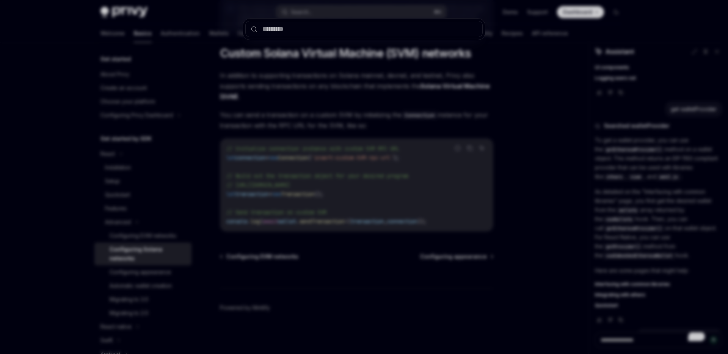
type input "*********"
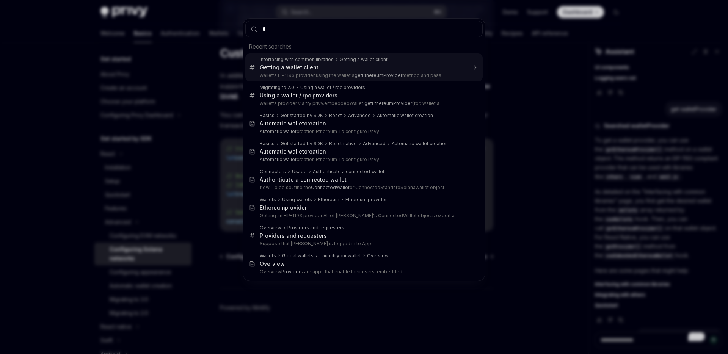
type input "**"
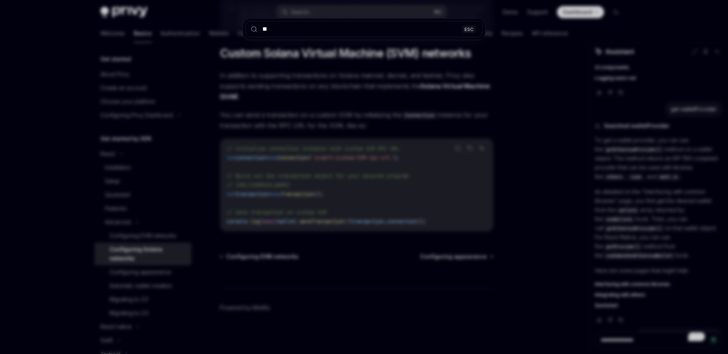
type textarea "*"
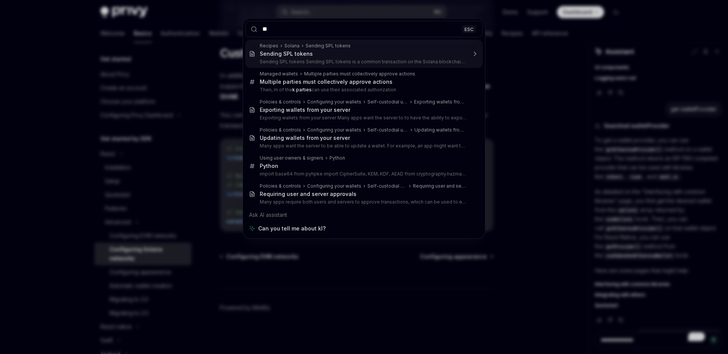
type input "*"
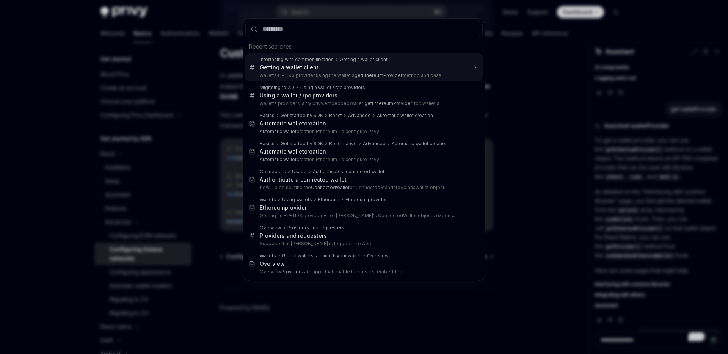
type input "*"
type textarea "*"
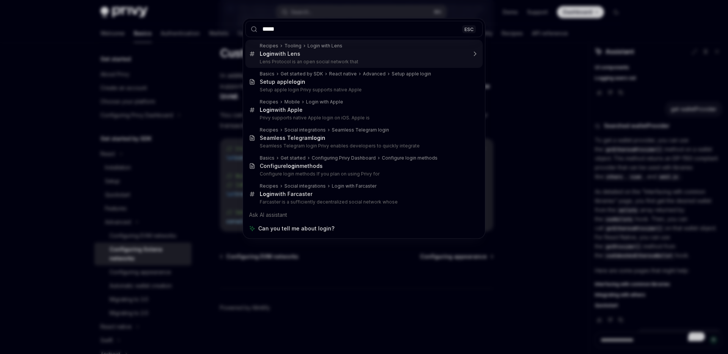
type input "******"
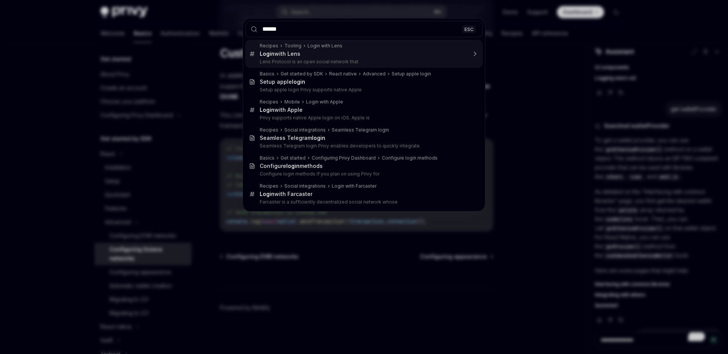
type textarea "*"
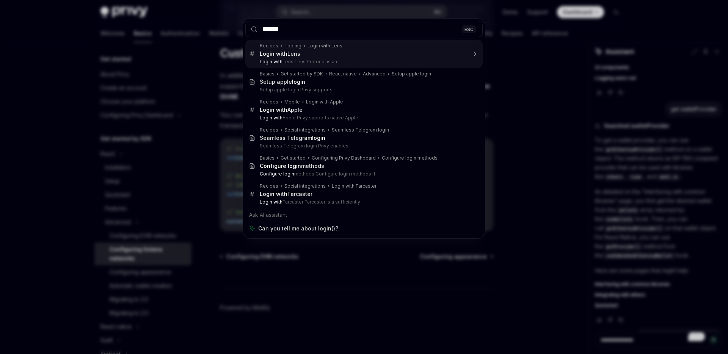
type input "*******"
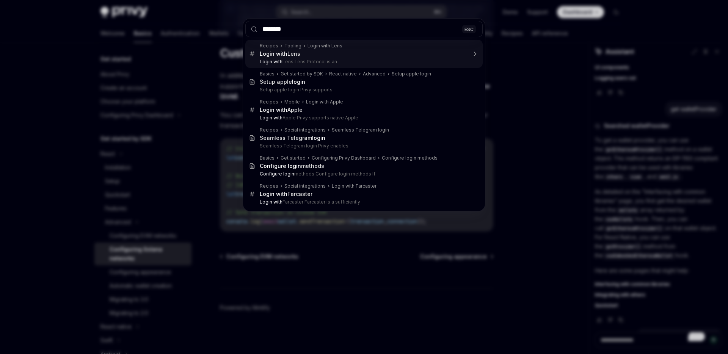
type textarea "*"
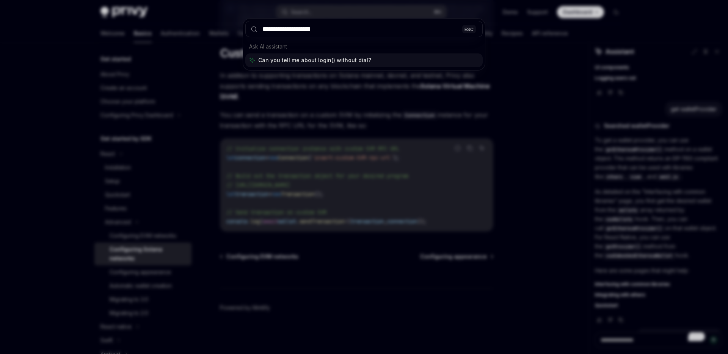
type input "**********"
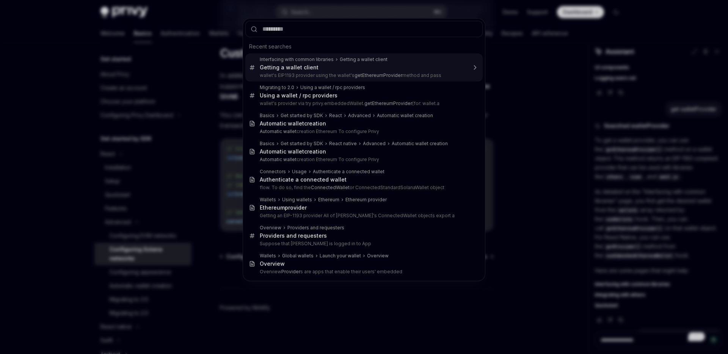
type textarea "*"
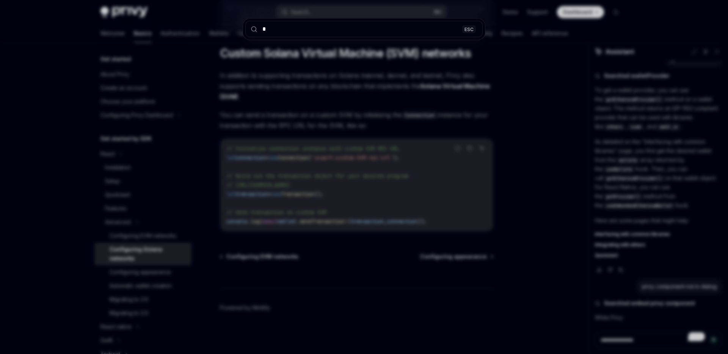
type input "**"
type textarea "*"
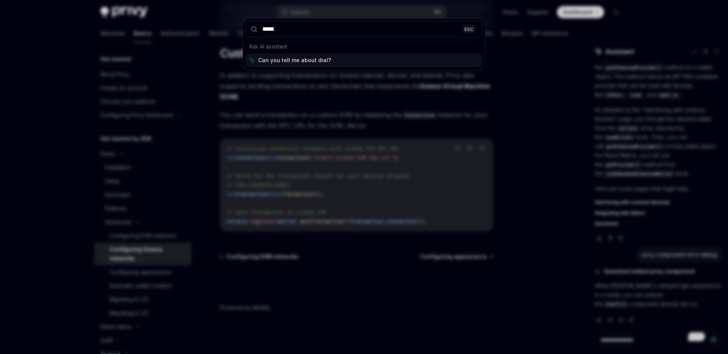
type input "******"
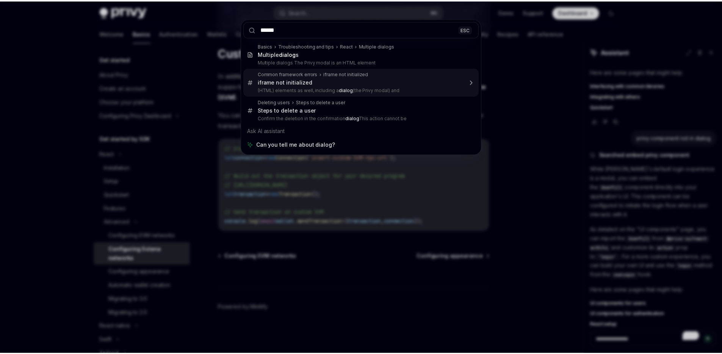
scroll to position [351, 0]
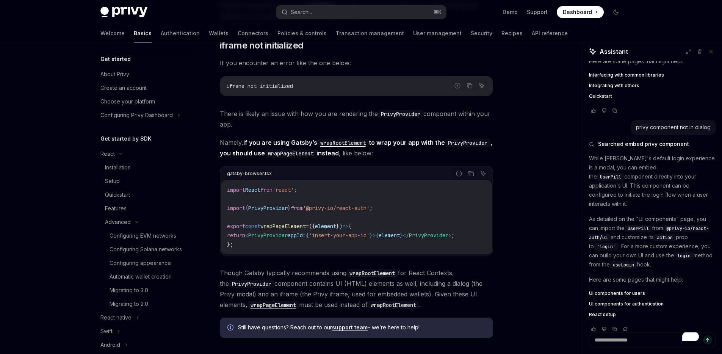
scroll to position [290, 0]
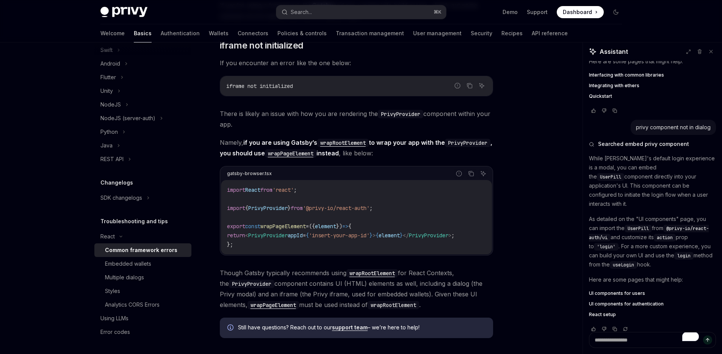
type textarea "*"
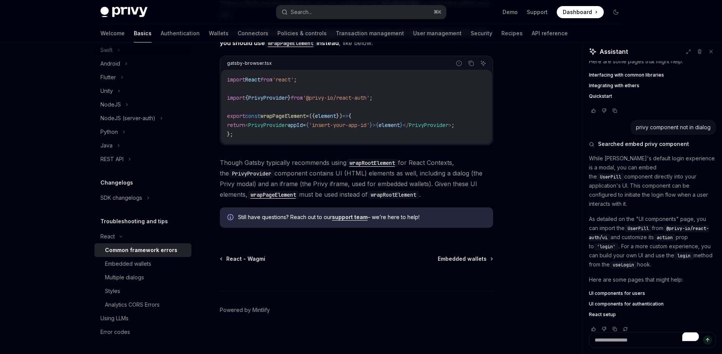
scroll to position [198, 0]
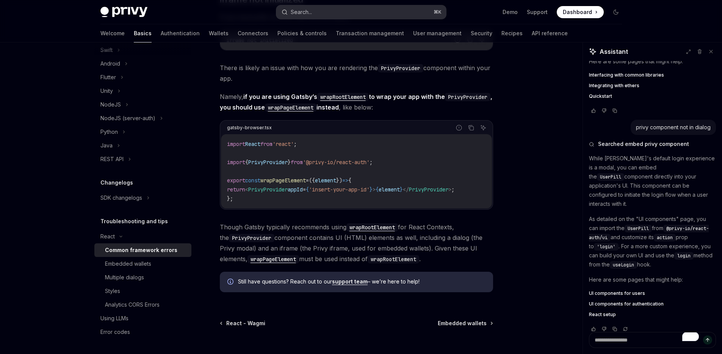
click at [336, 13] on button "Search... ⌘ K" at bounding box center [361, 12] width 170 height 14
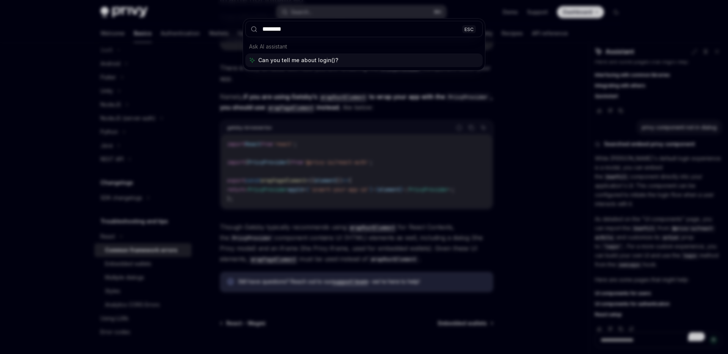
type input "*******"
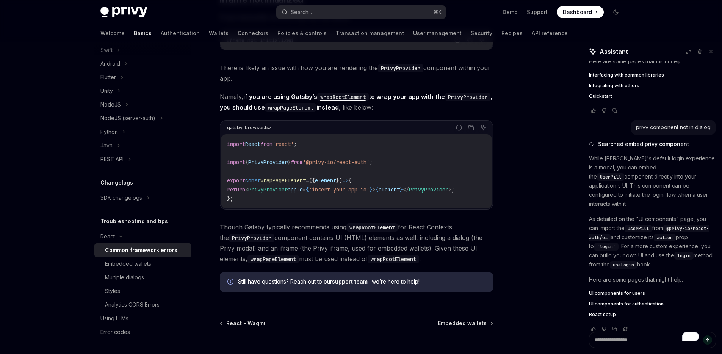
type textarea "*"
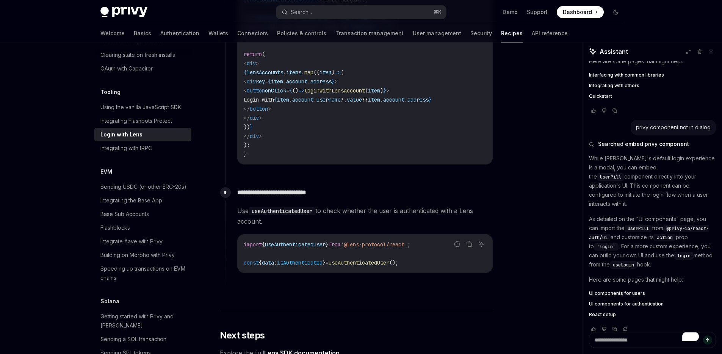
scroll to position [1655, 0]
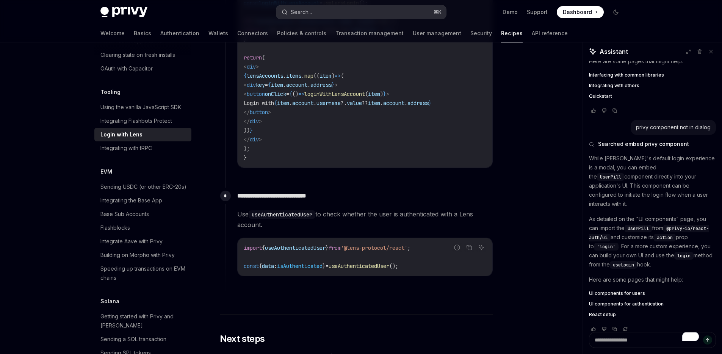
click at [305, 11] on div "Search..." at bounding box center [301, 12] width 21 height 9
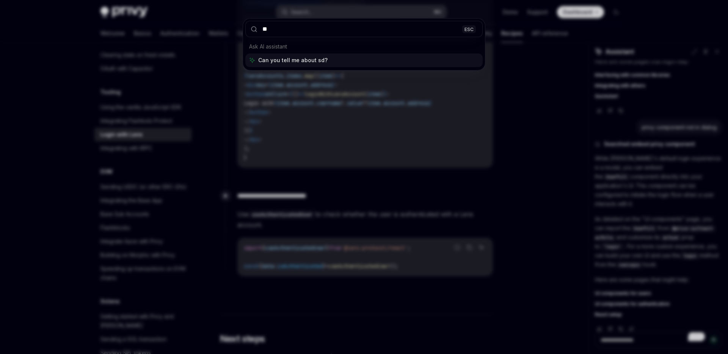
type input "***"
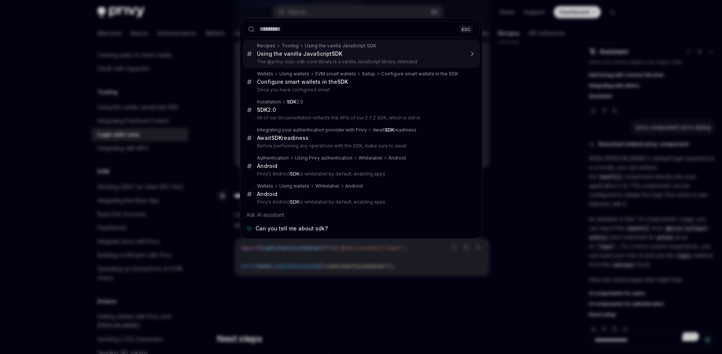
type textarea "*"
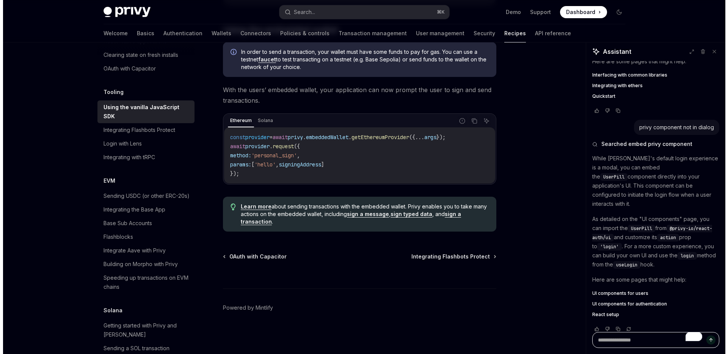
scroll to position [1052, 0]
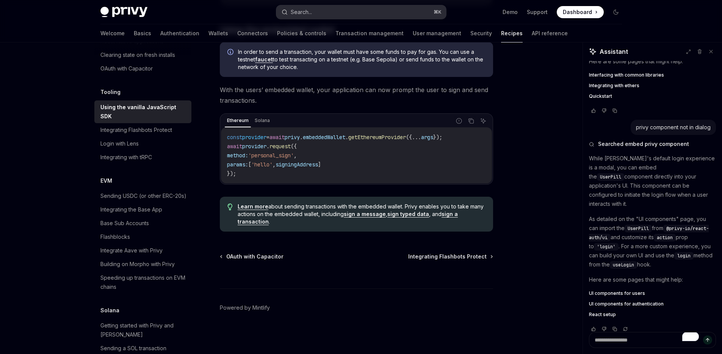
click at [362, 6] on button "Search... ⌘ K" at bounding box center [361, 12] width 170 height 14
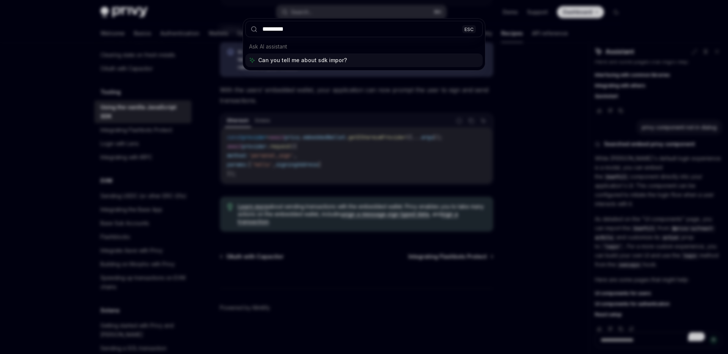
type input "**********"
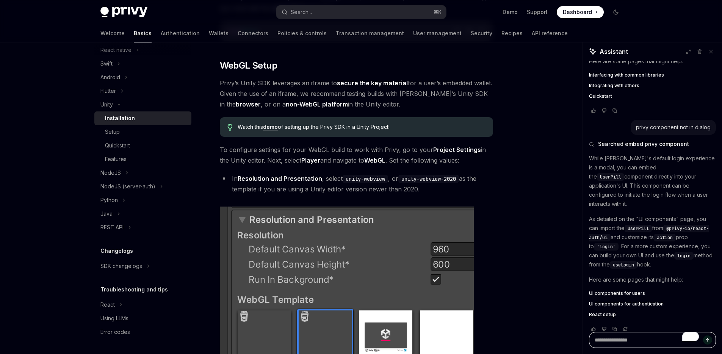
scroll to position [937, 0]
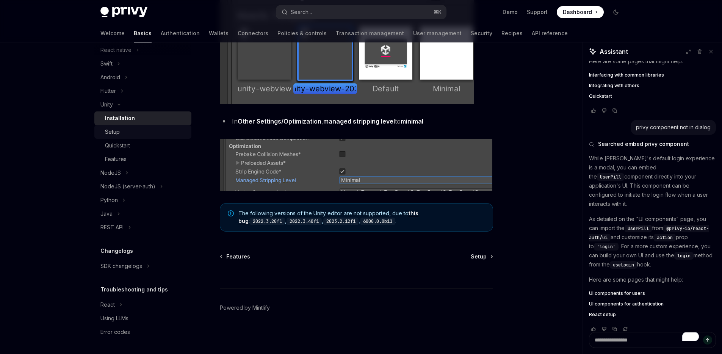
click at [115, 130] on div "Setup" at bounding box center [112, 131] width 15 height 9
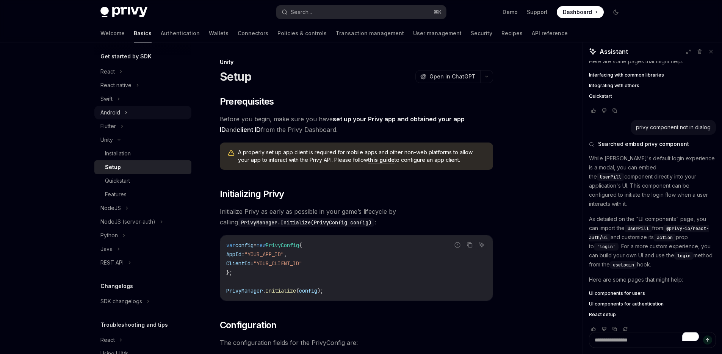
scroll to position [73, 0]
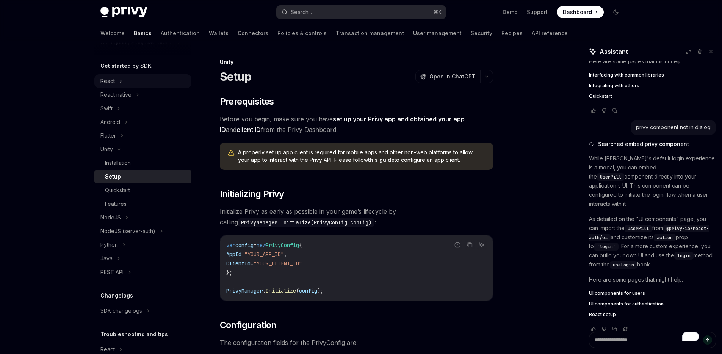
click at [136, 84] on button "React" at bounding box center [142, 81] width 97 height 14
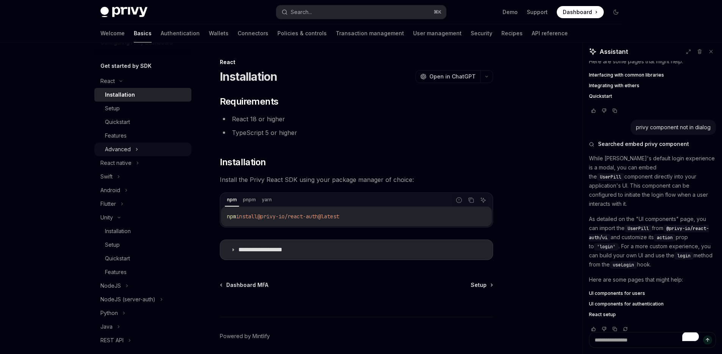
click at [129, 143] on button "Advanced" at bounding box center [142, 150] width 97 height 14
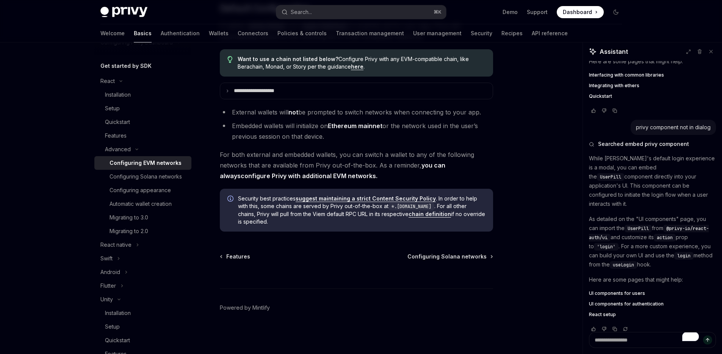
scroll to position [1940, 0]
click at [129, 175] on div "Configuring Solana networks" at bounding box center [146, 176] width 72 height 9
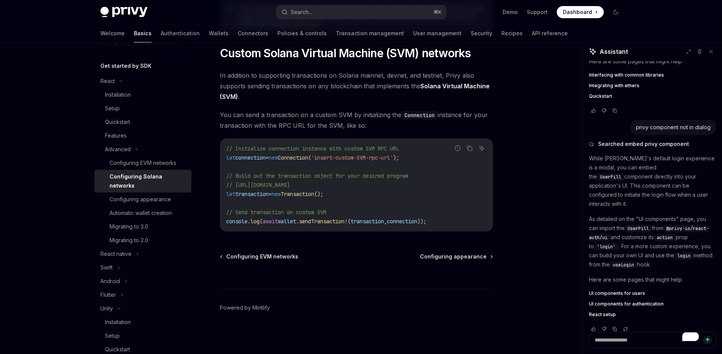
scroll to position [363, 0]
click at [134, 205] on link "Configuring appearance" at bounding box center [142, 200] width 97 height 14
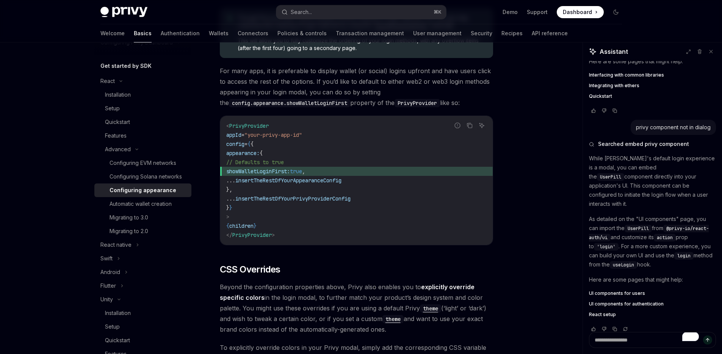
scroll to position [1917, 0]
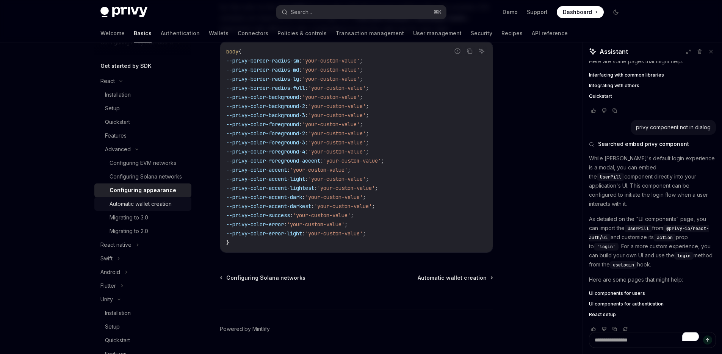
click at [139, 209] on div "Automatic wallet creation" at bounding box center [141, 203] width 62 height 9
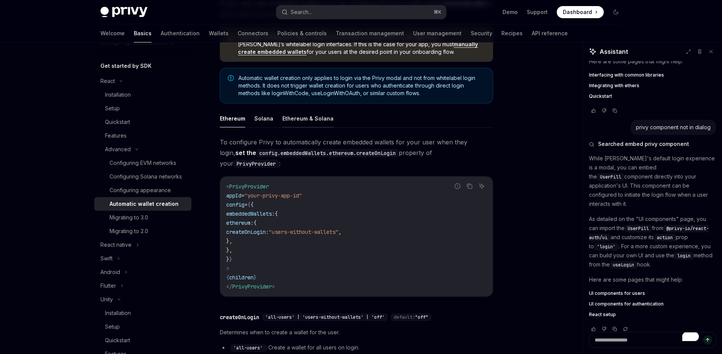
scroll to position [97, 0]
click at [398, 157] on span "To configure Privy to automatically create embedded wallets for your user when …" at bounding box center [356, 153] width 273 height 32
click at [119, 224] on link "Migrating to 3.0" at bounding box center [142, 218] width 97 height 14
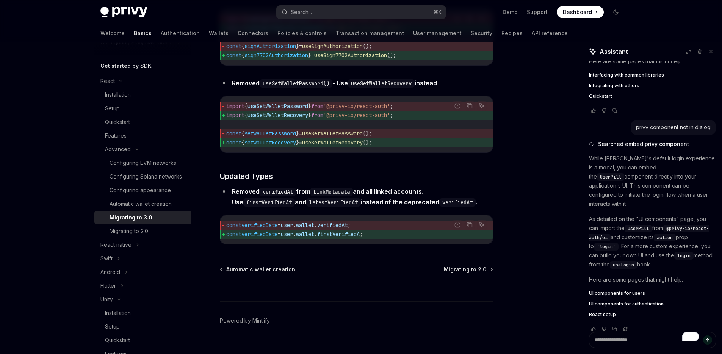
scroll to position [3365, 0]
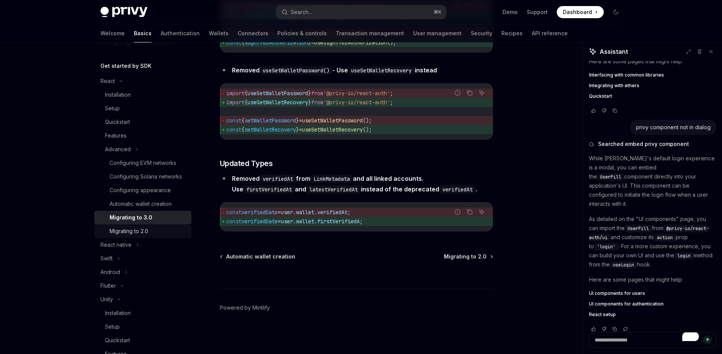
click at [138, 236] on div "Migrating to 2.0" at bounding box center [129, 231] width 39 height 9
type textarea "*"
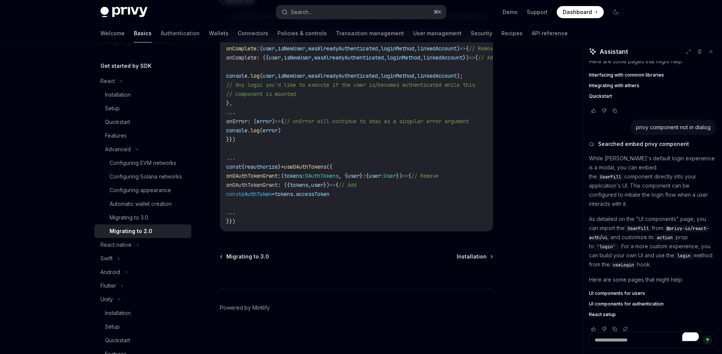
scroll to position [2213, 0]
click at [352, 9] on button "Search... ⌘ K" at bounding box center [361, 12] width 170 height 14
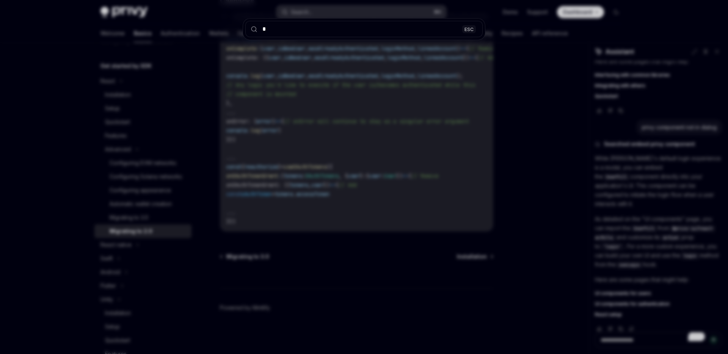
type input "**"
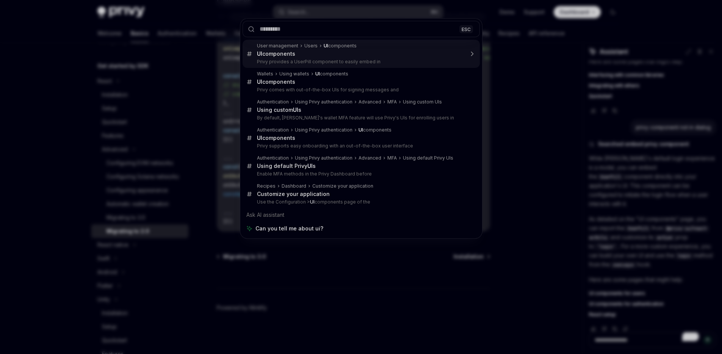
type textarea "*"
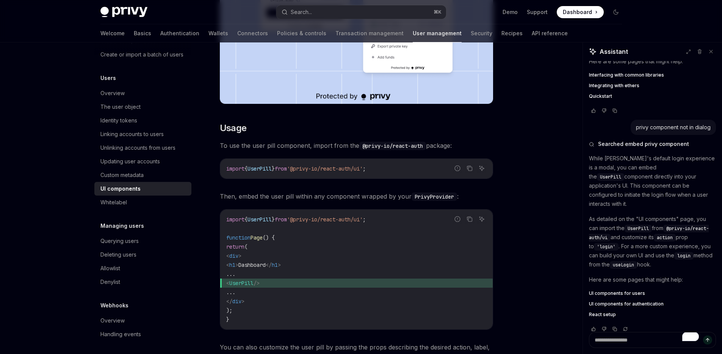
scroll to position [258, 0]
click at [471, 168] on icon "Copy the contents from the code block" at bounding box center [470, 169] width 6 height 6
click at [260, 283] on span "/>" at bounding box center [257, 283] width 6 height 7
drag, startPoint x: 286, startPoint y: 283, endPoint x: 246, endPoint y: 286, distance: 39.9
click at [246, 286] on span "< UserPill />" at bounding box center [356, 283] width 260 height 9
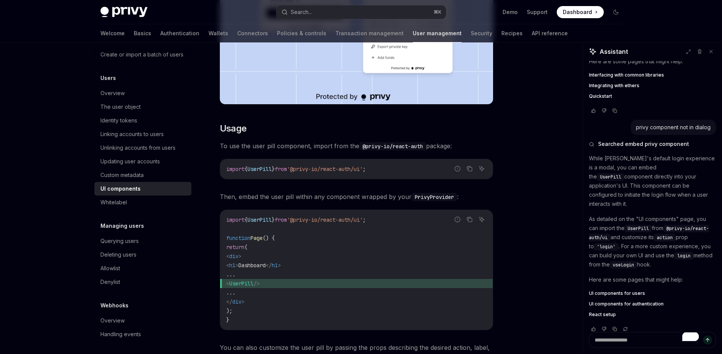
copy span "< UserPill />"
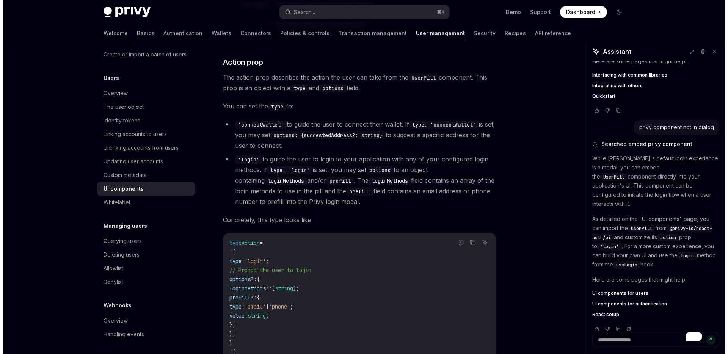
scroll to position [1345, 0]
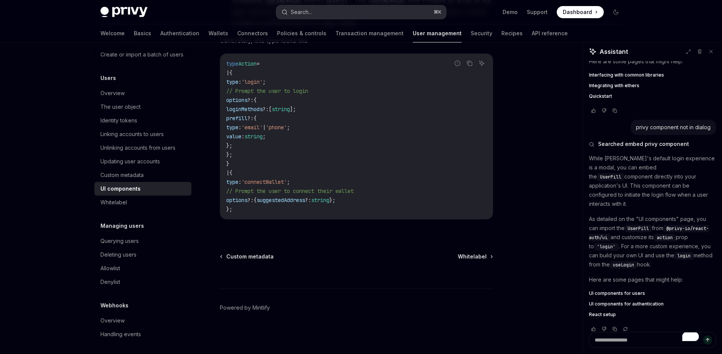
click at [329, 18] on button "Search... ⌘ K" at bounding box center [361, 12] width 170 height 14
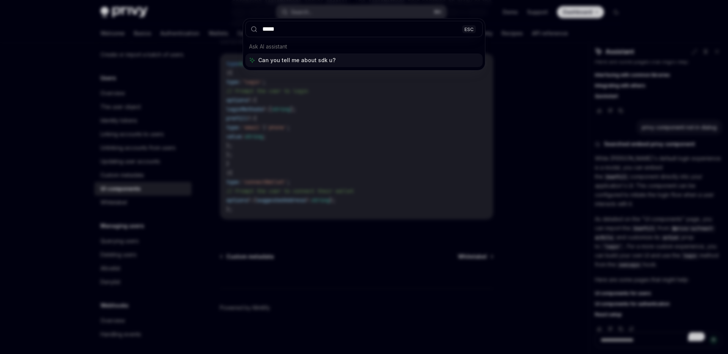
type input "******"
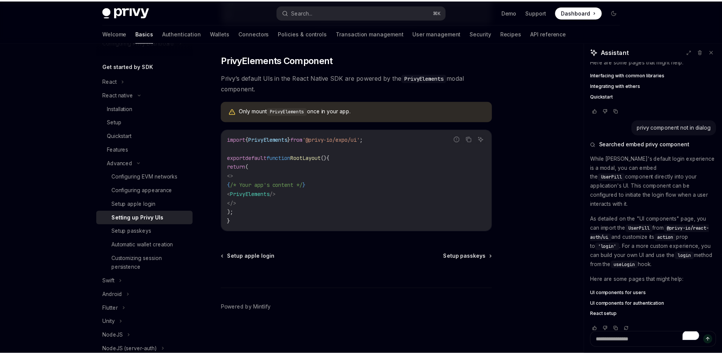
scroll to position [547, 0]
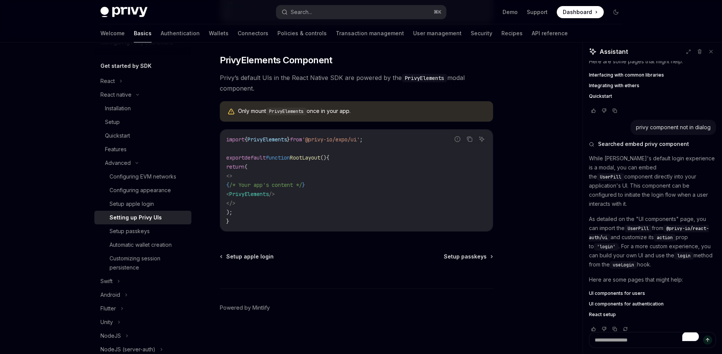
click at [385, 141] on code "import { PrivyElements } from '@privy-io/expo/ui' ; export default function Roo…" at bounding box center [356, 180] width 260 height 91
drag, startPoint x: 387, startPoint y: 144, endPoint x: 368, endPoint y: 140, distance: 19.9
click at [368, 140] on code "import { PrivyElements } from '@privy-io/expo/ui' ; export default function Roo…" at bounding box center [356, 180] width 260 height 91
click at [395, 148] on code "import { PrivyElements } from '@privy-io/expo/ui' ; export default function Roo…" at bounding box center [356, 180] width 260 height 91
drag, startPoint x: 392, startPoint y: 143, endPoint x: 218, endPoint y: 140, distance: 174.0
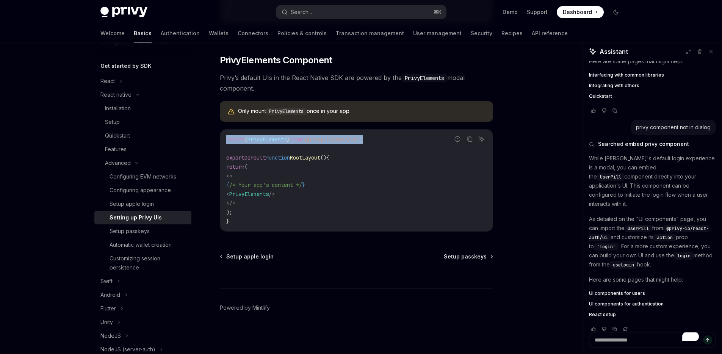
click at [220, 140] on div "import { PrivyElements } from '@privy-io/expo/ui' ; export default function Roo…" at bounding box center [356, 181] width 273 height 102
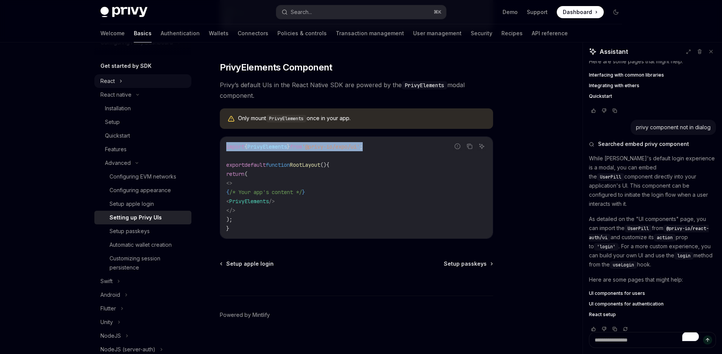
click at [118, 83] on button "React" at bounding box center [142, 81] width 97 height 14
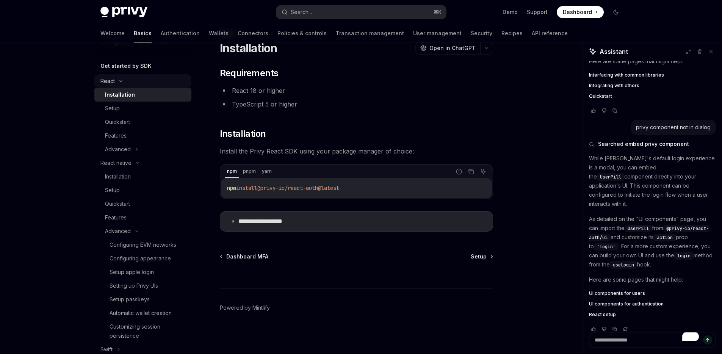
scroll to position [28, 0]
click at [122, 144] on button "Advanced" at bounding box center [142, 150] width 97 height 14
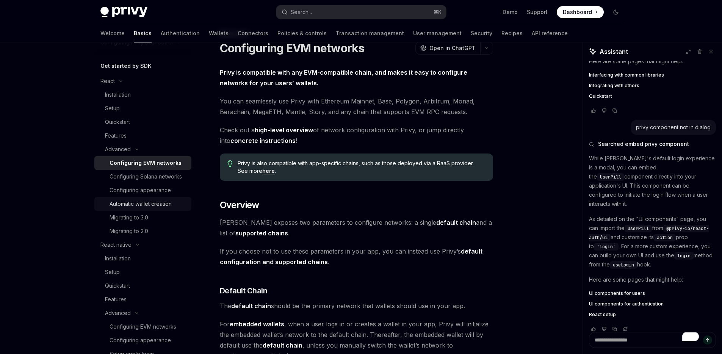
click at [150, 209] on div "Automatic wallet creation" at bounding box center [141, 203] width 62 height 9
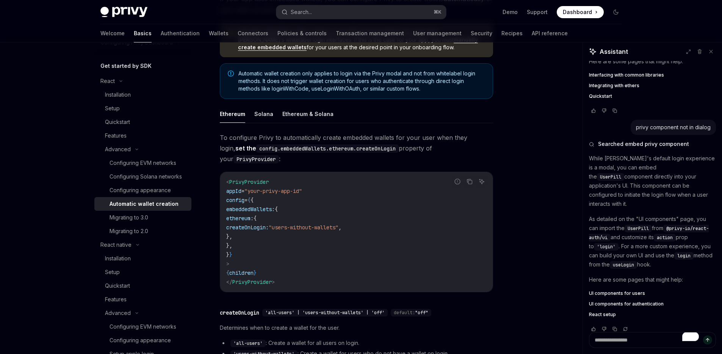
scroll to position [100, 0]
click at [258, 118] on button "Solana" at bounding box center [263, 116] width 19 height 18
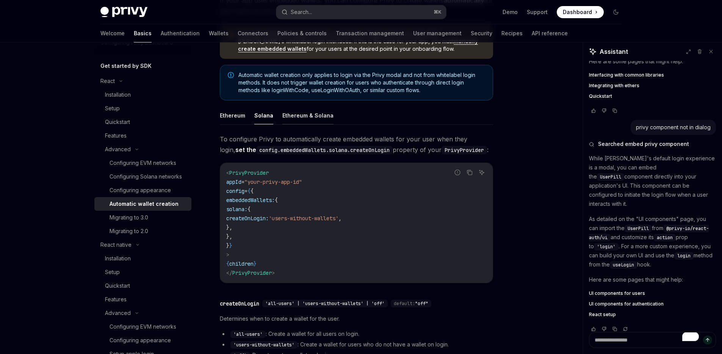
click at [299, 115] on button "Ethereum & Solana" at bounding box center [307, 116] width 51 height 18
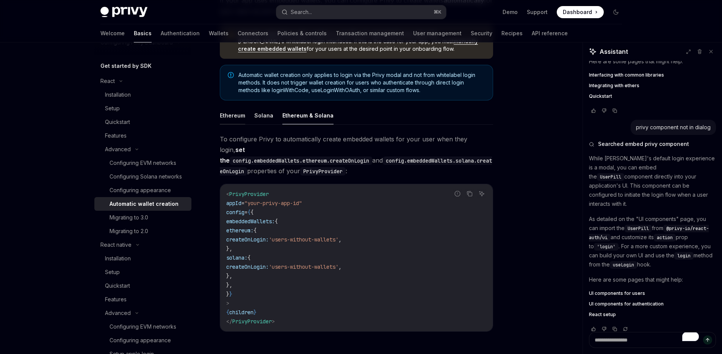
click at [231, 111] on button "Ethereum" at bounding box center [232, 116] width 25 height 18
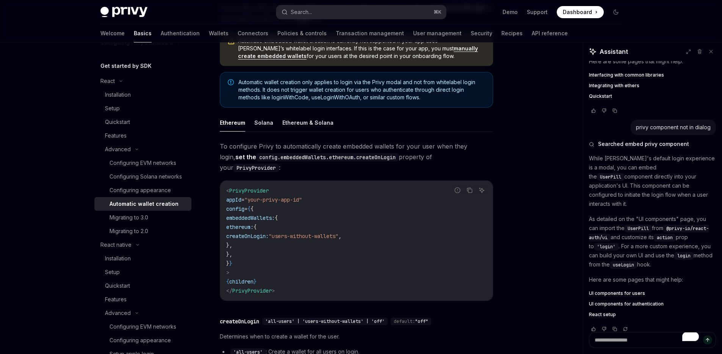
scroll to position [19, 0]
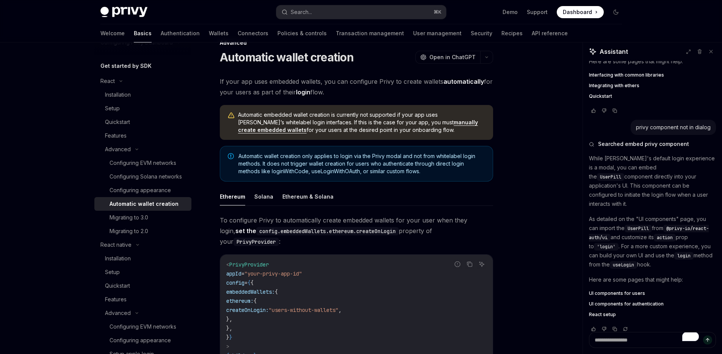
click at [428, 124] on link "manually create embedded wallets" at bounding box center [358, 126] width 240 height 14
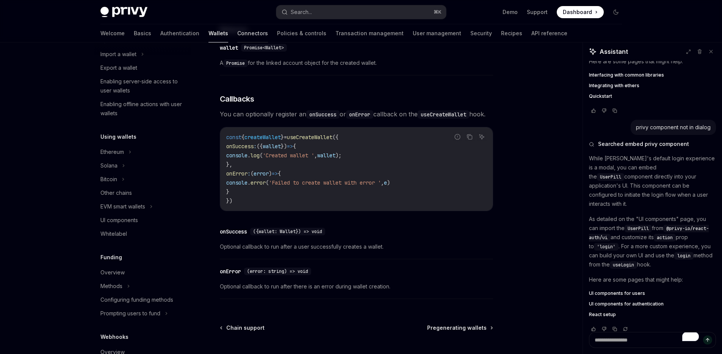
scroll to position [133, 0]
type textarea "*"
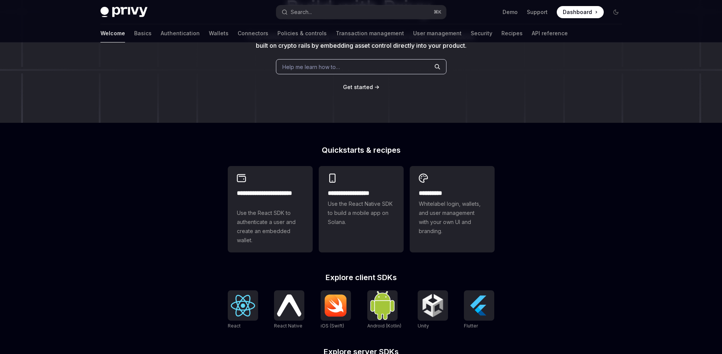
scroll to position [121, 0]
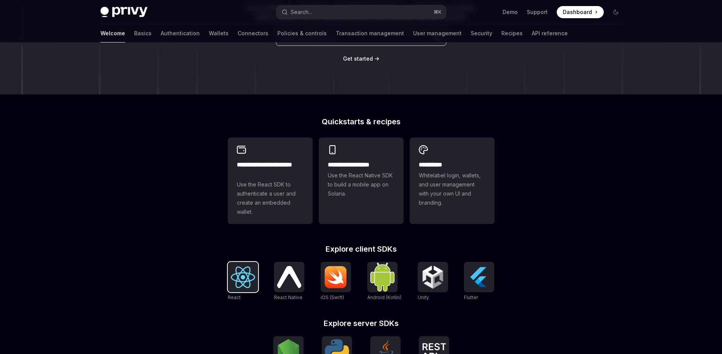
click at [236, 288] on img at bounding box center [243, 278] width 24 height 22
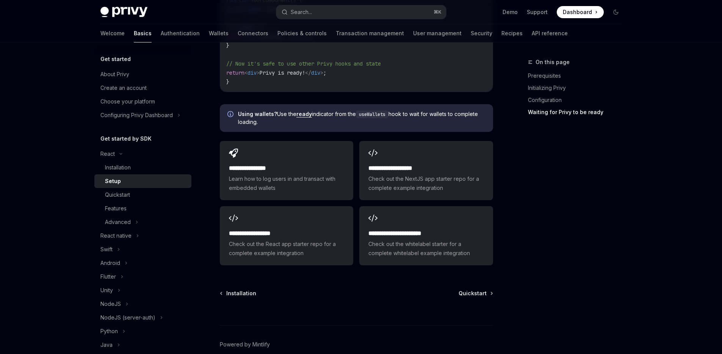
scroll to position [996, 0]
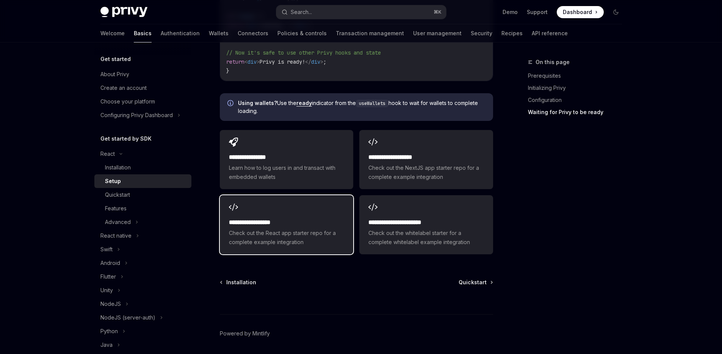
click at [283, 220] on h2 "**********" at bounding box center [286, 222] width 115 height 9
type textarea "*"
